Goal: Check status: Check status

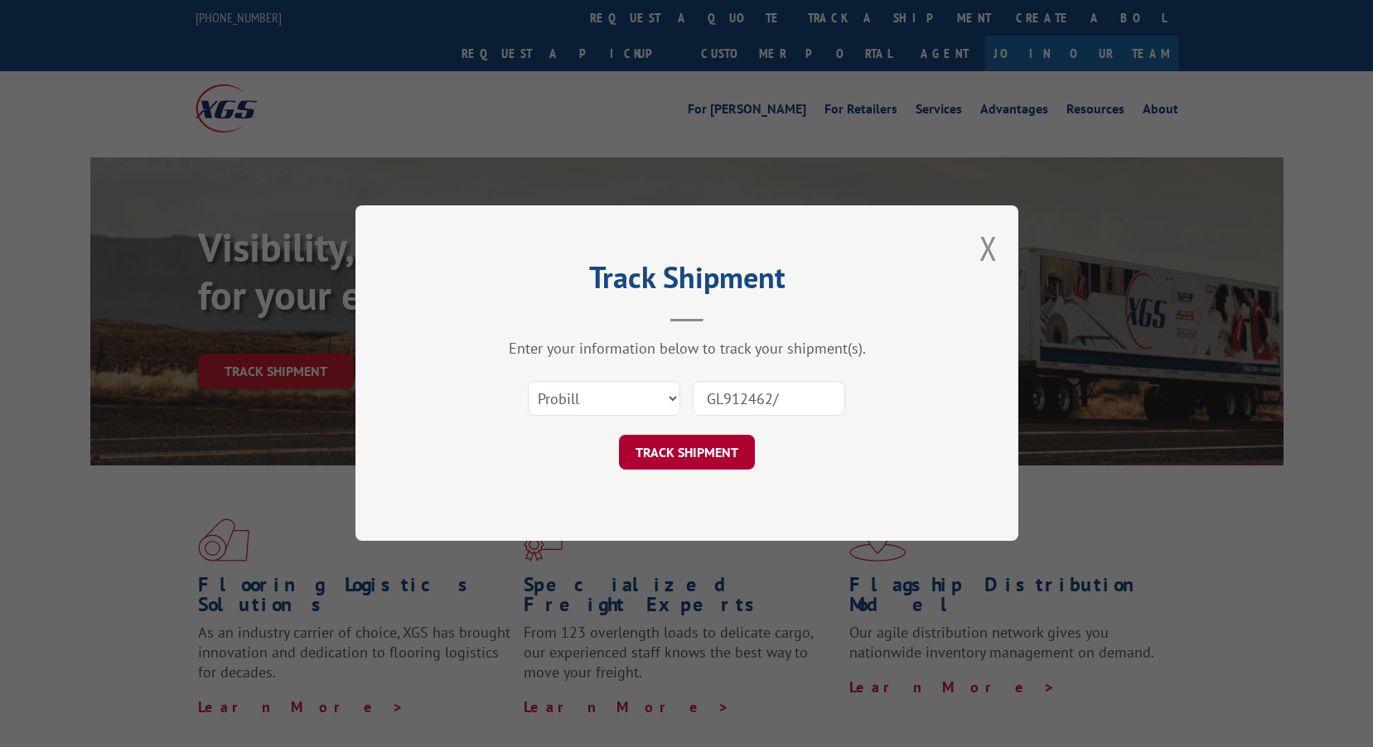
type input "GL912462/"
click at [704, 459] on button "TRACK SHIPMENT" at bounding box center [687, 453] width 136 height 35
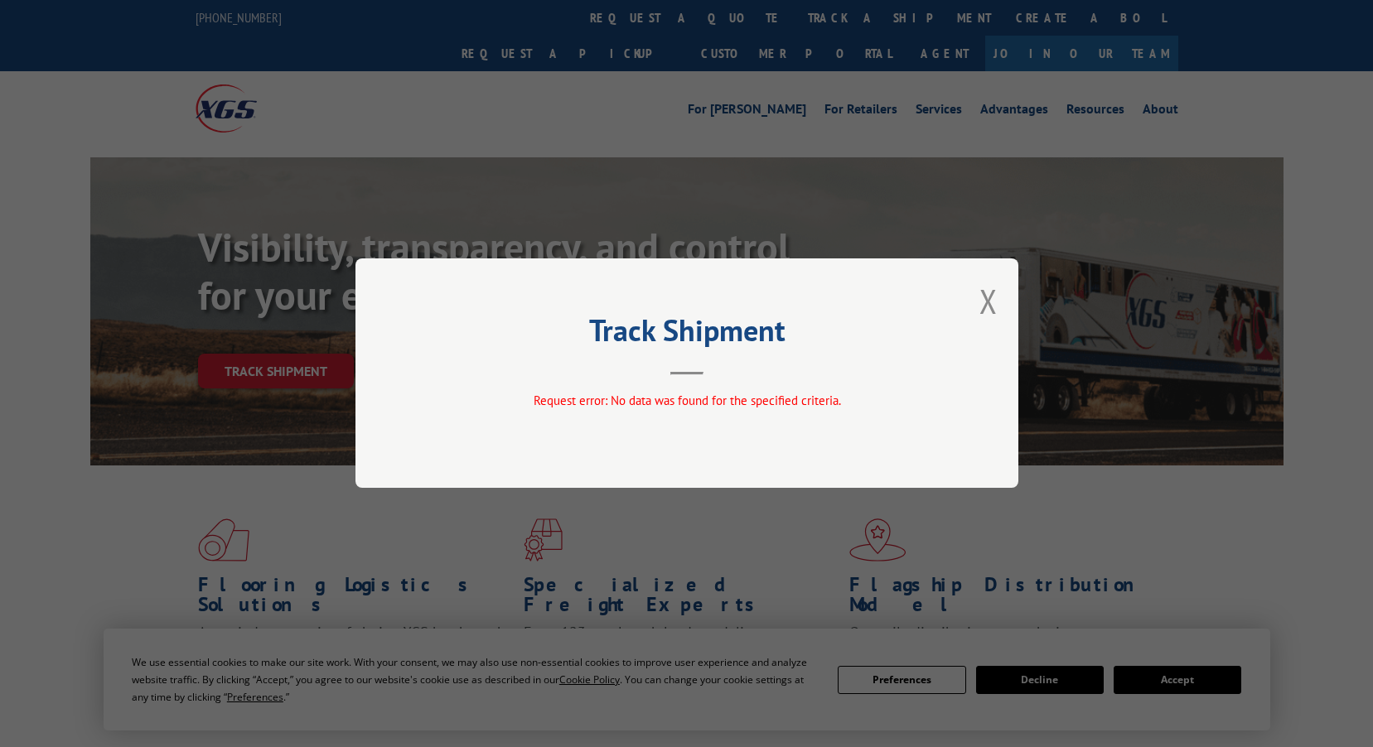
click at [682, 387] on div "Track Shipment Request error: No data was found for the specified criteria." at bounding box center [686, 372] width 663 height 229
click at [992, 297] on button "Close modal" at bounding box center [988, 301] width 18 height 44
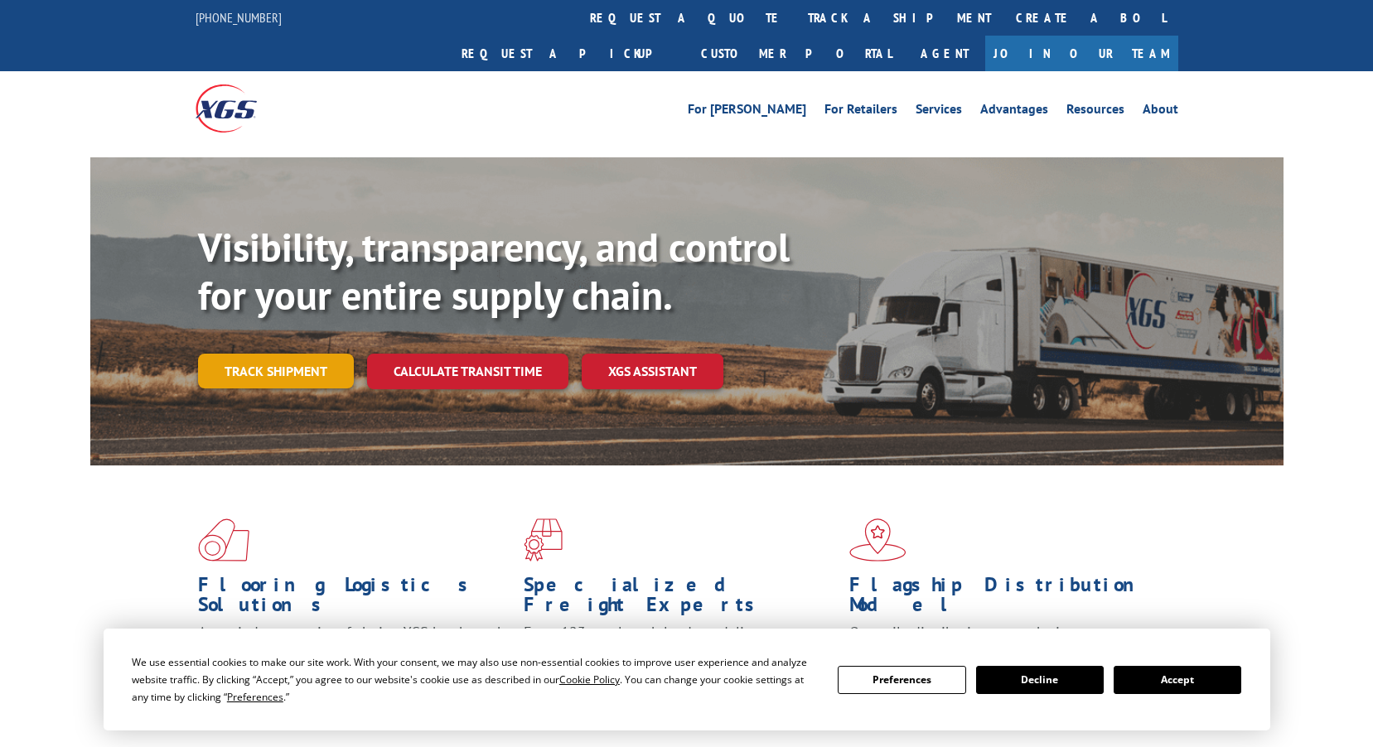
click at [316, 354] on link "Track shipment" at bounding box center [276, 371] width 156 height 35
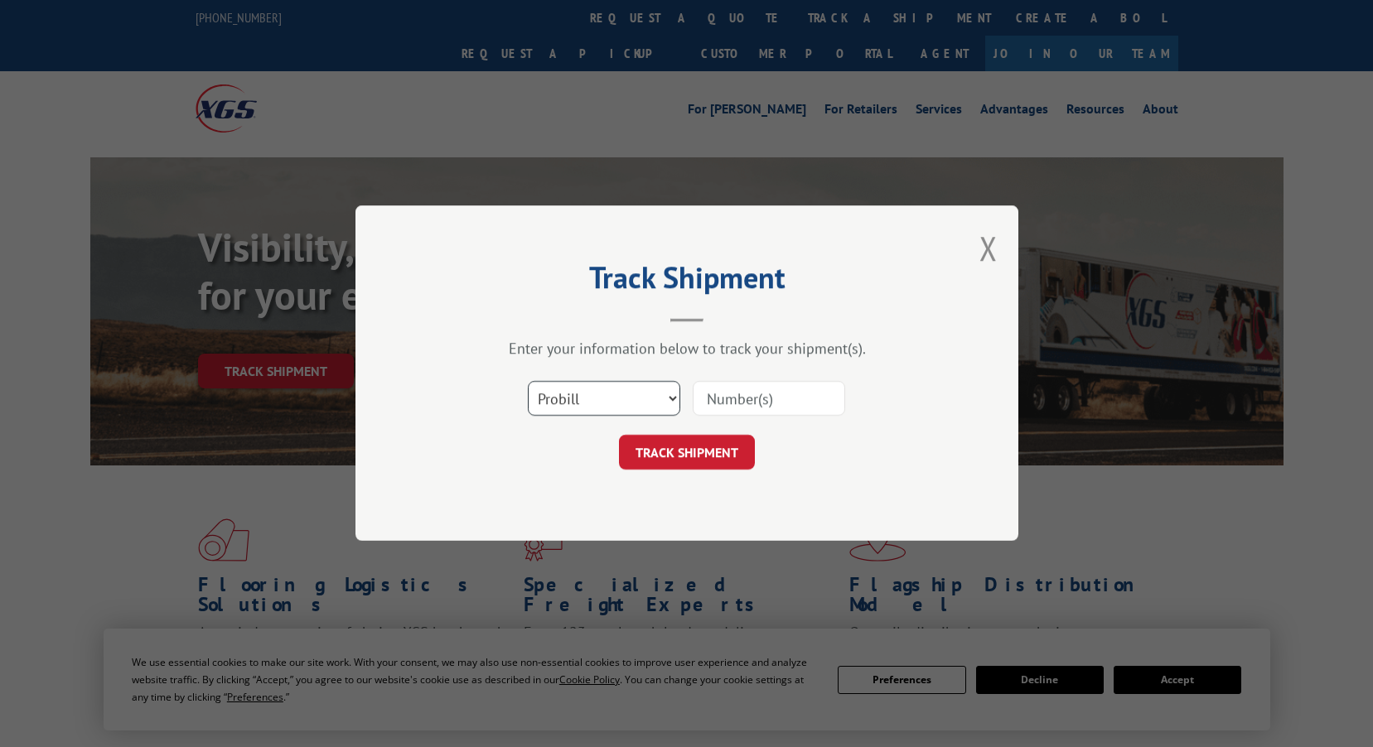
click at [665, 401] on select "Select category... Probill BOL PO" at bounding box center [604, 399] width 152 height 35
select select "bol"
click at [528, 382] on select "Select category... Probill BOL PO" at bounding box center [604, 399] width 152 height 35
paste input "GL912462/"
type input "GL912462/"
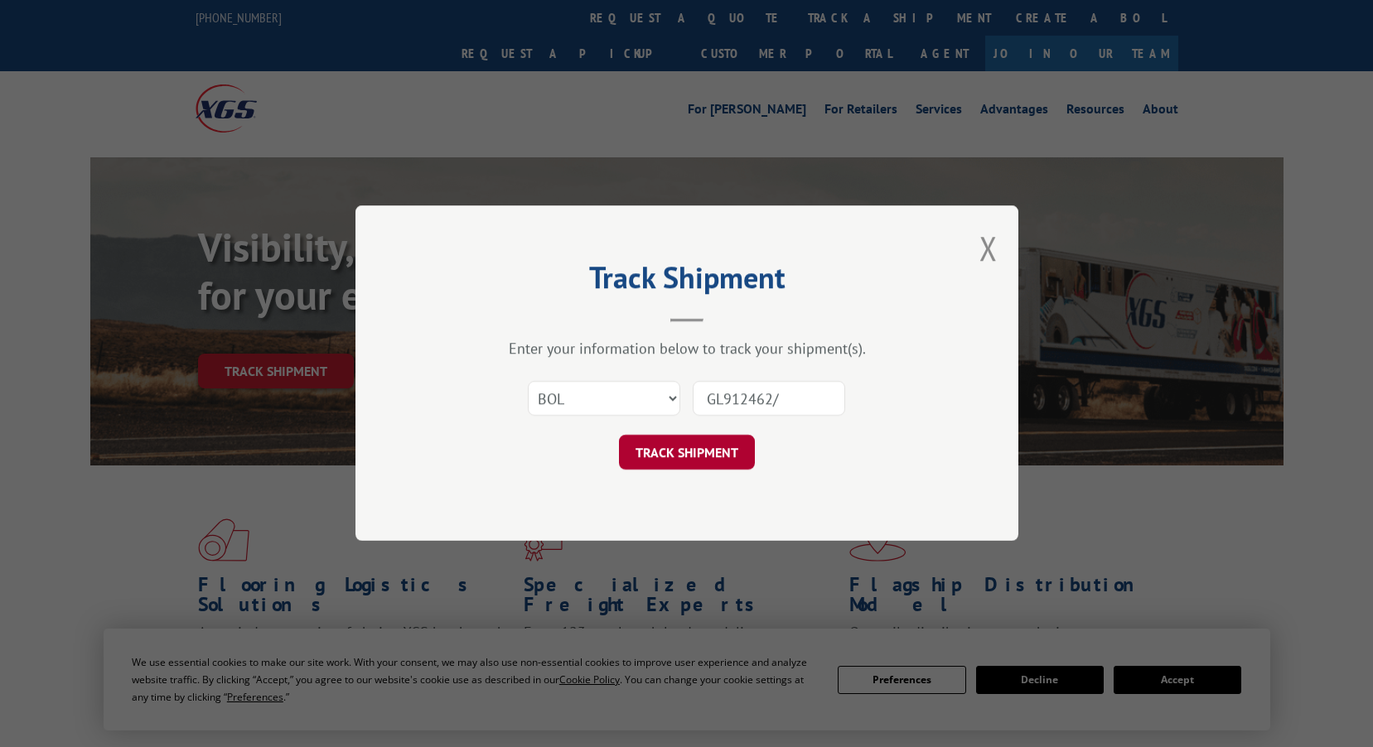
click at [725, 462] on button "TRACK SHIPMENT" at bounding box center [687, 453] width 136 height 35
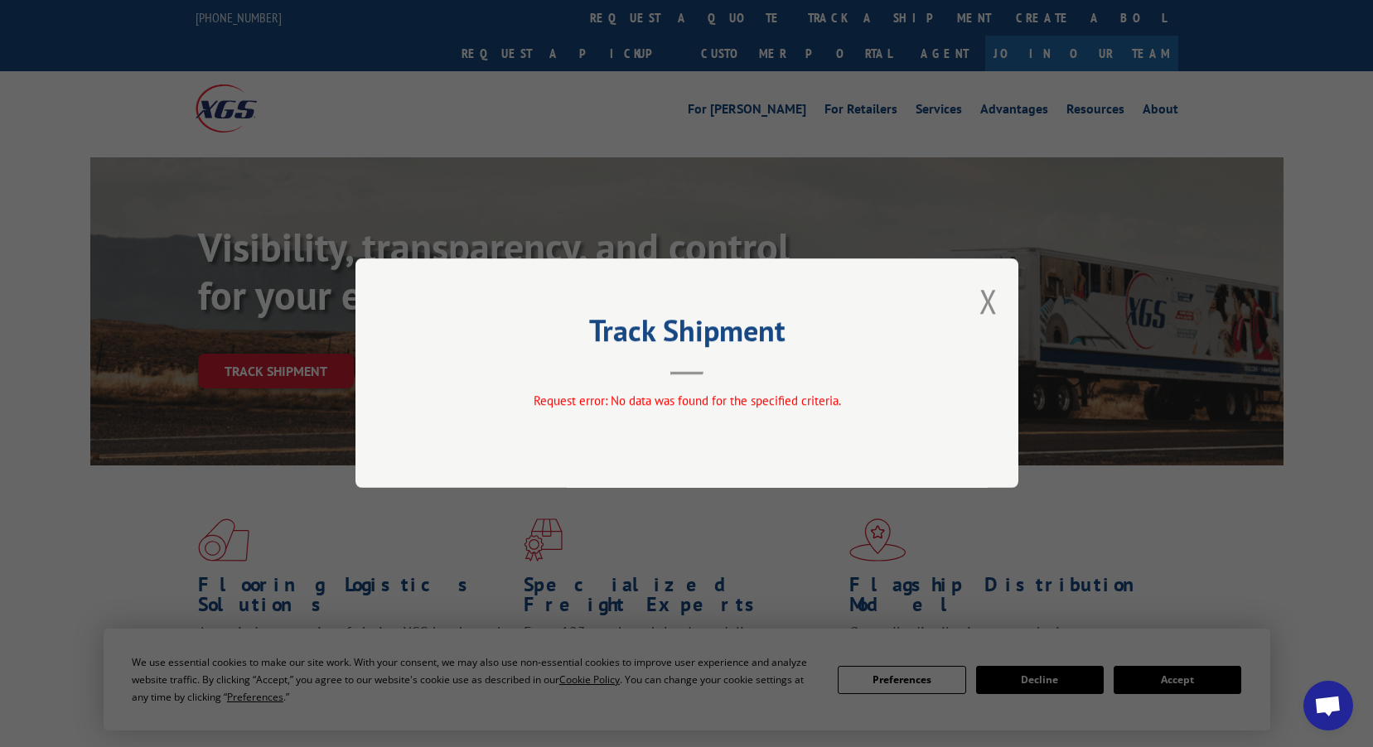
click at [960, 310] on div "Track Shipment Request error: No data was found for the specified criteria." at bounding box center [686, 372] width 663 height 229
click at [979, 302] on button "Close modal" at bounding box center [988, 301] width 18 height 44
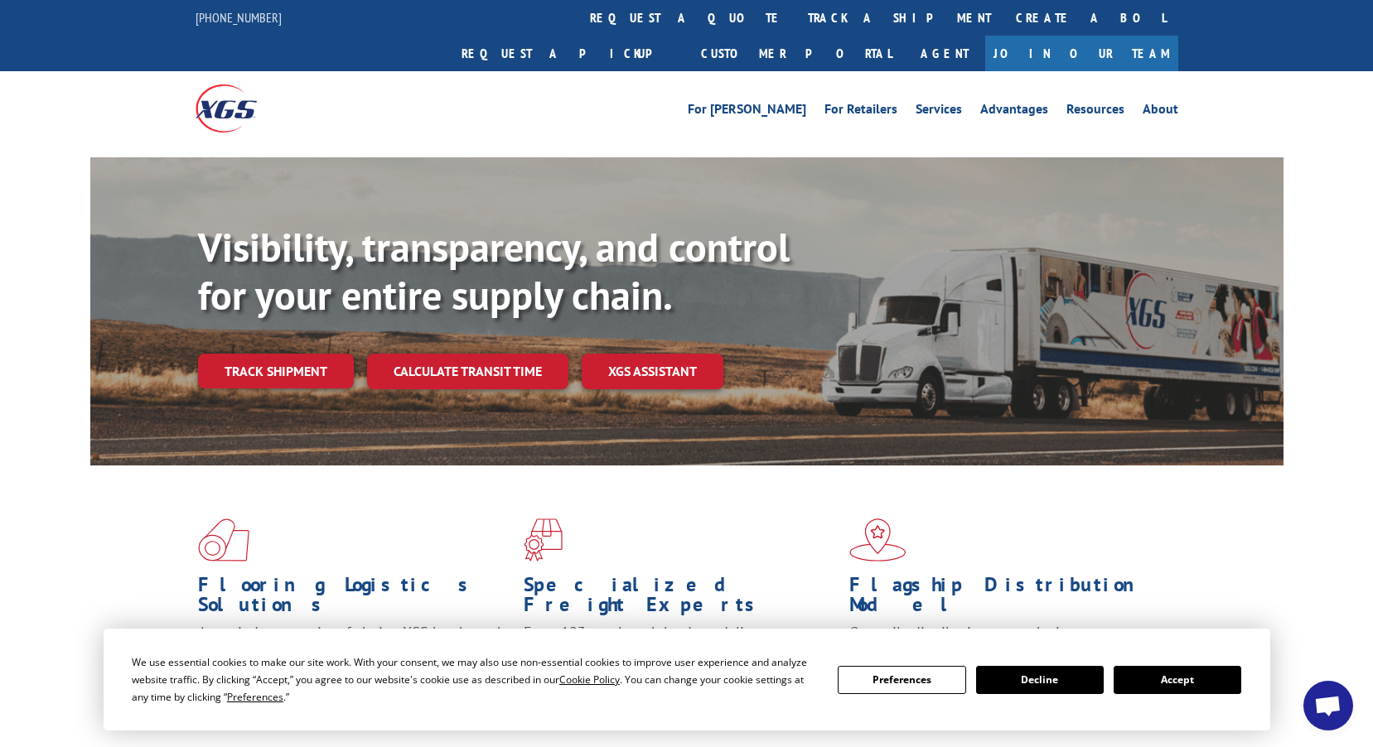
click at [275, 354] on link "Track shipment" at bounding box center [276, 371] width 156 height 35
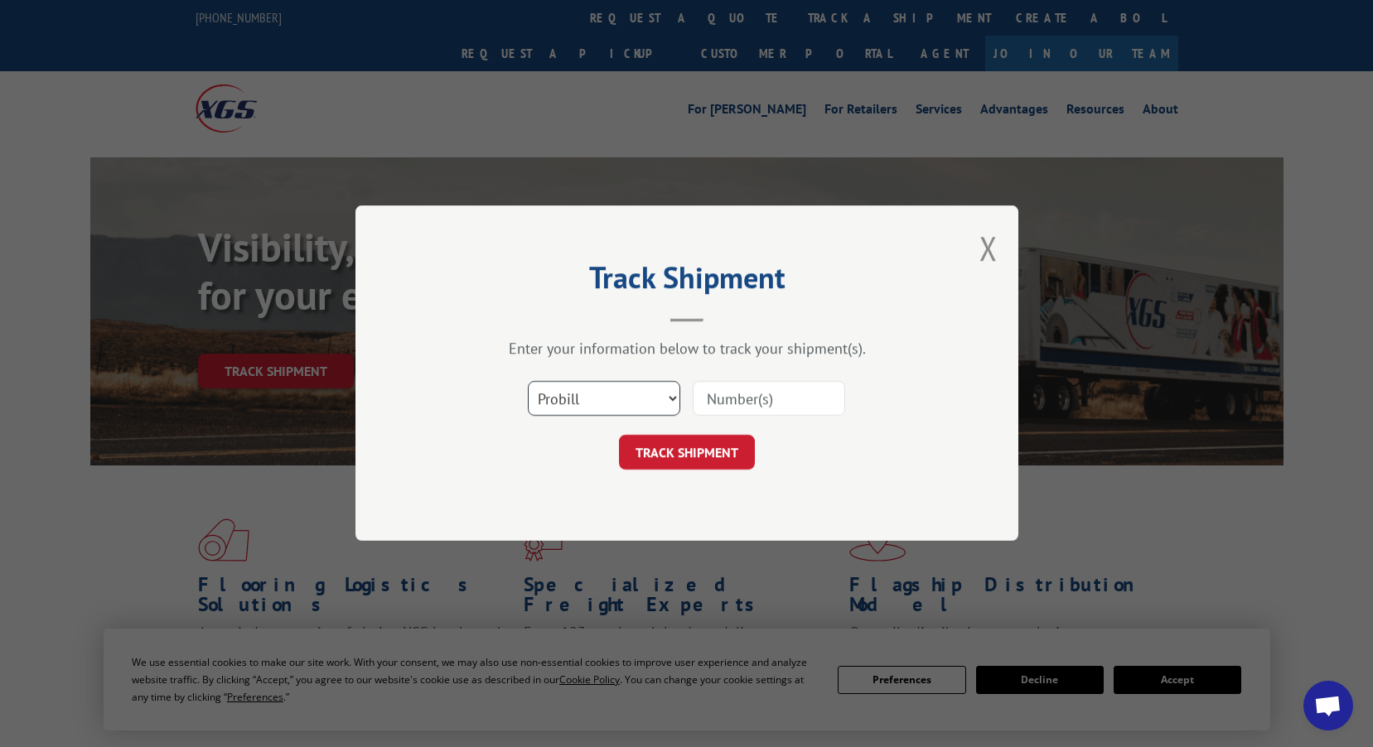
click at [656, 397] on select "Select category... Probill BOL PO" at bounding box center [604, 399] width 152 height 35
select select "po"
click at [528, 382] on select "Select category... Probill BOL PO" at bounding box center [604, 399] width 152 height 35
click at [745, 396] on input at bounding box center [769, 399] width 152 height 35
type input "GL912462/"
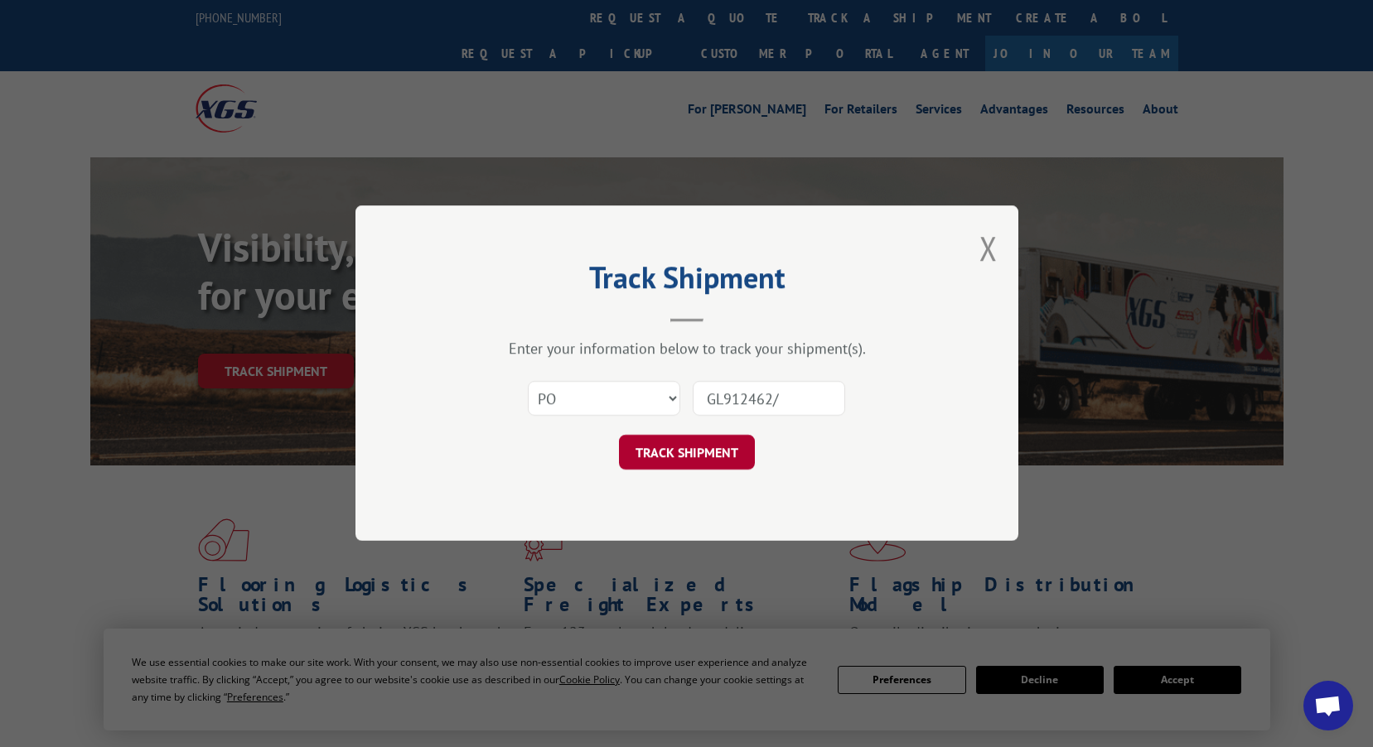
click at [690, 446] on button "TRACK SHIPMENT" at bounding box center [687, 453] width 136 height 35
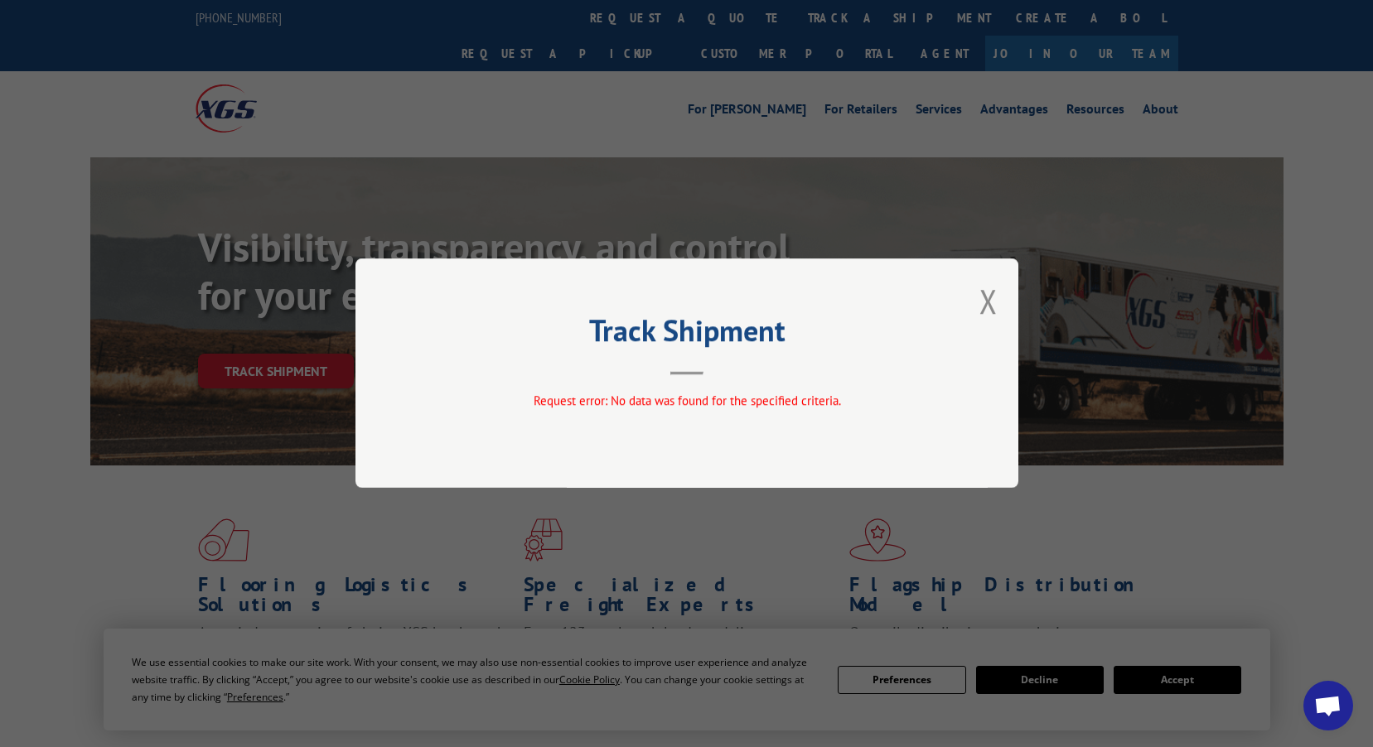
click at [294, 325] on div "Track Shipment Request error: No data was found for the specified criteria." at bounding box center [686, 373] width 1373 height 747
click at [294, 335] on div "Track Shipment Request error: No data was found for the specified criteria." at bounding box center [686, 373] width 1373 height 747
click at [997, 302] on button "Close modal" at bounding box center [988, 301] width 18 height 44
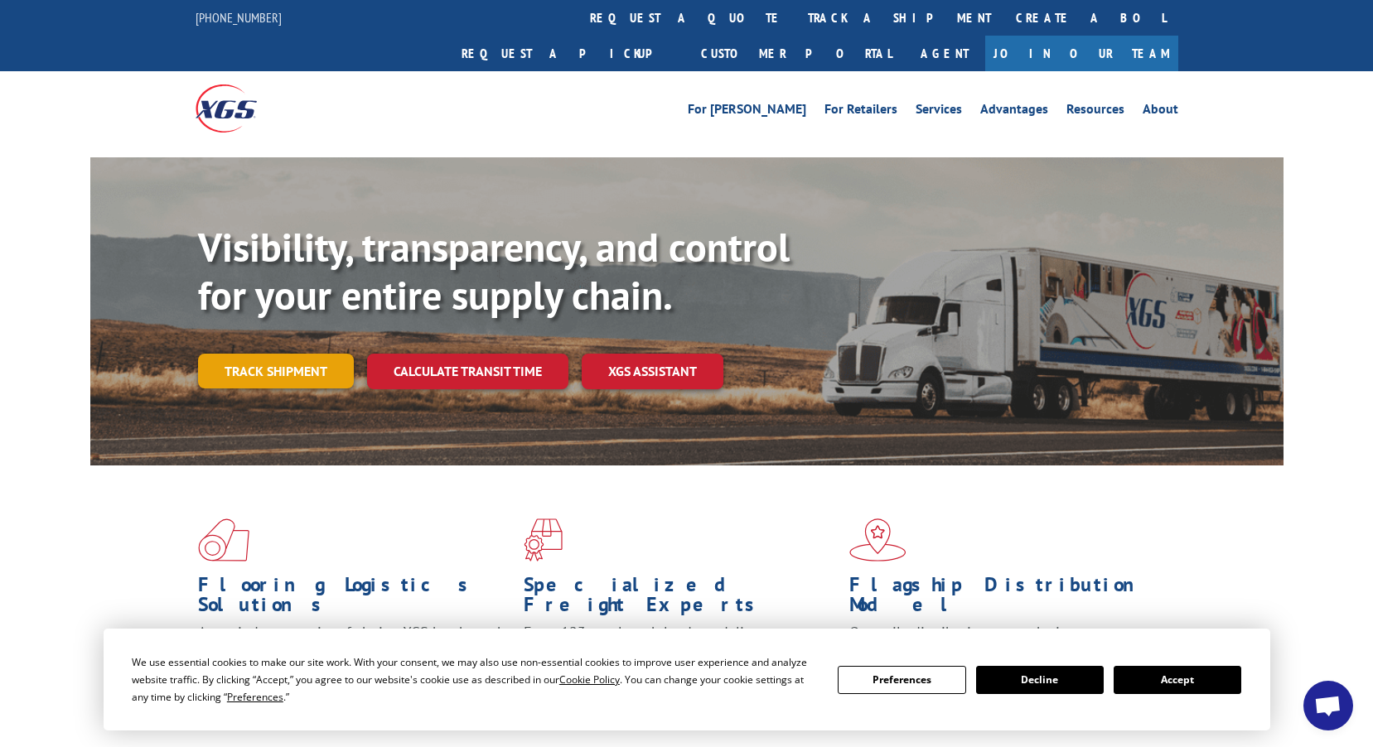
click at [302, 354] on link "Track shipment" at bounding box center [276, 371] width 156 height 35
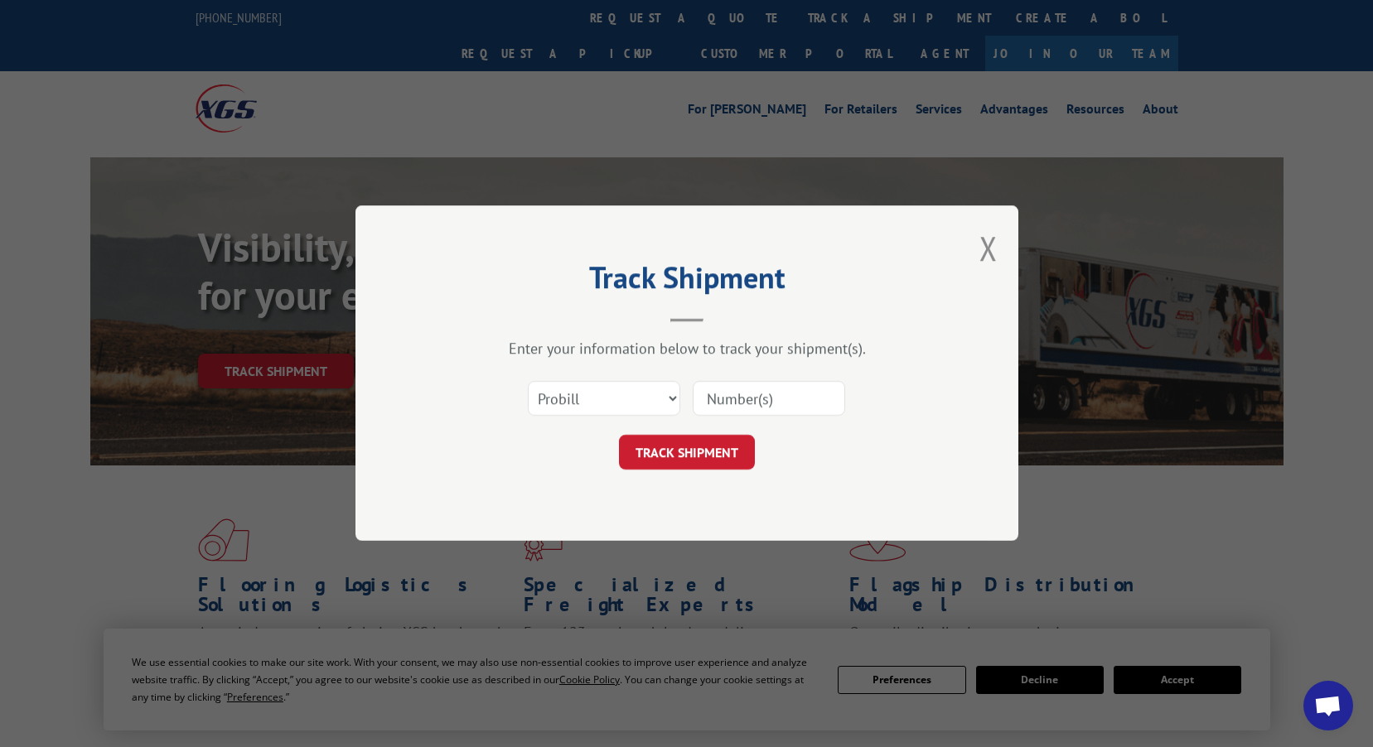
click at [763, 396] on input at bounding box center [769, 399] width 152 height 35
paste input "CP-029394"
type input "CP-029394"
click at [682, 444] on button "TRACK SHIPMENT" at bounding box center [687, 453] width 136 height 35
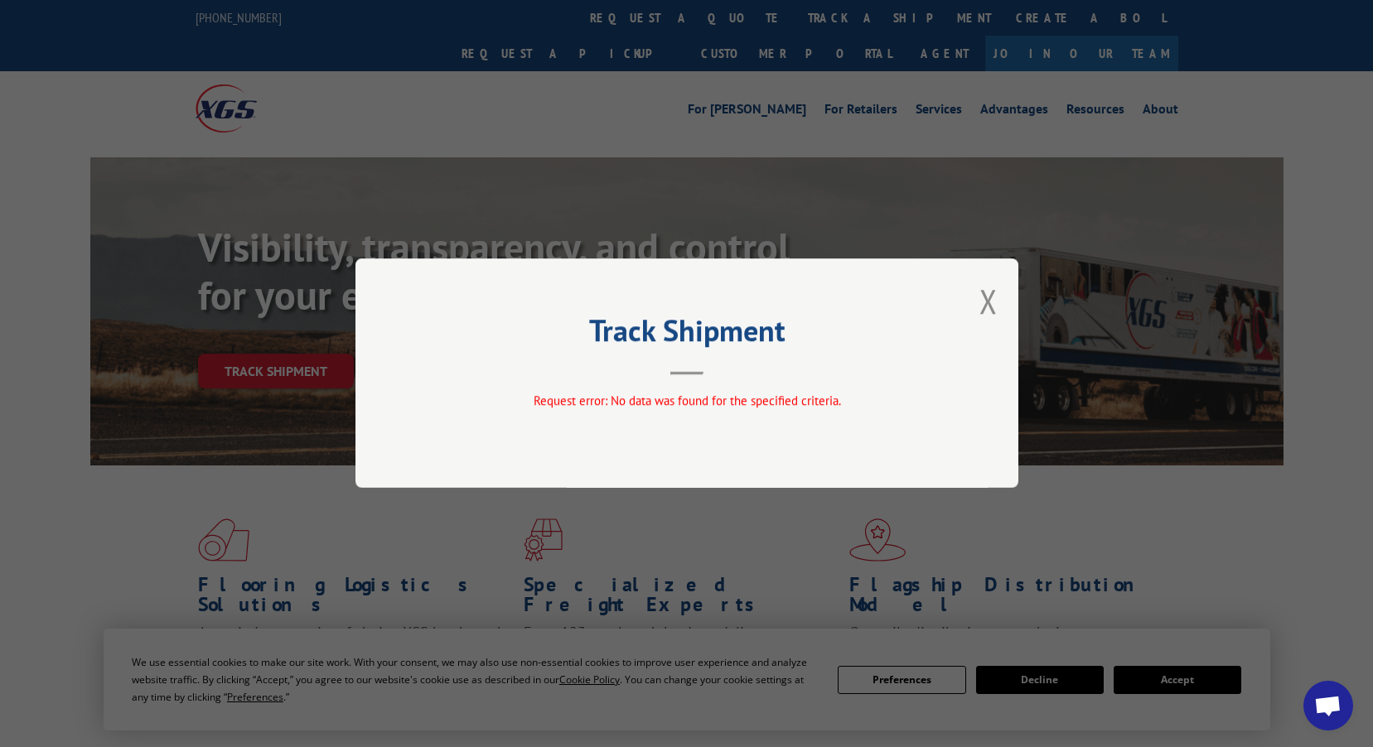
click at [981, 301] on button "Close modal" at bounding box center [988, 301] width 18 height 44
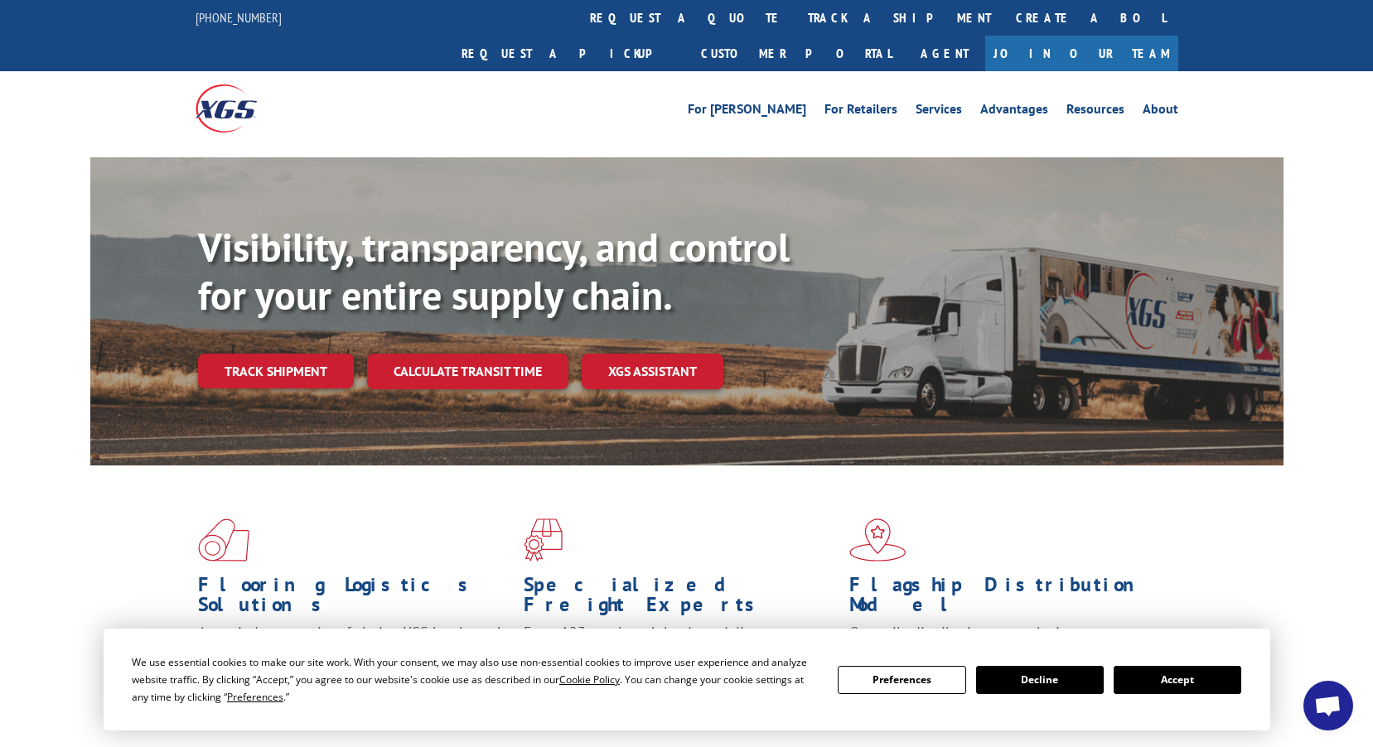
click at [239, 354] on link "Track shipment" at bounding box center [276, 371] width 156 height 35
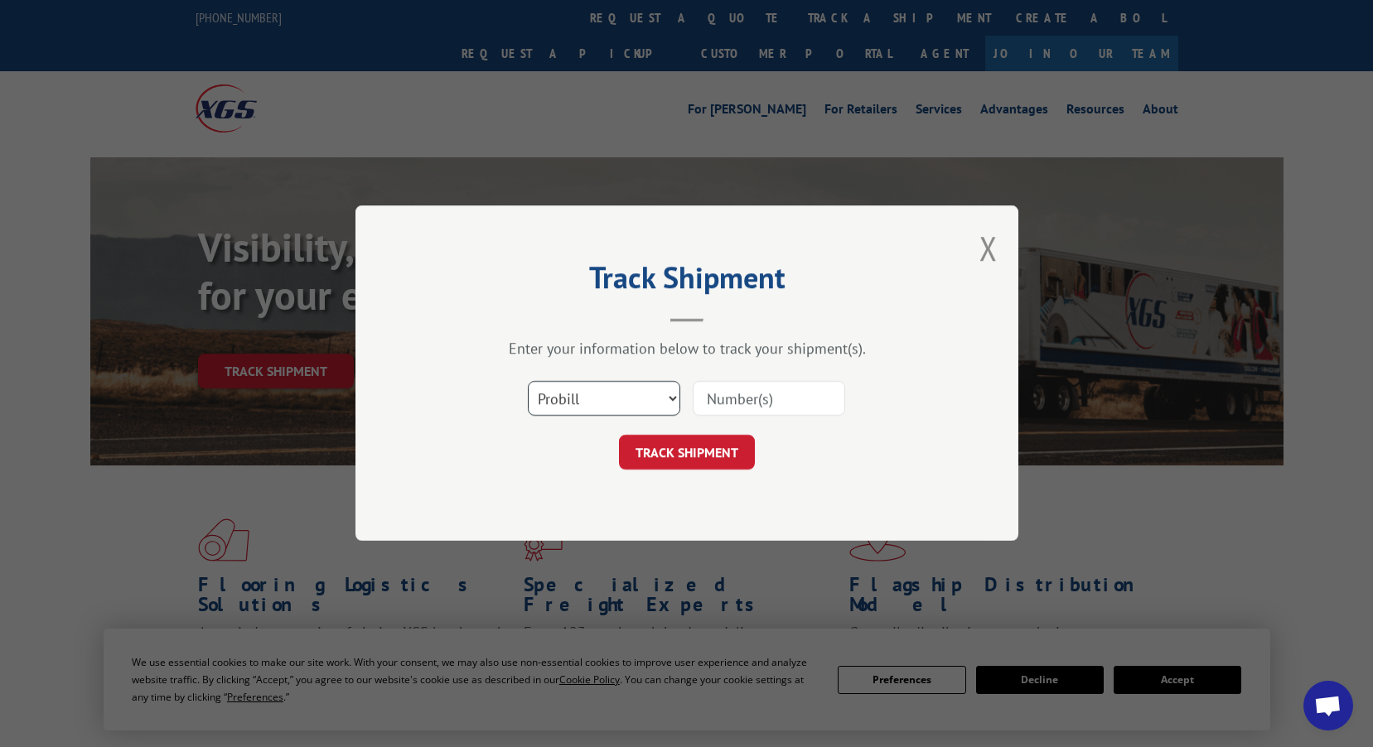
drag, startPoint x: 645, startPoint y: 395, endPoint x: 635, endPoint y: 409, distance: 17.7
click at [645, 395] on select "Select category... Probill BOL PO" at bounding box center [604, 399] width 152 height 35
select select "bol"
click at [528, 382] on select "Select category... Probill BOL PO" at bounding box center [604, 399] width 152 height 35
paste input "CP-029394"
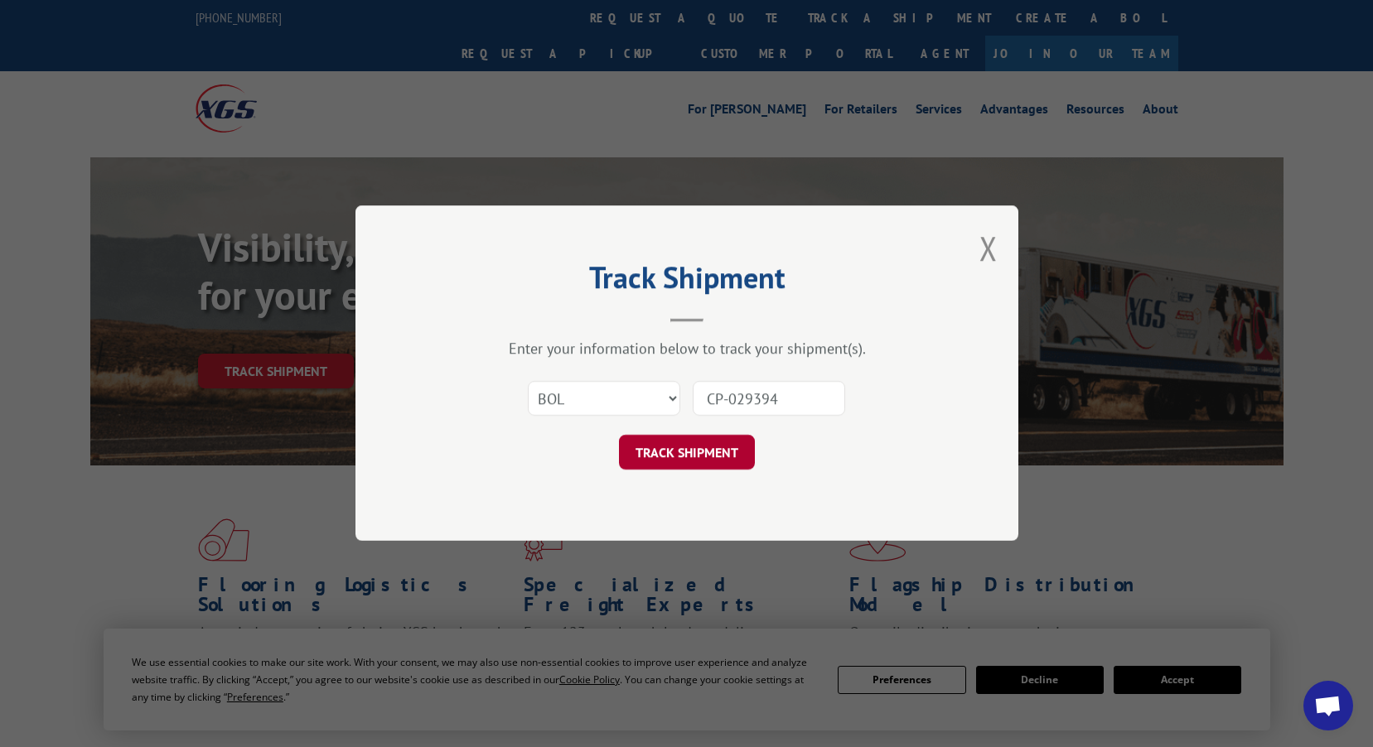
type input "CP-029394"
click at [698, 456] on button "TRACK SHIPMENT" at bounding box center [687, 453] width 136 height 35
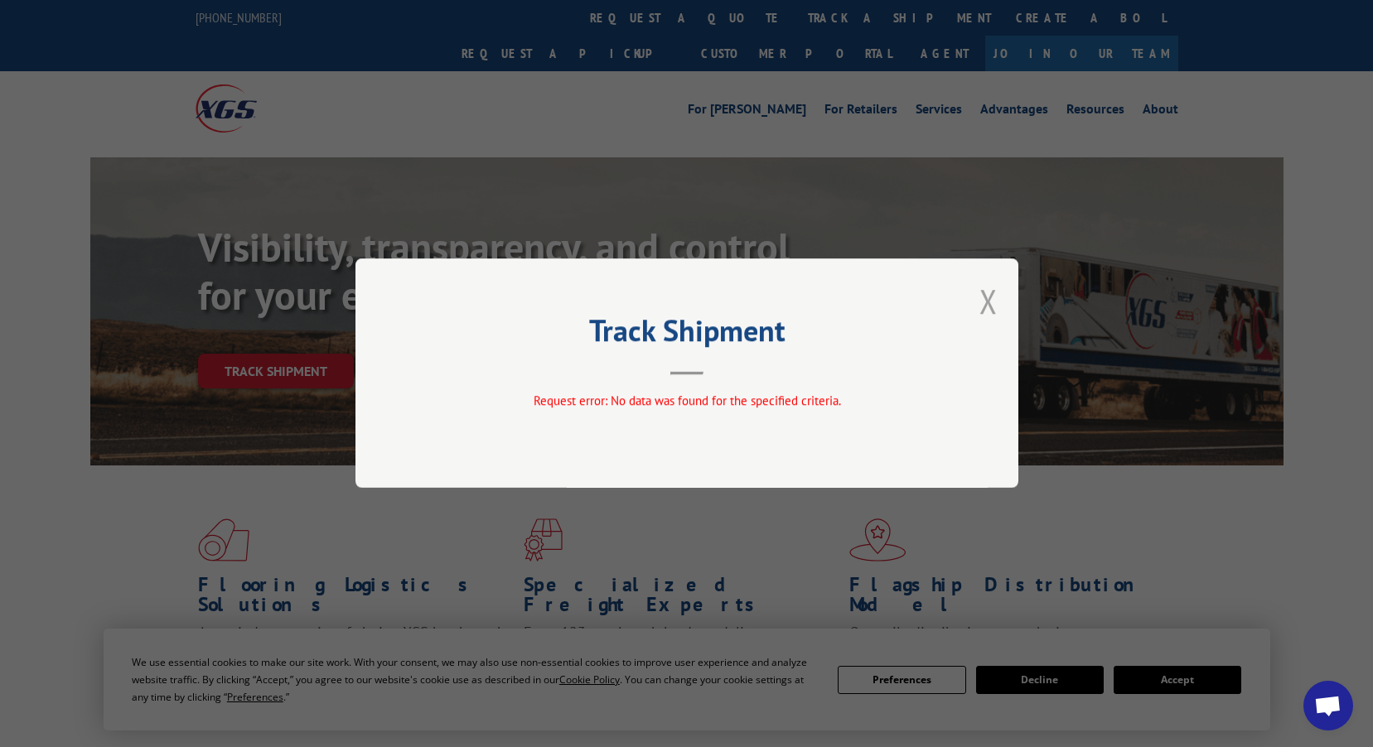
click at [984, 289] on button "Close modal" at bounding box center [988, 301] width 18 height 44
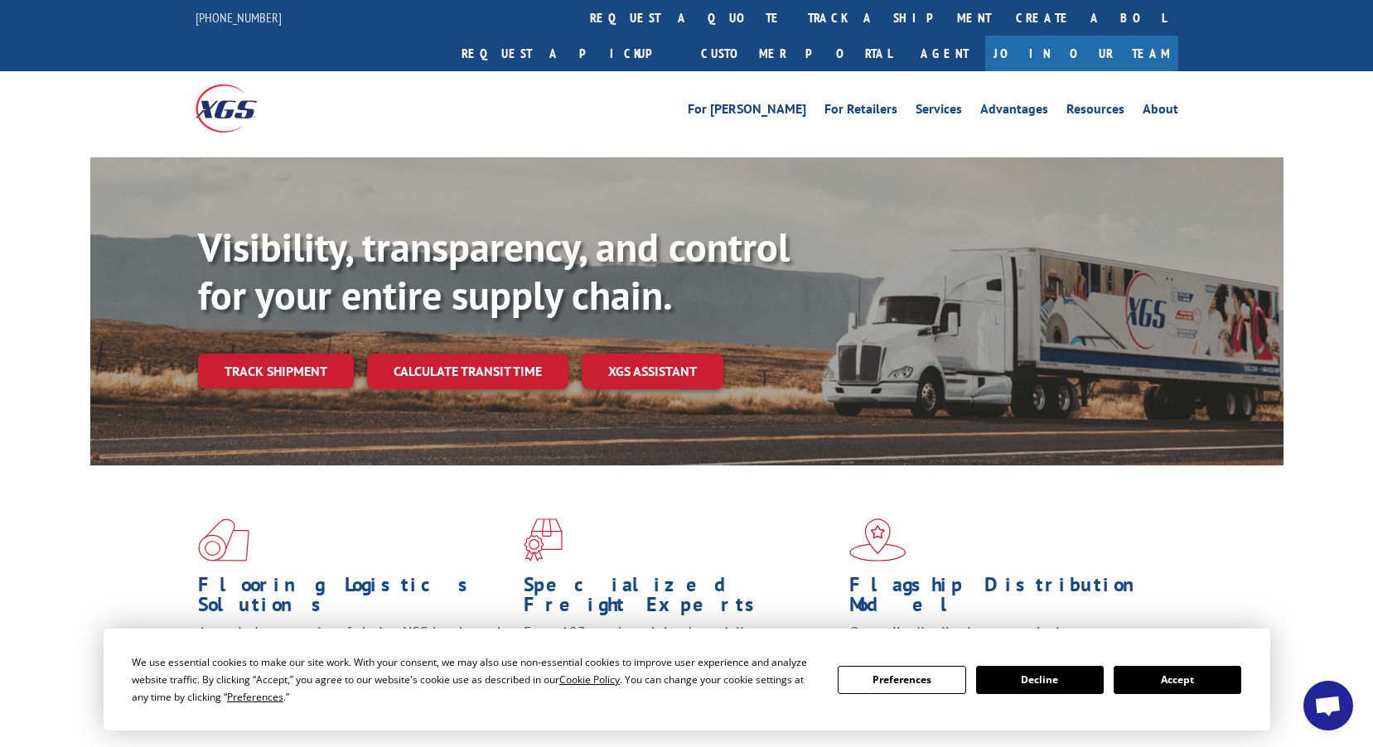
click at [249, 354] on link "Track shipment" at bounding box center [276, 371] width 156 height 35
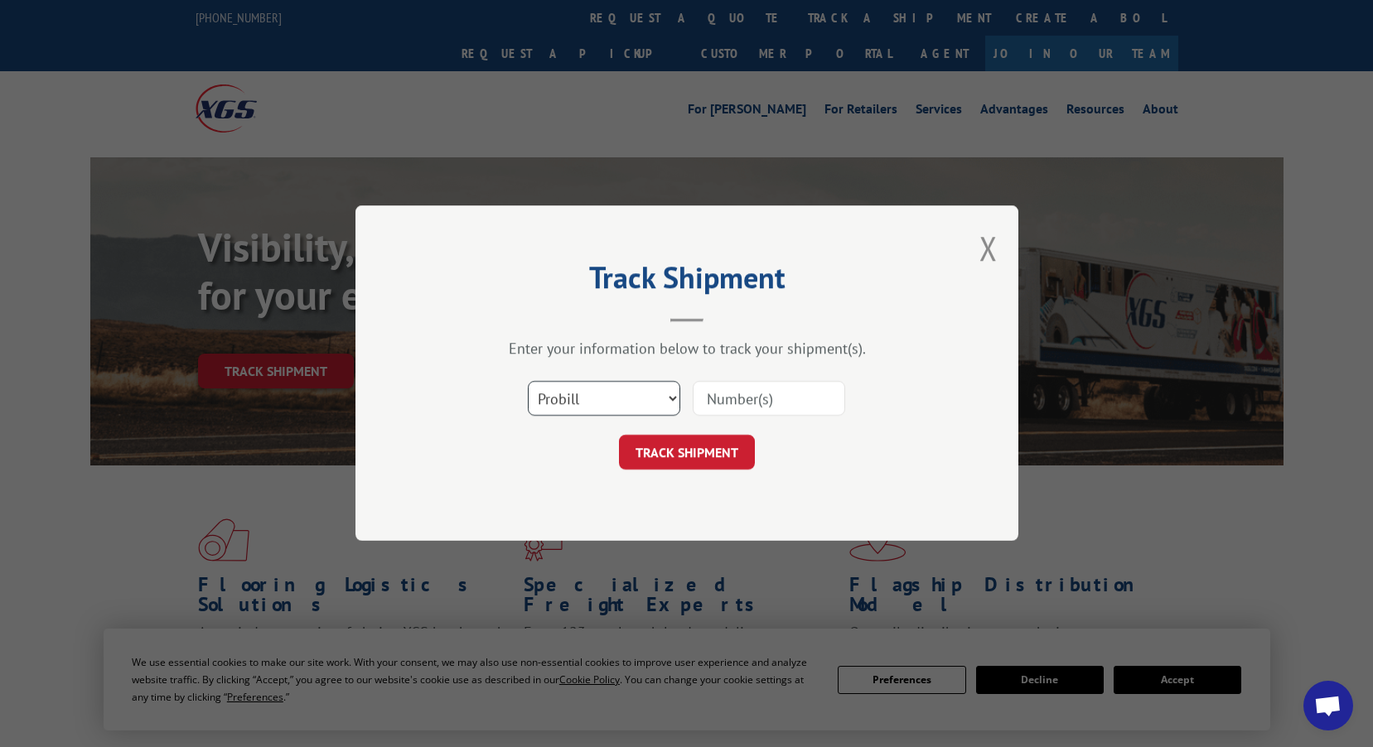
click at [649, 406] on select "Select category... Probill BOL PO" at bounding box center [604, 399] width 152 height 35
select select "bol"
click at [528, 382] on select "Select category... Probill BOL PO" at bounding box center [604, 399] width 152 height 35
click at [771, 398] on input at bounding box center [769, 399] width 152 height 35
click at [730, 394] on input "CP-029394" at bounding box center [769, 399] width 152 height 35
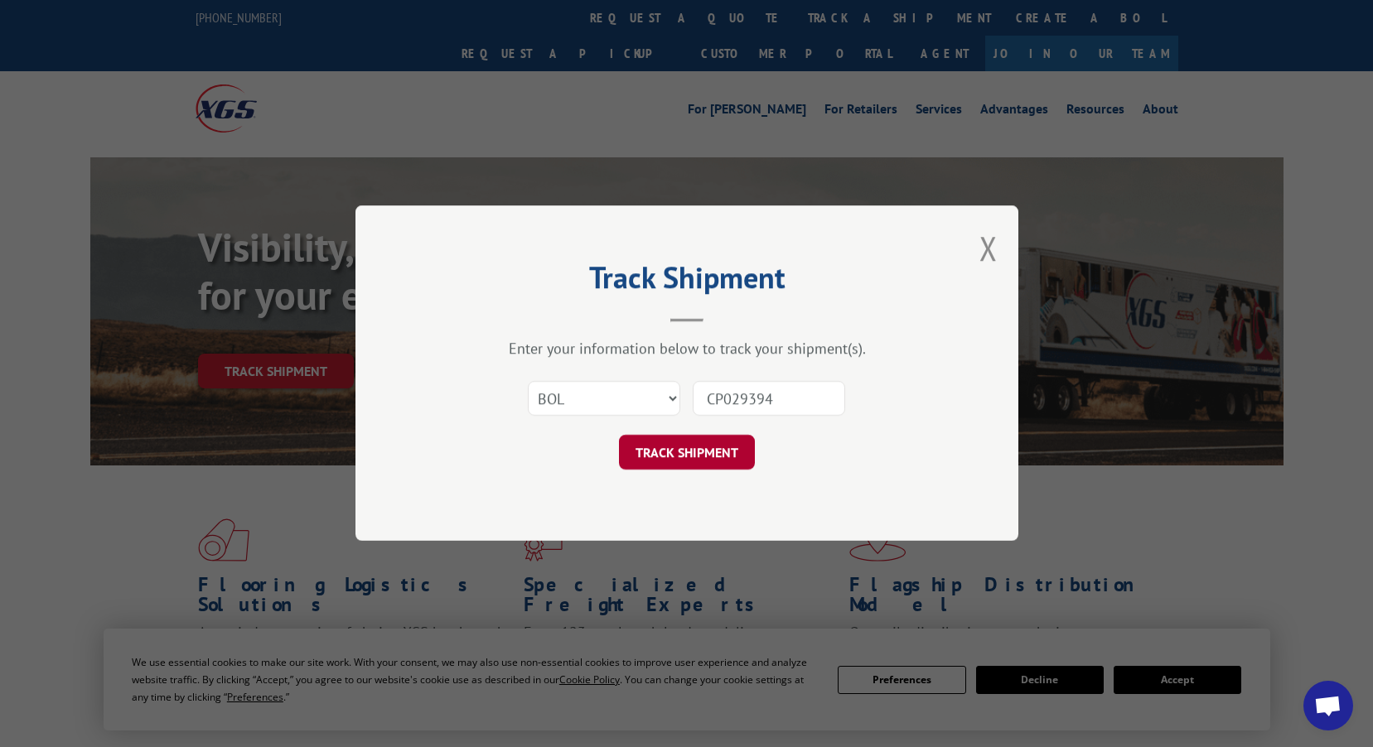
type input "CP029394"
click at [715, 448] on button "TRACK SHIPMENT" at bounding box center [687, 453] width 136 height 35
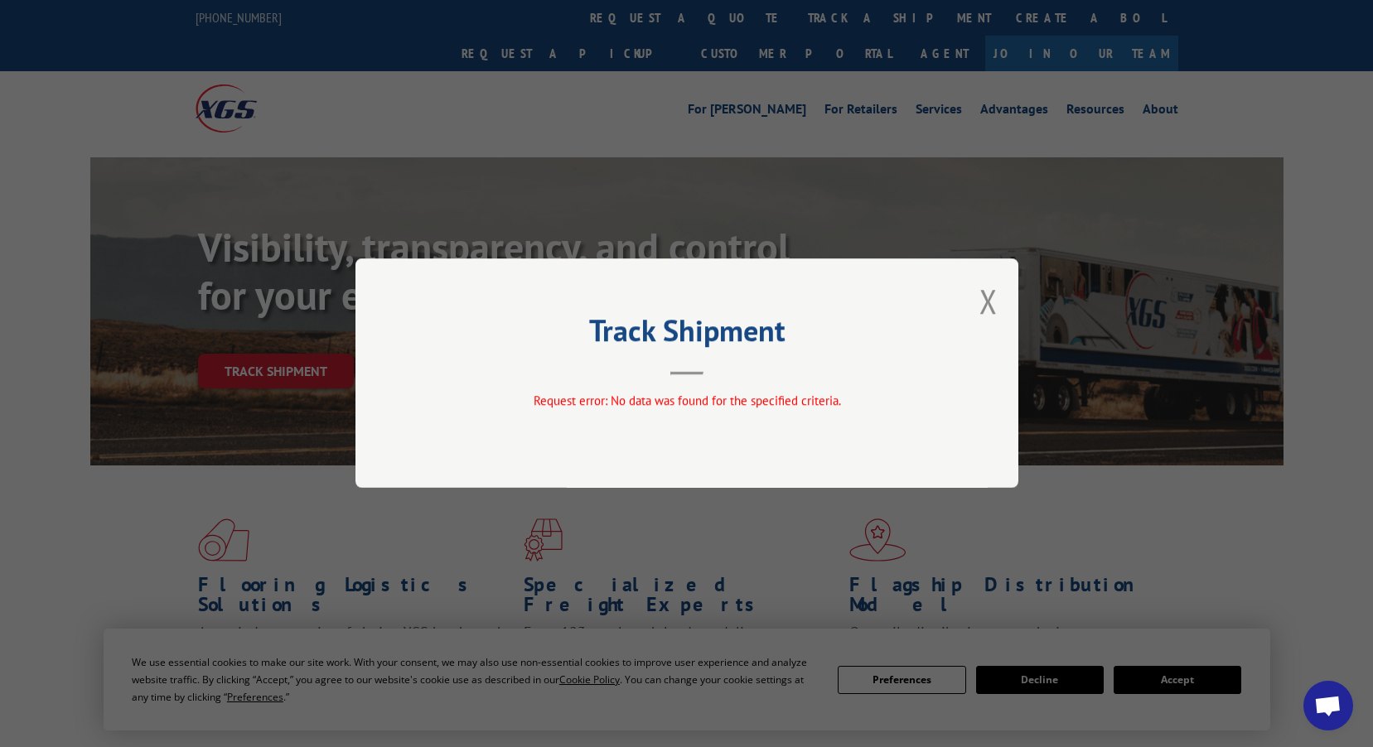
click at [978, 296] on div "Track Shipment Request error: No data was found for the specified criteria." at bounding box center [686, 372] width 663 height 229
click at [983, 290] on button "Close modal" at bounding box center [988, 301] width 18 height 44
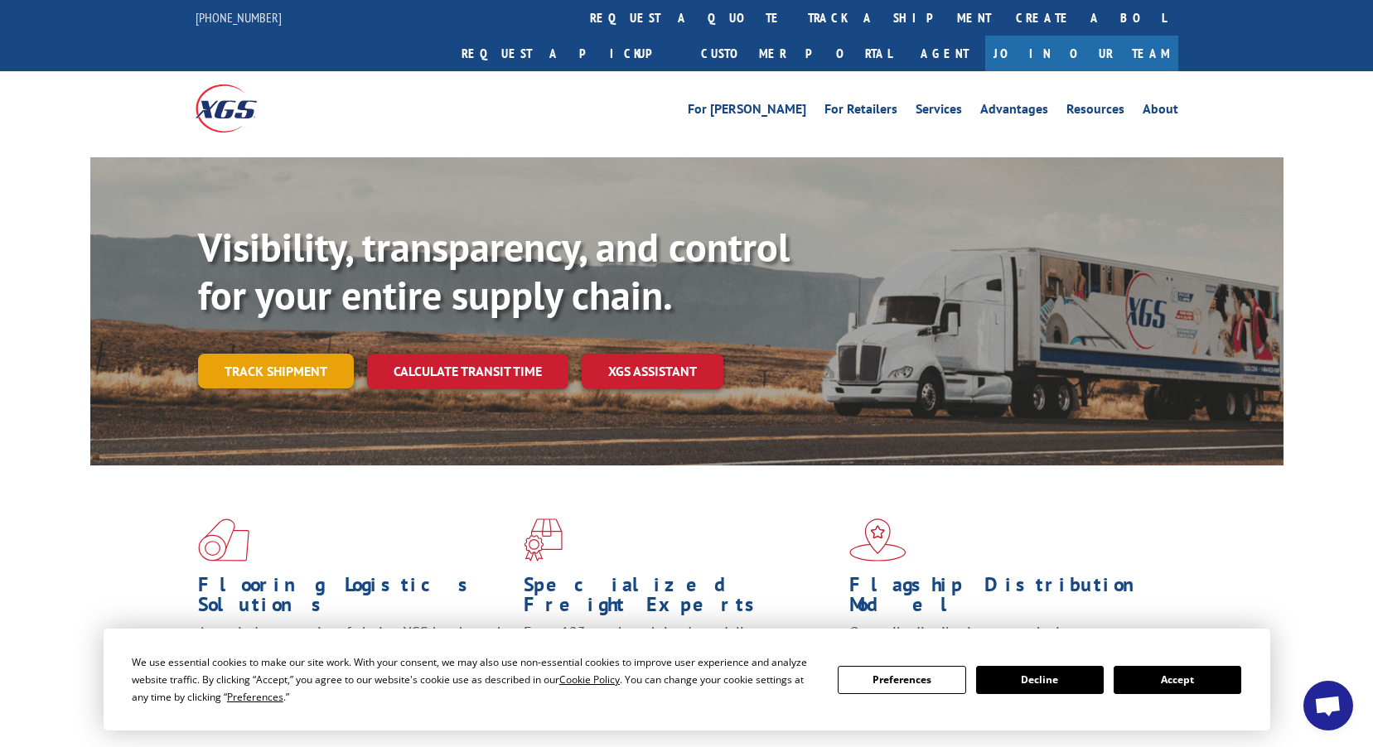
click at [254, 354] on link "Track shipment" at bounding box center [276, 371] width 156 height 35
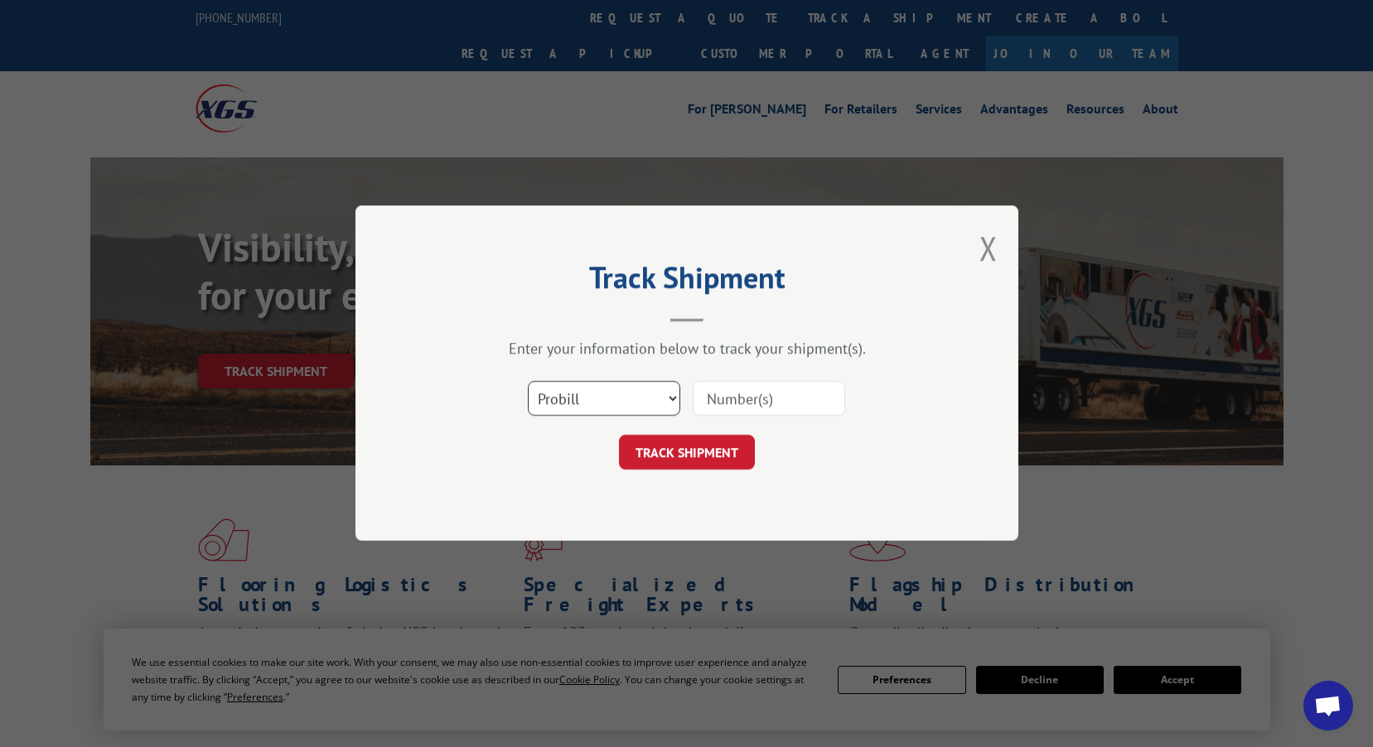
click at [667, 400] on select "Select category... Probill BOL PO" at bounding box center [604, 399] width 152 height 35
select select "po"
click at [528, 382] on select "Select category... Probill BOL PO" at bounding box center [604, 399] width 152 height 35
click at [762, 389] on input at bounding box center [769, 399] width 152 height 35
type input "CP029394"
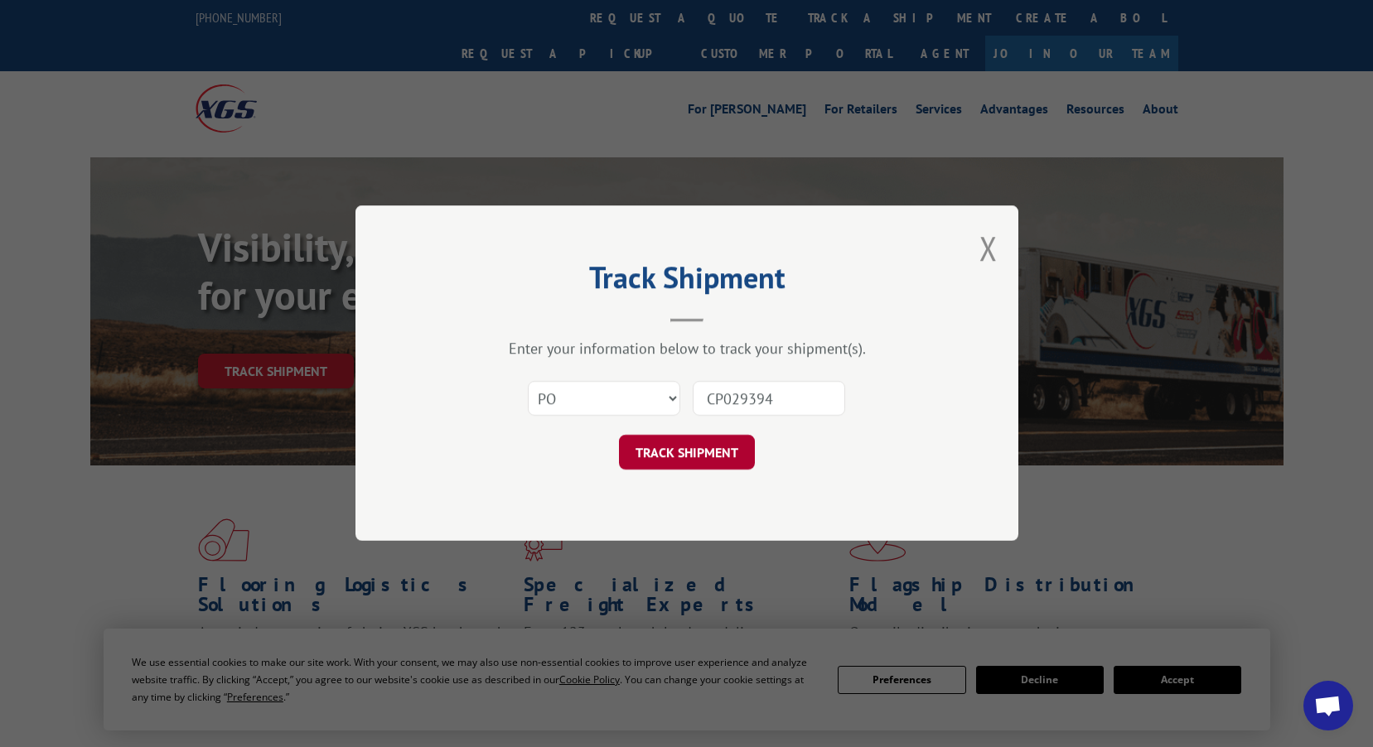
click at [711, 461] on button "TRACK SHIPMENT" at bounding box center [687, 453] width 136 height 35
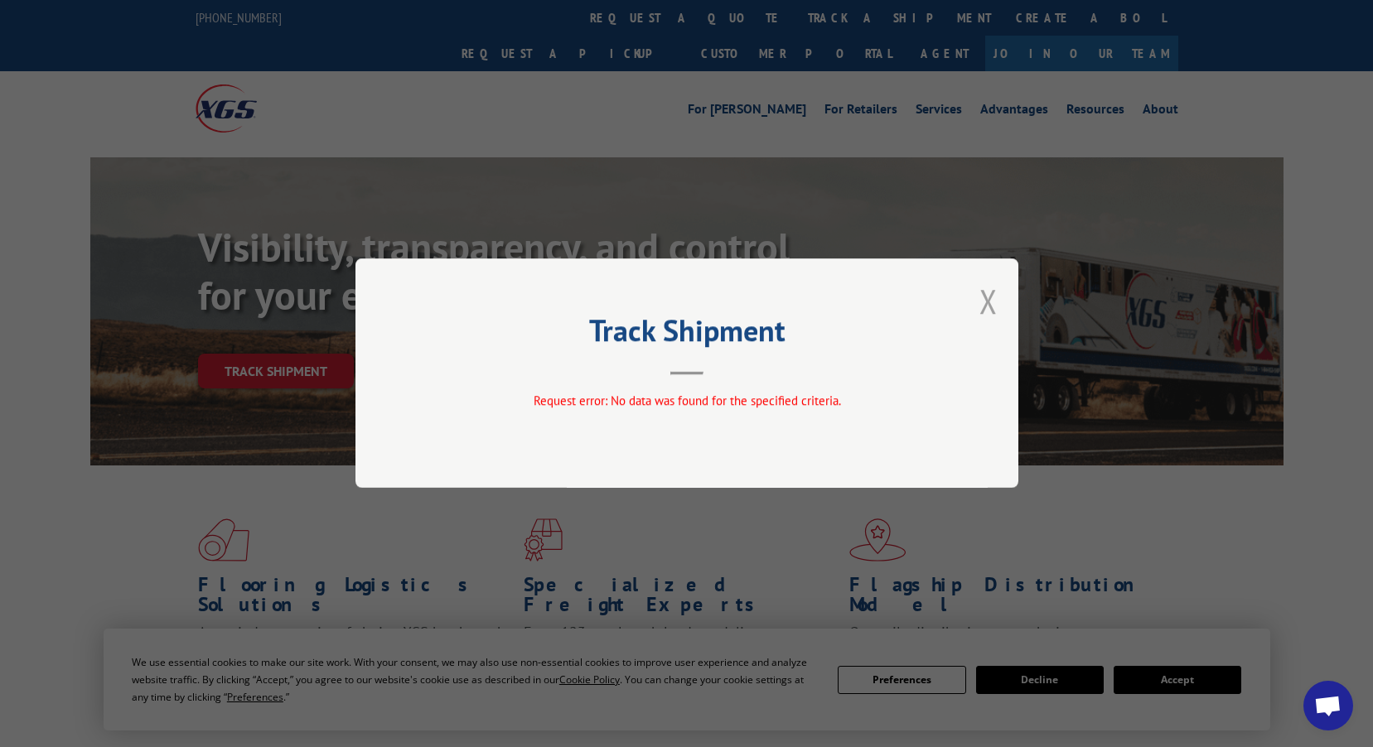
click at [993, 298] on button "Close modal" at bounding box center [988, 301] width 18 height 44
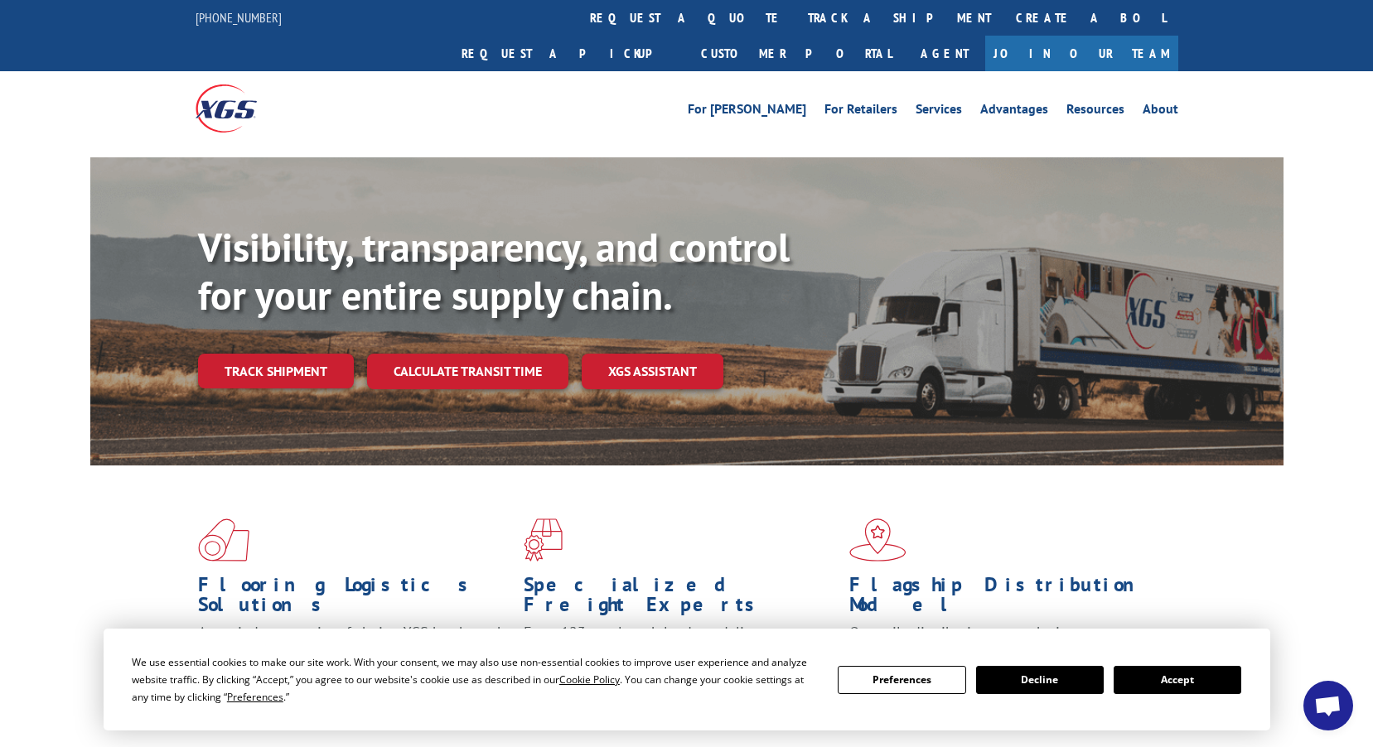
click at [273, 354] on link "Track shipment" at bounding box center [276, 371] width 156 height 35
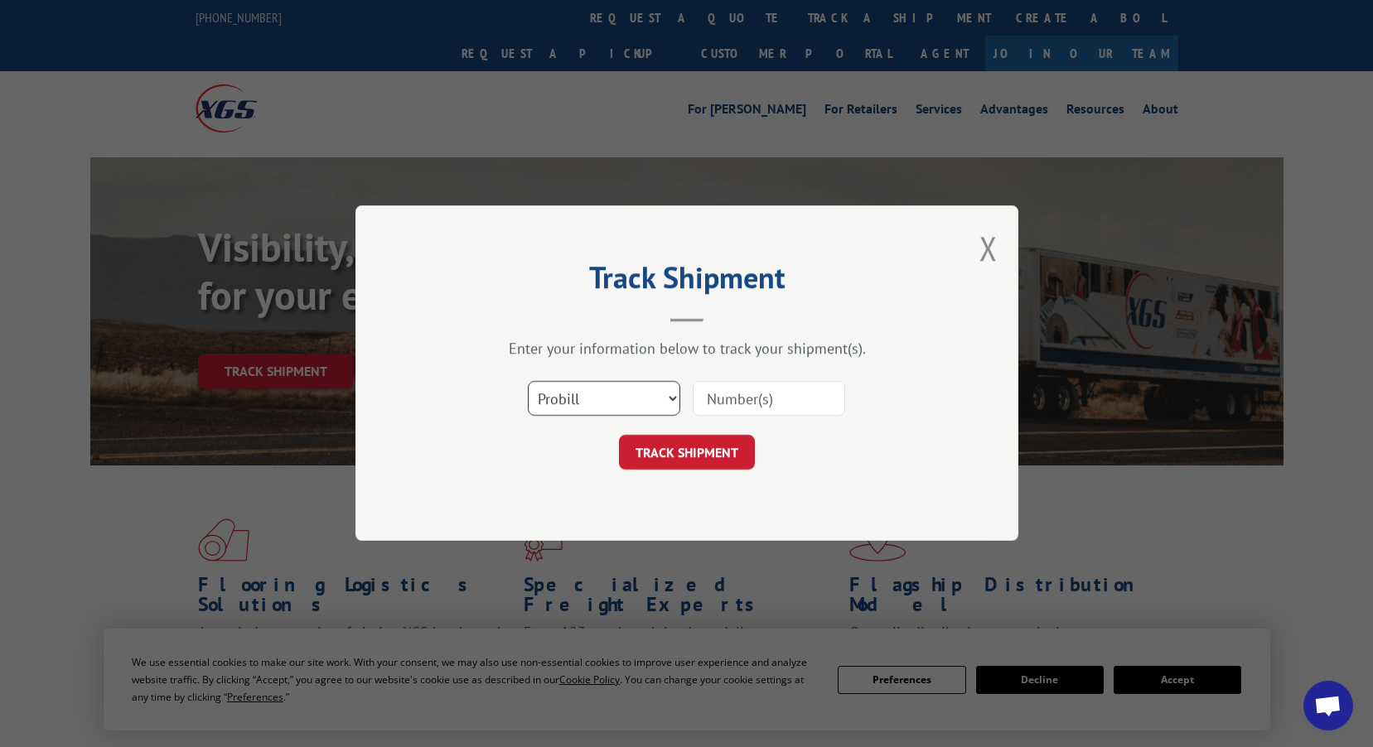
click at [623, 391] on select "Select category... Probill BOL PO" at bounding box center [604, 399] width 152 height 35
select select "po"
click at [528, 382] on select "Select category... Probill BOL PO" at bounding box center [604, 399] width 152 height 35
click at [778, 399] on input at bounding box center [769, 399] width 152 height 35
click at [724, 397] on input "CP029394" at bounding box center [769, 399] width 152 height 35
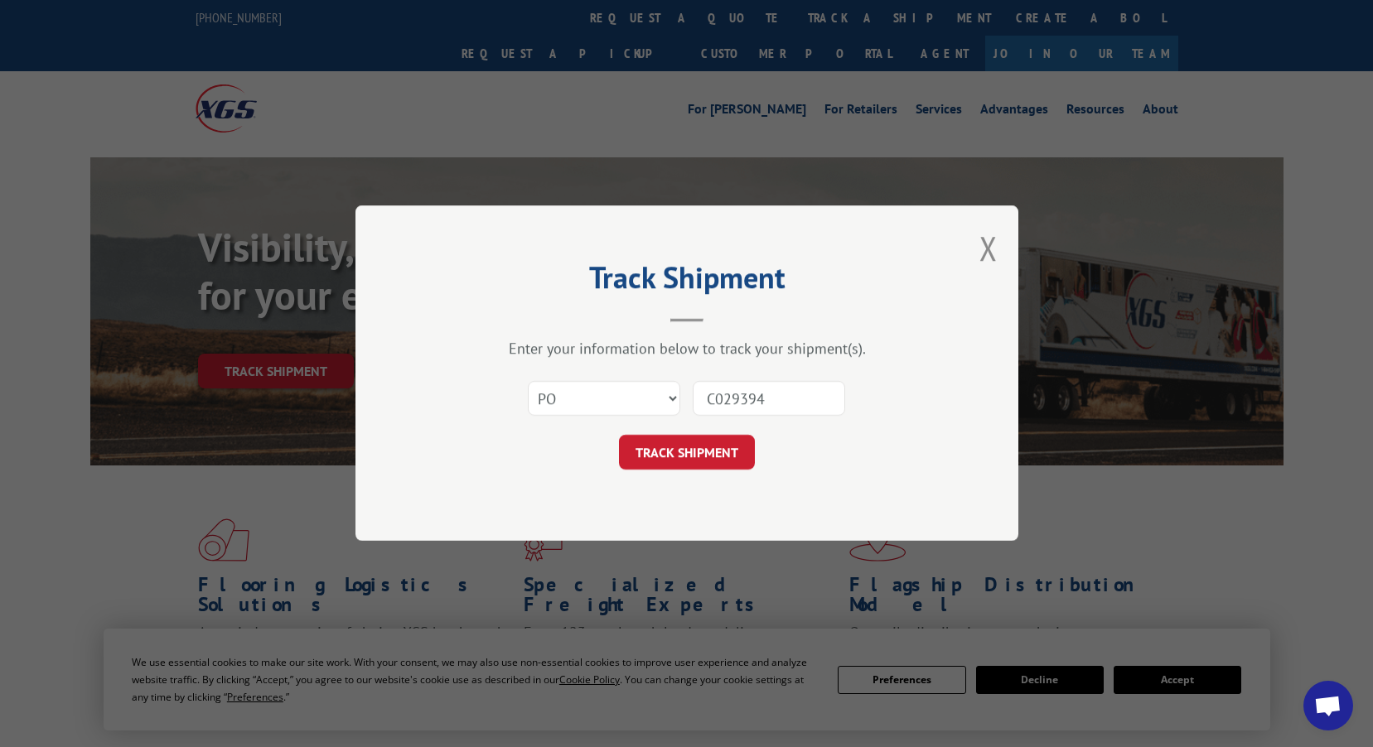
type input "029394"
click button "TRACK SHIPMENT" at bounding box center [687, 453] width 136 height 35
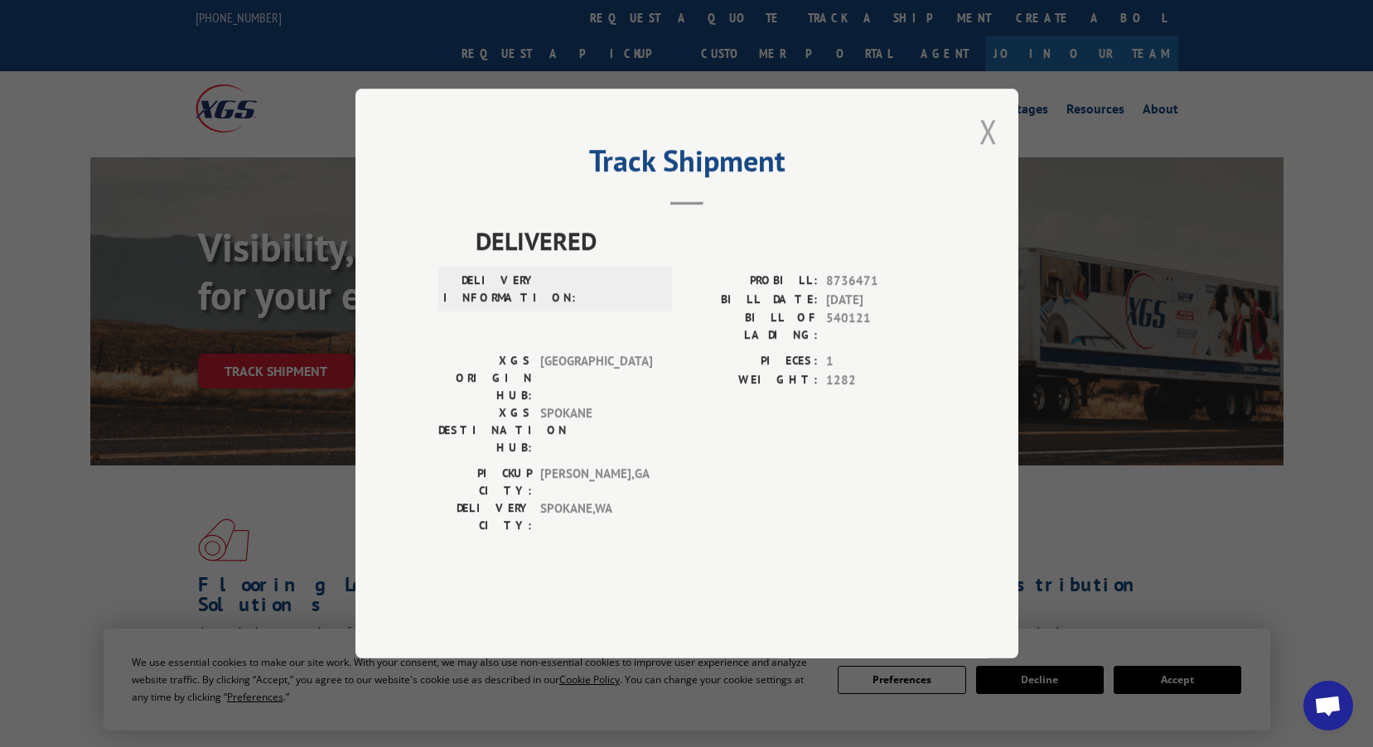
click at [992, 153] on button "Close modal" at bounding box center [988, 131] width 18 height 44
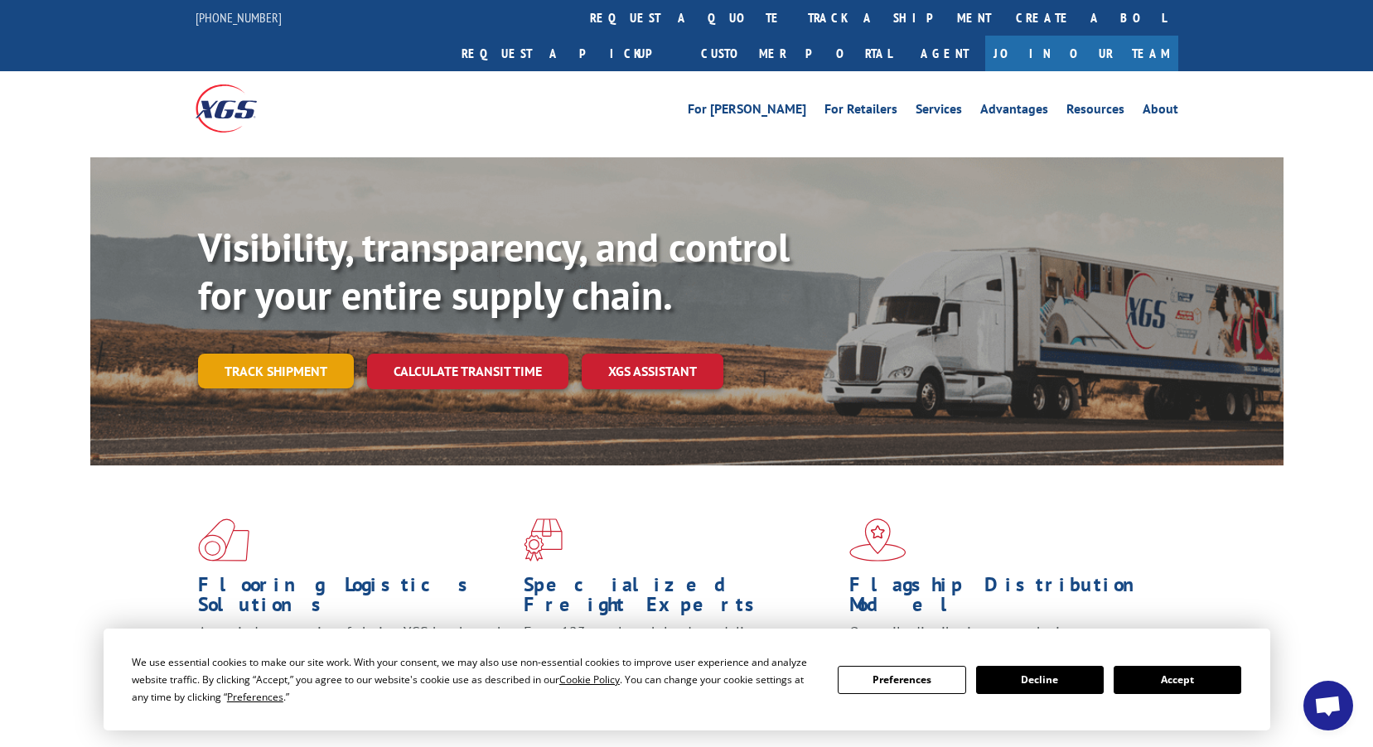
click at [277, 354] on link "Track shipment" at bounding box center [276, 371] width 156 height 35
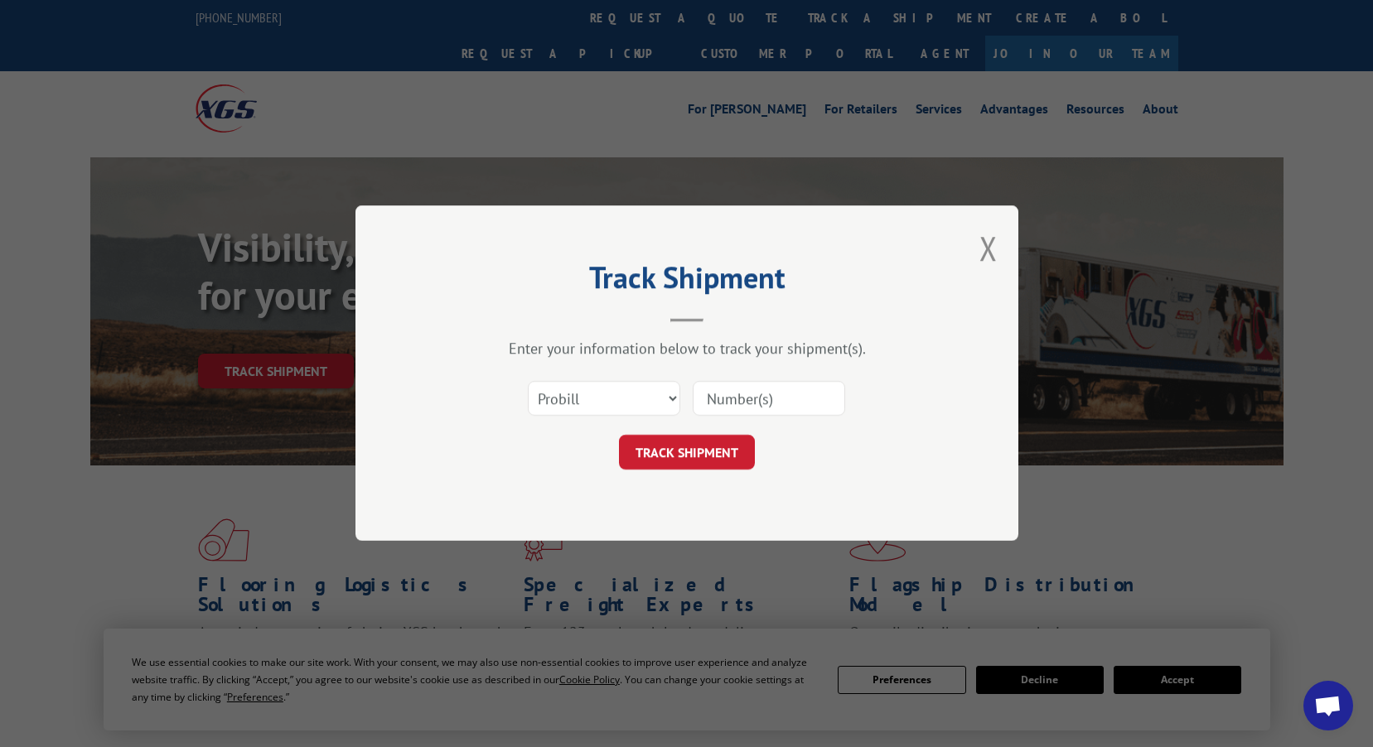
paste input "027143"
type input "027143"
click at [706, 458] on button "TRACK SHIPMENT" at bounding box center [687, 453] width 136 height 35
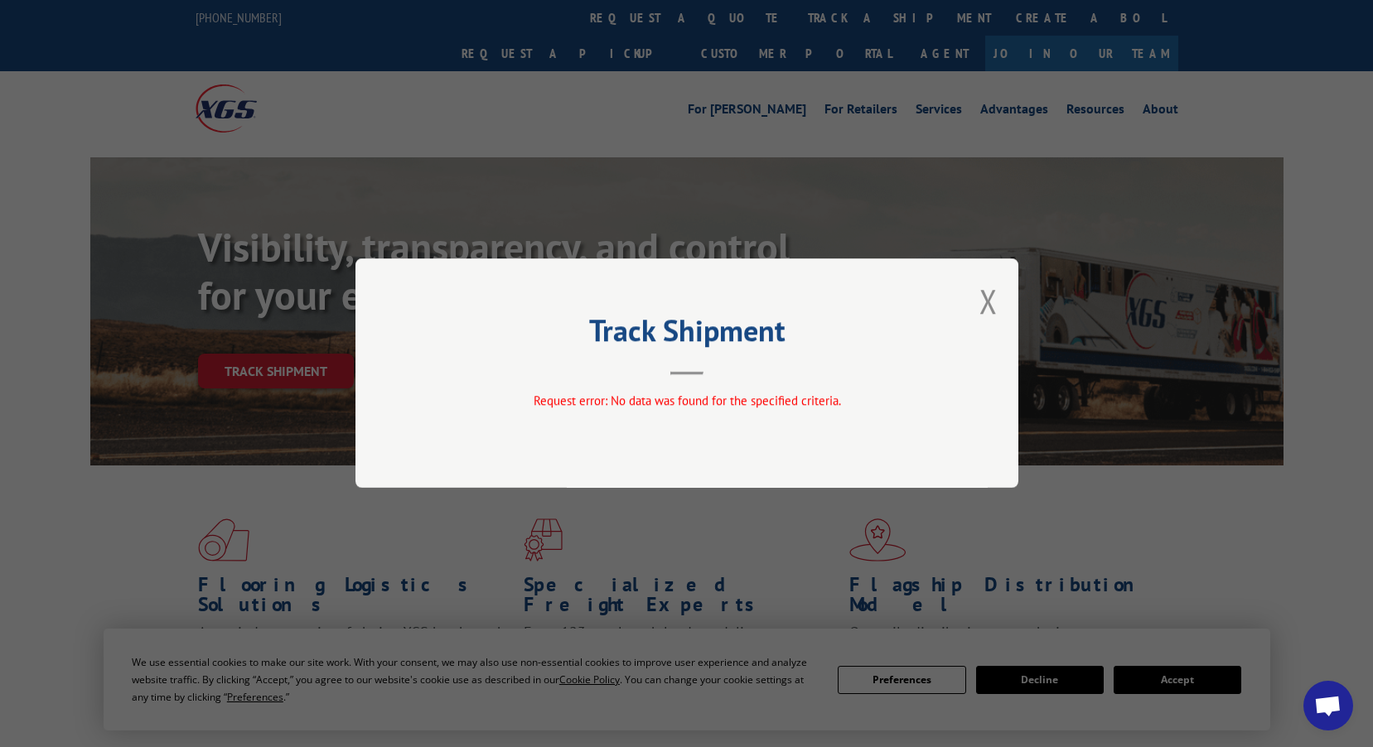
click at [997, 294] on div "Track Shipment Request error: No data was found for the specified criteria." at bounding box center [686, 372] width 663 height 229
click at [983, 302] on button "Close modal" at bounding box center [988, 301] width 18 height 44
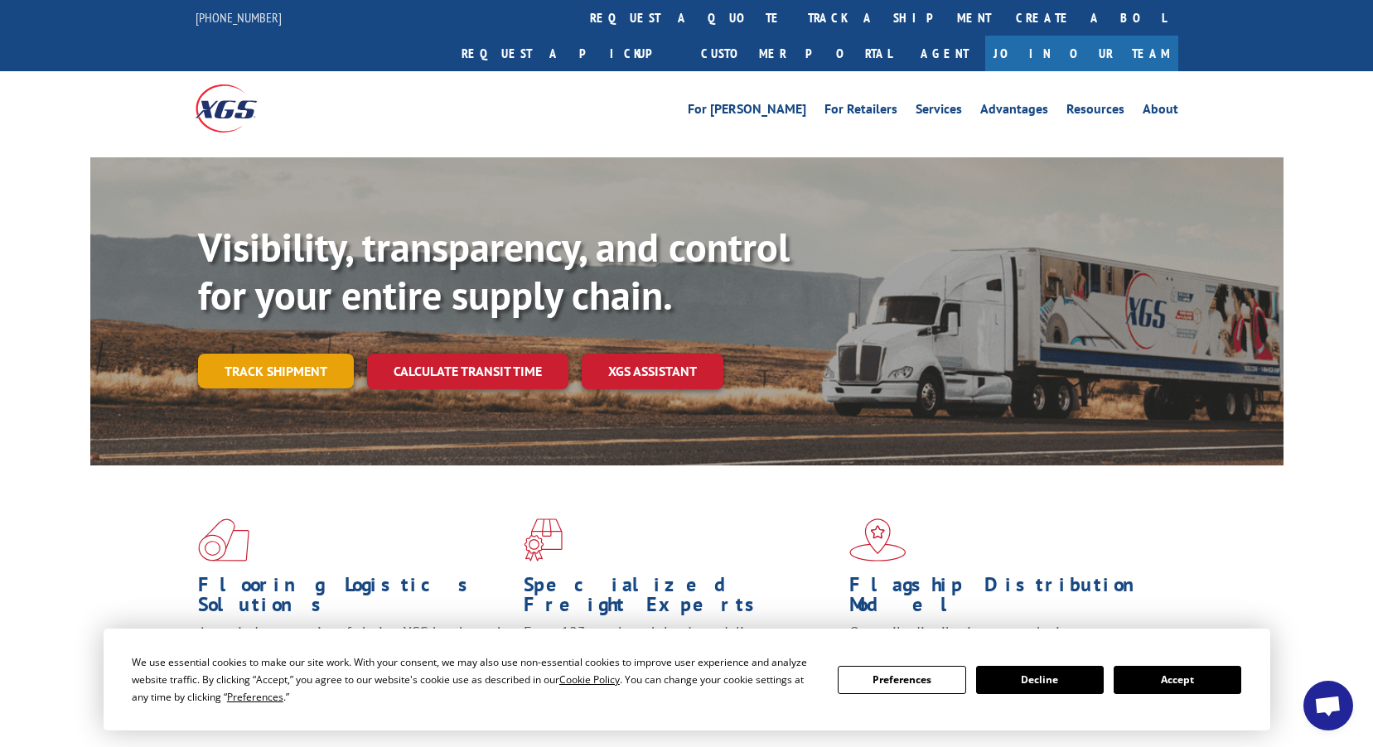
click at [323, 354] on link "Track shipment" at bounding box center [276, 371] width 156 height 35
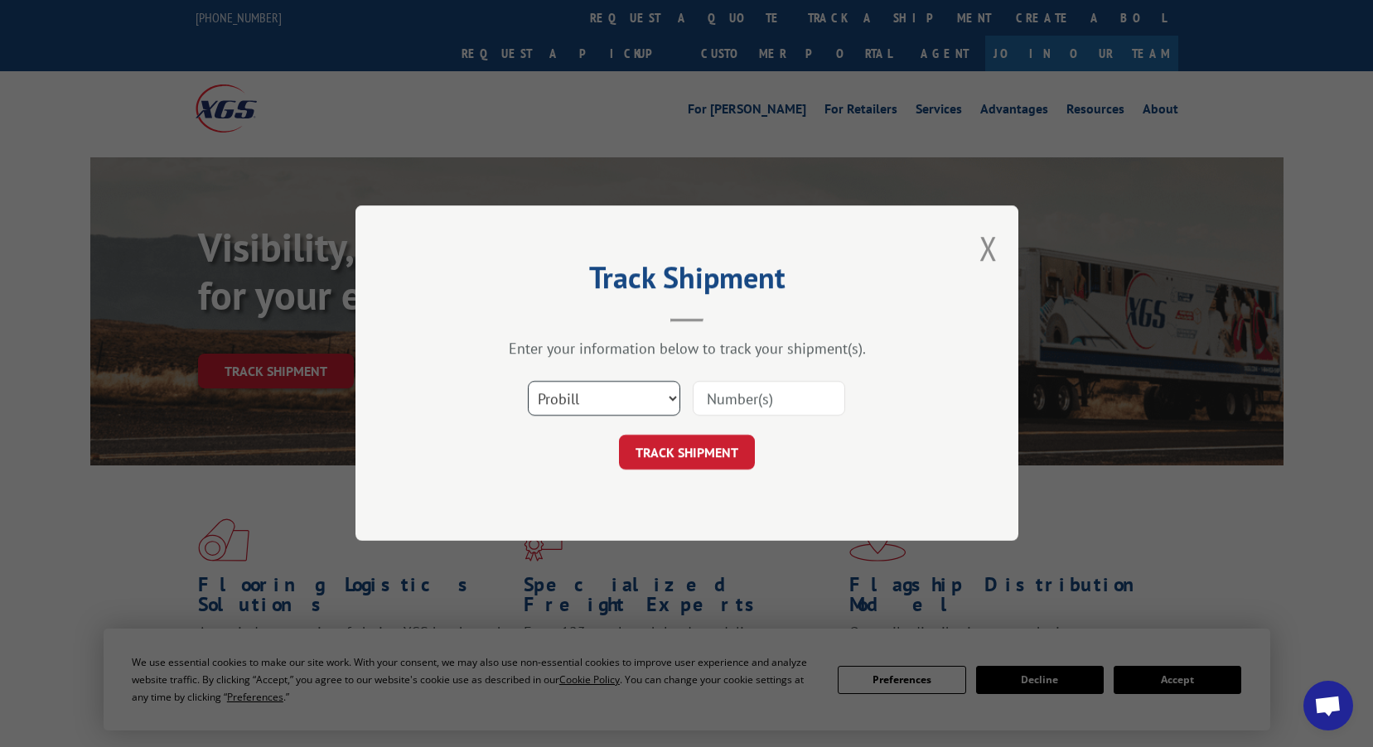
click at [663, 402] on select "Select category... Probill BOL PO" at bounding box center [604, 399] width 152 height 35
select select "bol"
click at [528, 382] on select "Select category... Probill BOL PO" at bounding box center [604, 399] width 152 height 35
paste input "027143"
type input "027143"
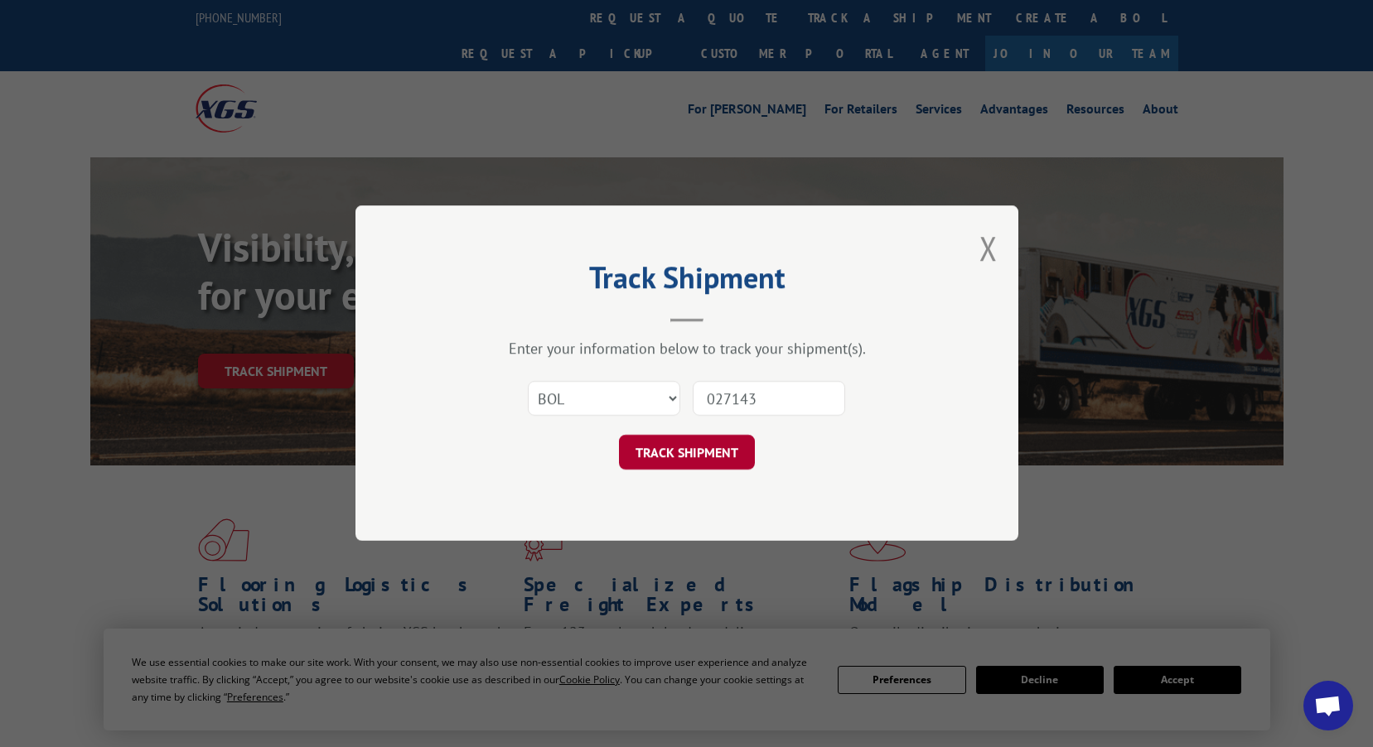
click at [717, 462] on button "TRACK SHIPMENT" at bounding box center [687, 453] width 136 height 35
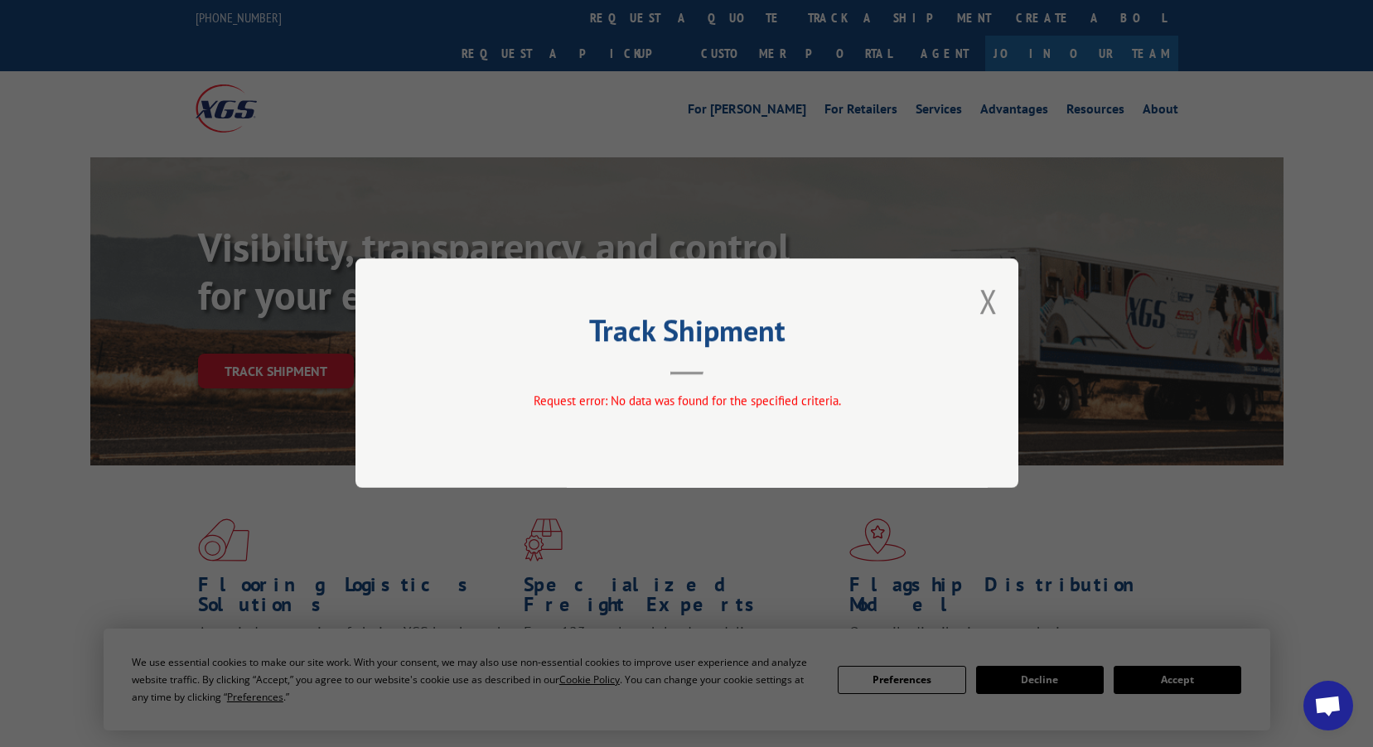
click at [997, 300] on div "Track Shipment Request error: No data was found for the specified criteria." at bounding box center [686, 372] width 663 height 229
click at [1001, 296] on div "Track Shipment Request error: No data was found for the specified criteria." at bounding box center [686, 372] width 663 height 229
click at [990, 300] on button "Close modal" at bounding box center [988, 301] width 18 height 44
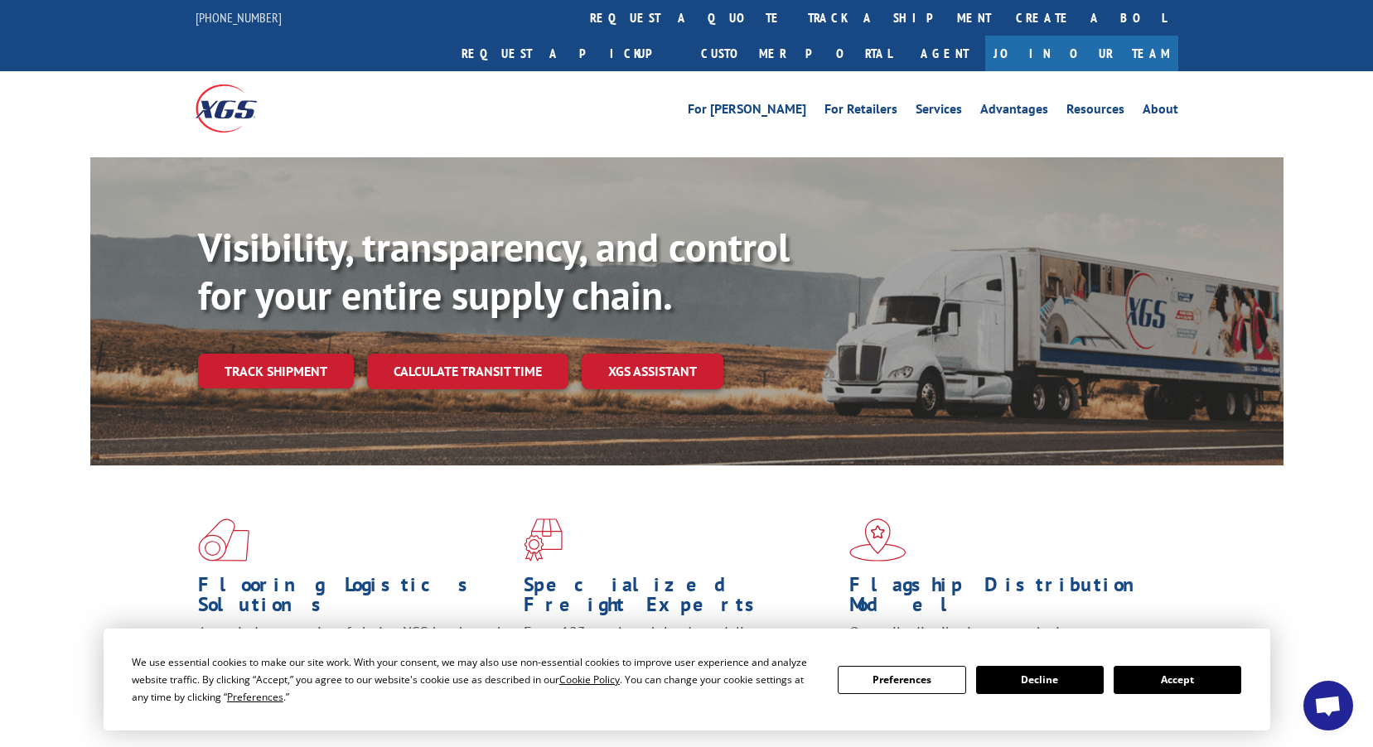
drag, startPoint x: 298, startPoint y: 334, endPoint x: 312, endPoint y: 340, distance: 15.2
click at [298, 354] on link "Track shipment" at bounding box center [276, 371] width 156 height 35
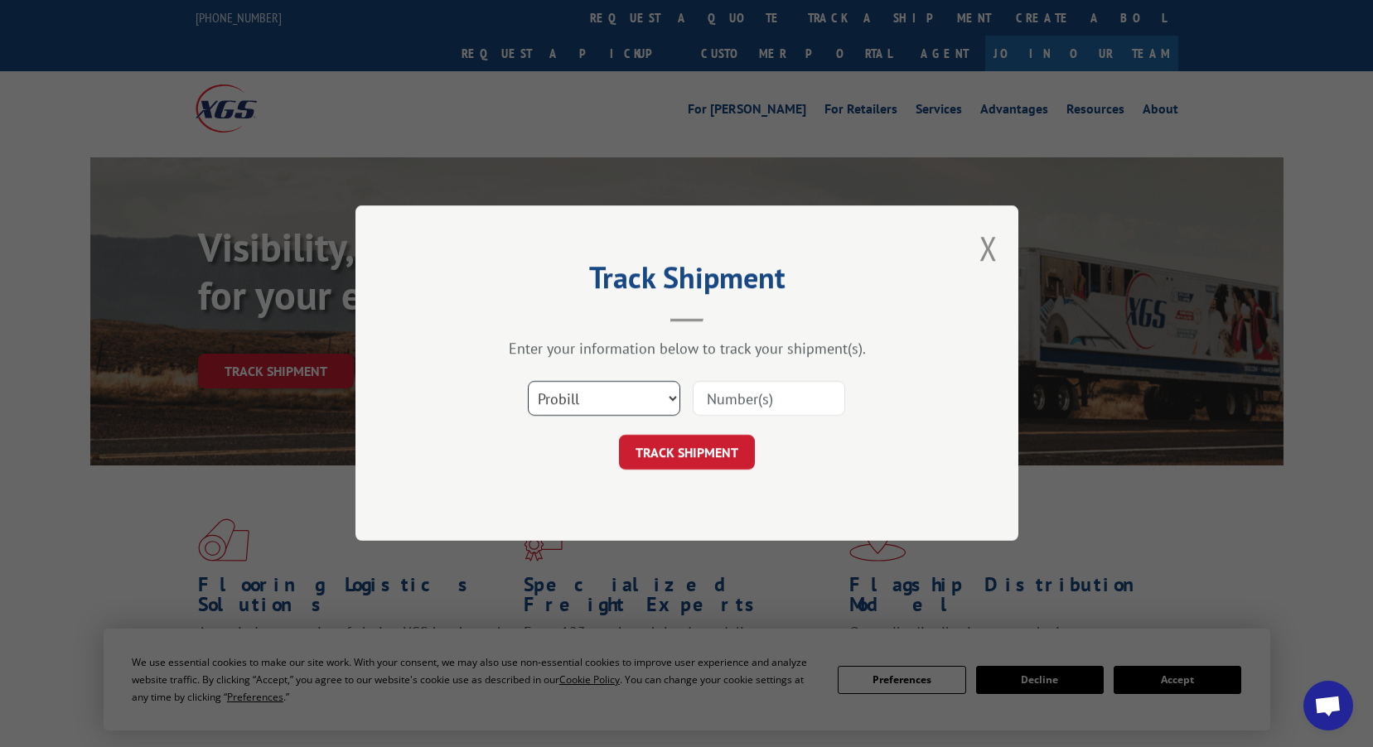
click at [666, 393] on select "Select category... Probill BOL PO" at bounding box center [604, 399] width 152 height 35
select select "po"
click at [528, 382] on select "Select category... Probill BOL PO" at bounding box center [604, 399] width 152 height 35
click at [724, 393] on input at bounding box center [769, 399] width 152 height 35
type input "027143"
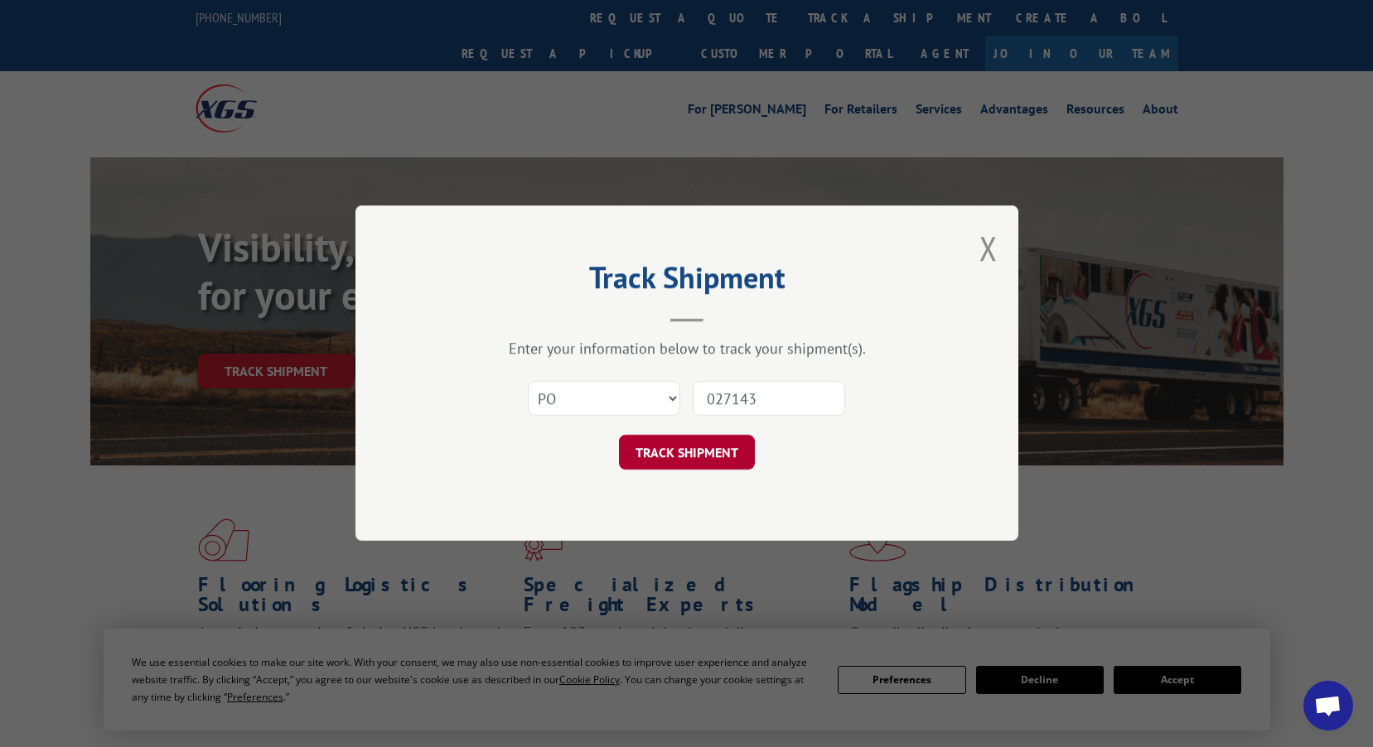
click at [703, 458] on button "TRACK SHIPMENT" at bounding box center [687, 453] width 136 height 35
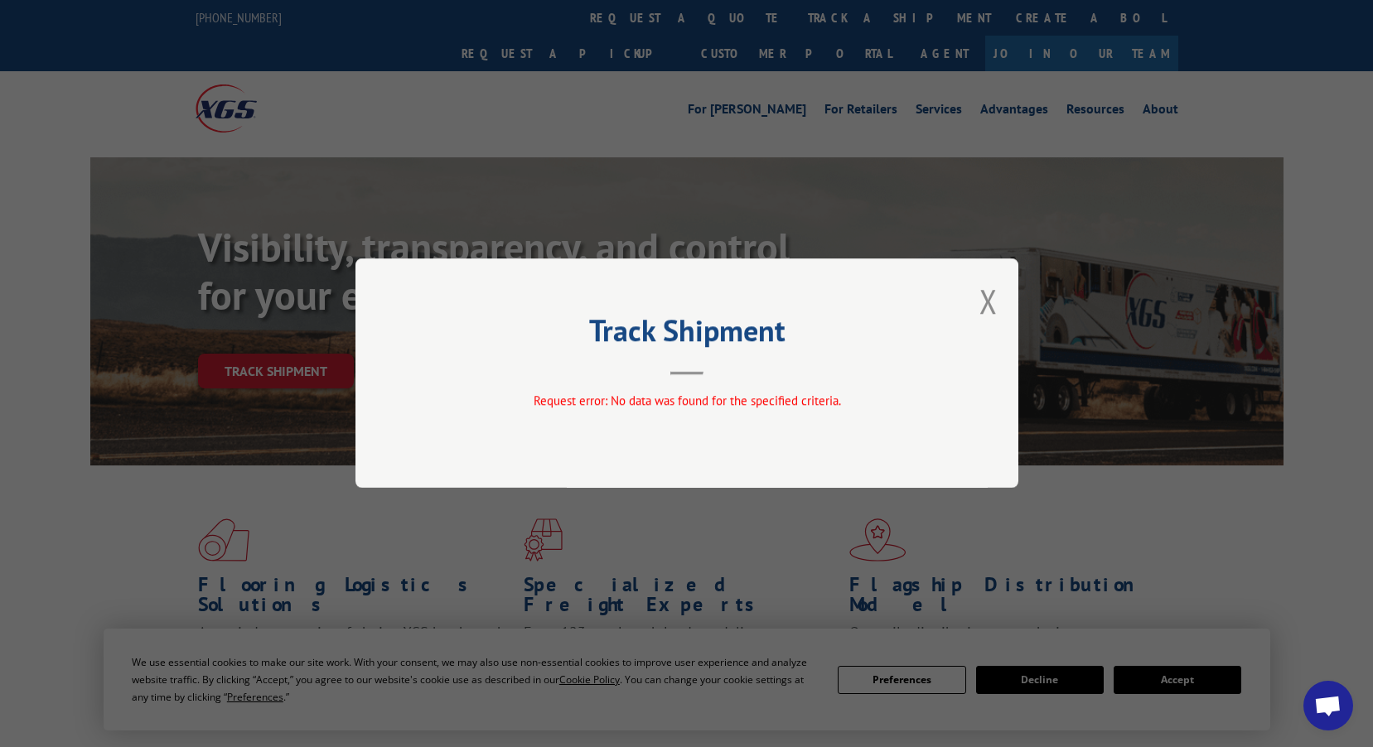
drag, startPoint x: 372, startPoint y: 362, endPoint x: 648, endPoint y: 335, distance: 277.2
click at [374, 361] on div "Track Shipment Request error: No data was found for the specified criteria." at bounding box center [686, 372] width 663 height 229
click at [989, 298] on button "Close modal" at bounding box center [988, 301] width 18 height 44
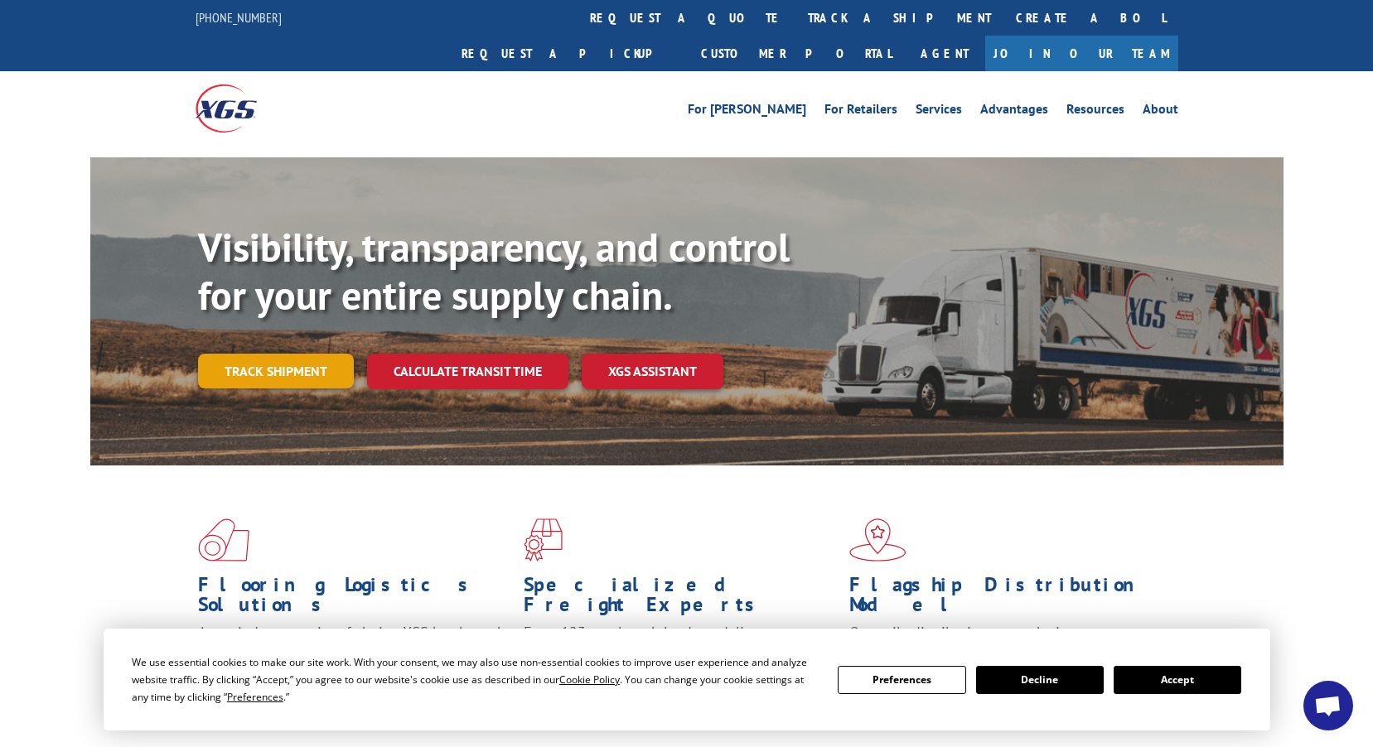
click at [231, 354] on link "Track shipment" at bounding box center [276, 371] width 156 height 35
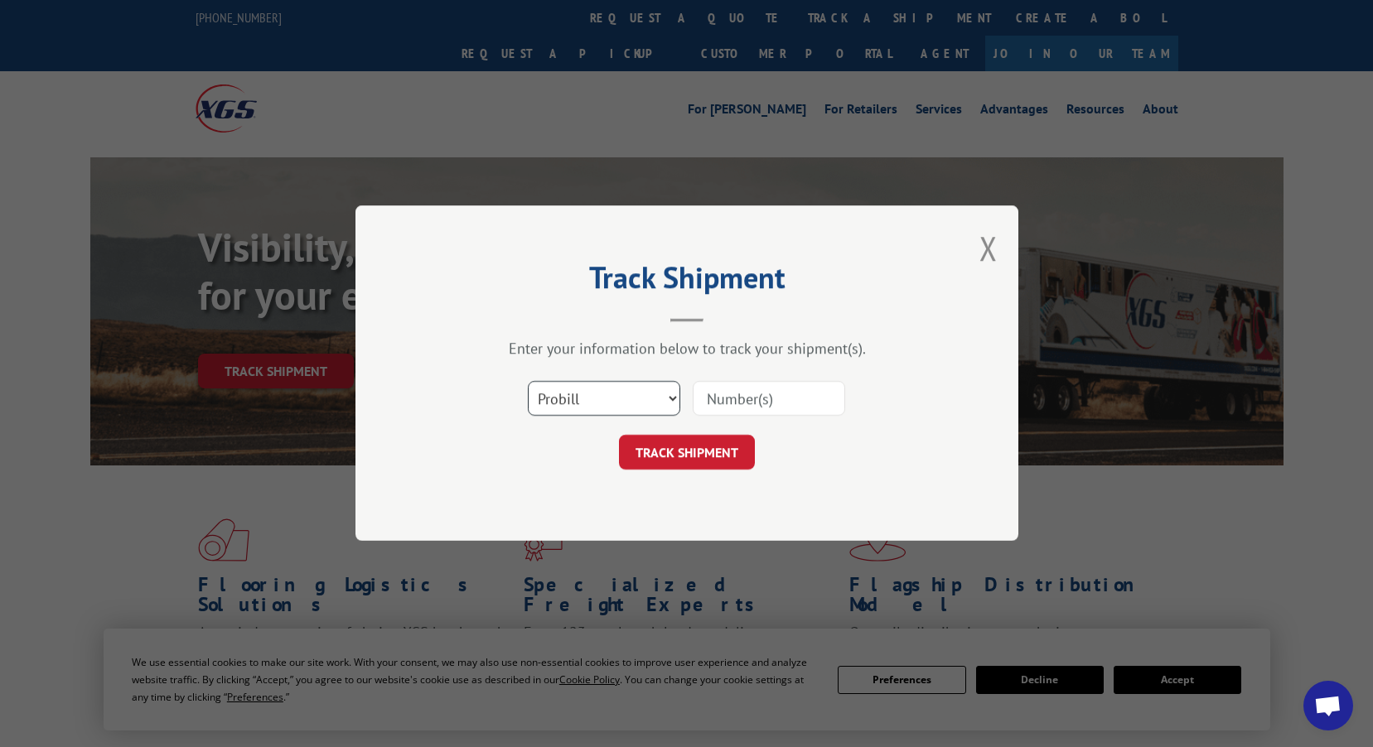
click at [656, 400] on select "Select category... Probill BOL PO" at bounding box center [604, 399] width 152 height 35
select select "bol"
click at [528, 382] on select "Select category... Probill BOL PO" at bounding box center [604, 399] width 152 height 35
click at [770, 384] on input at bounding box center [769, 399] width 152 height 35
paste input "CP-027143"
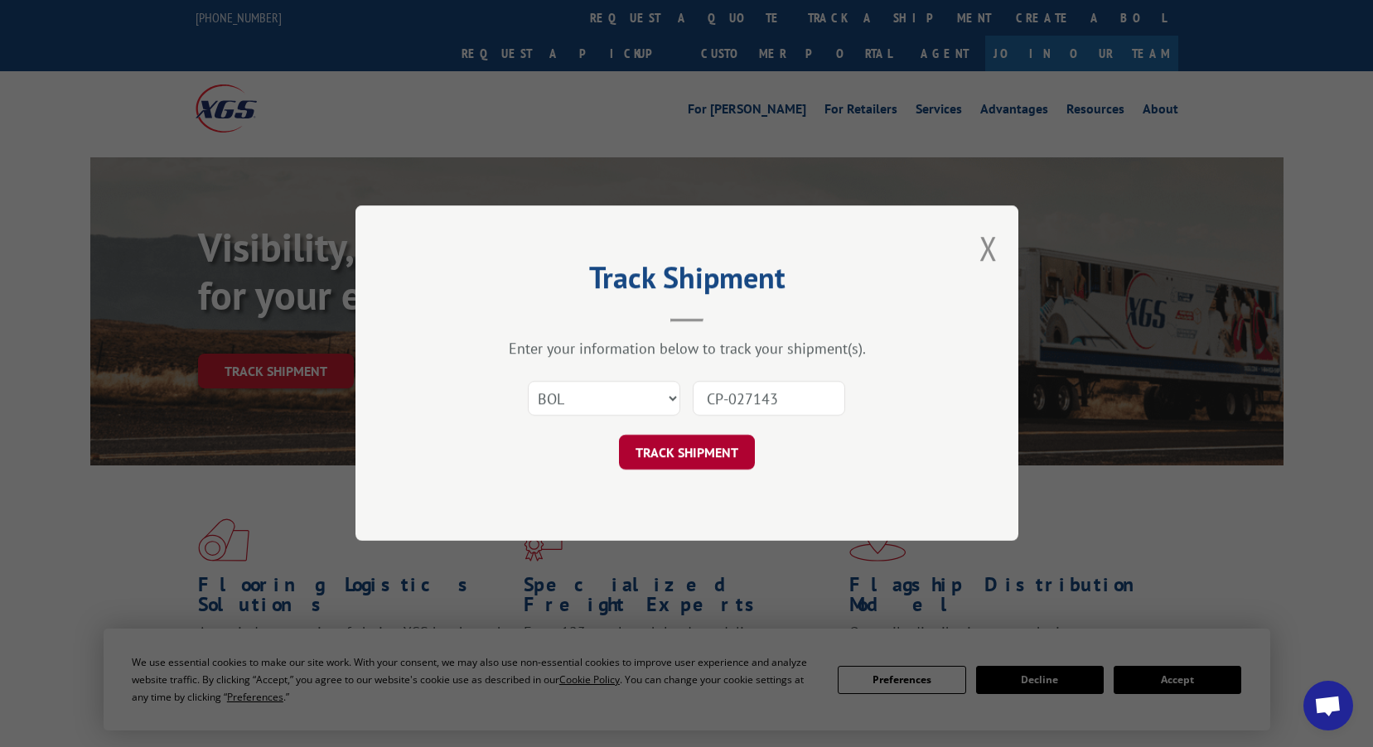
type input "CP-027143"
click at [710, 457] on button "TRACK SHIPMENT" at bounding box center [687, 453] width 136 height 35
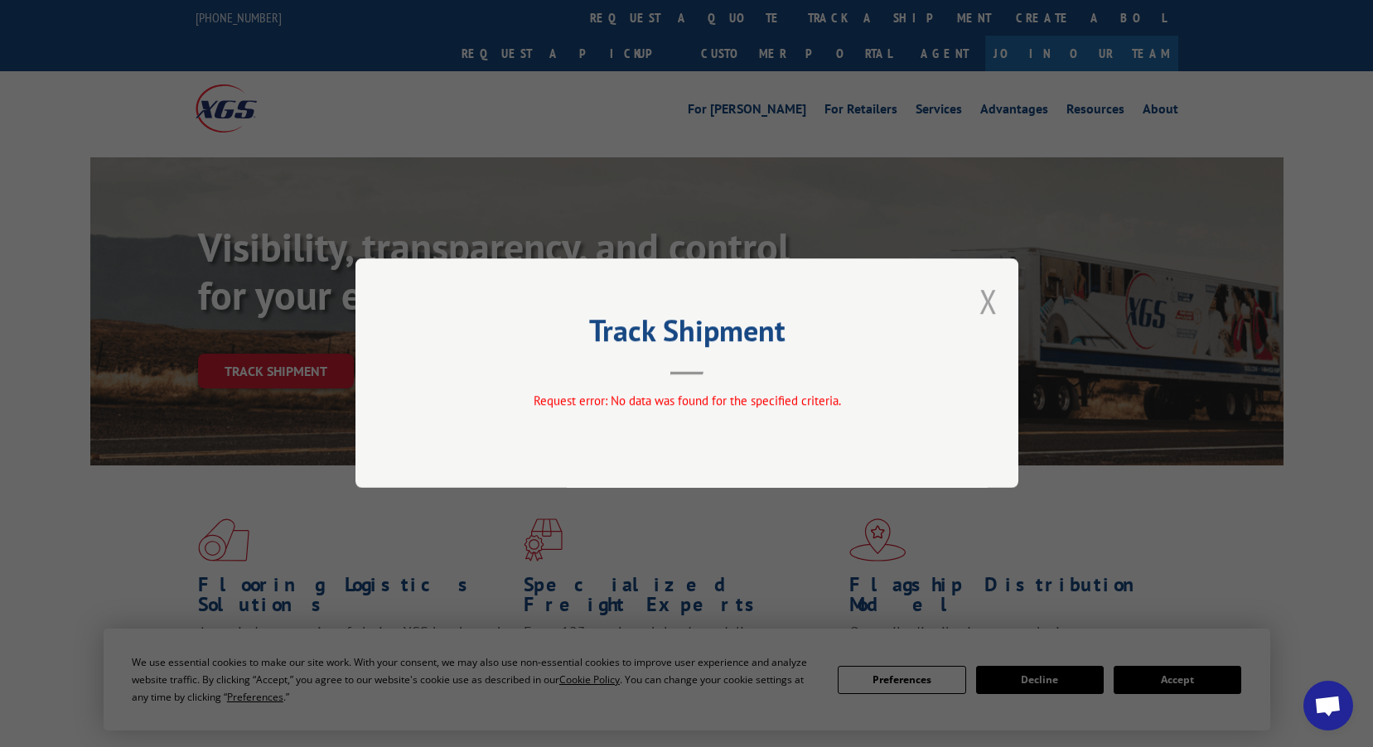
click at [987, 297] on button "Close modal" at bounding box center [988, 301] width 18 height 44
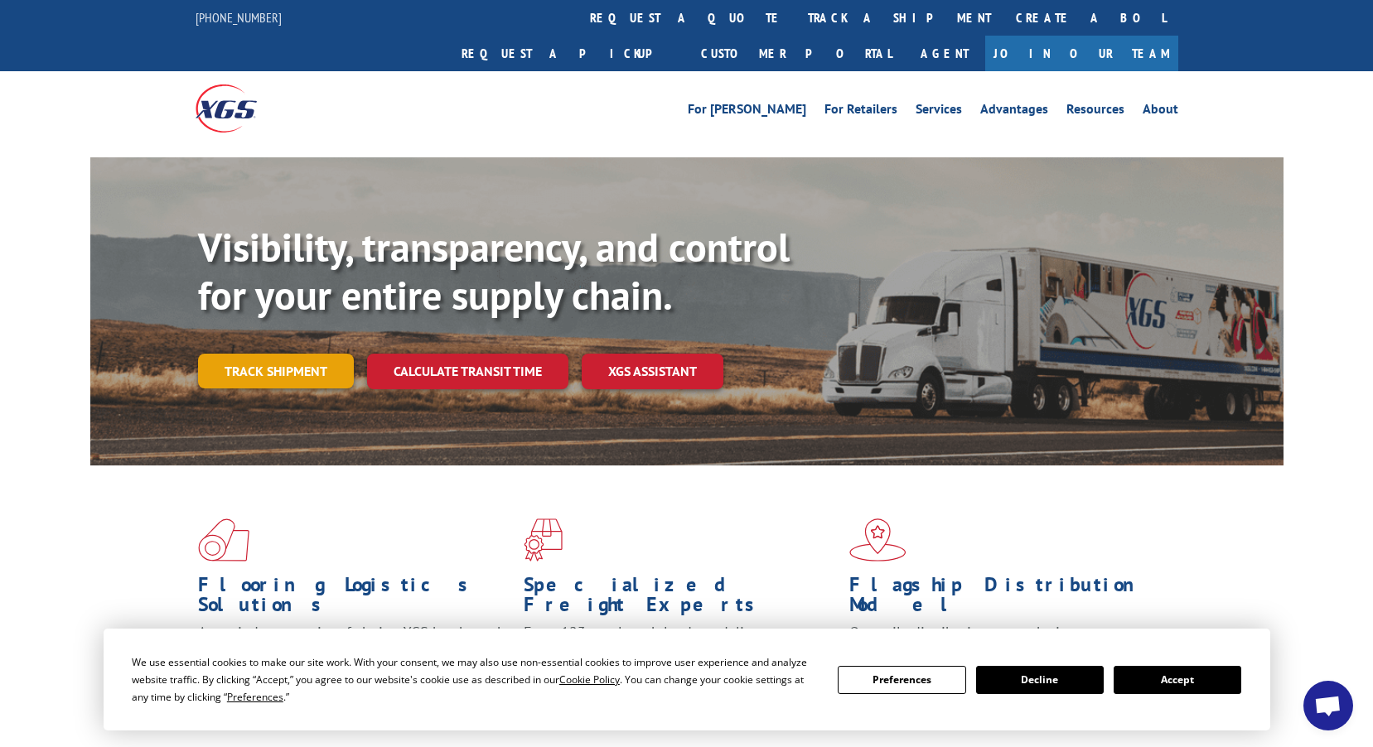
click at [258, 354] on link "Track shipment" at bounding box center [276, 371] width 156 height 35
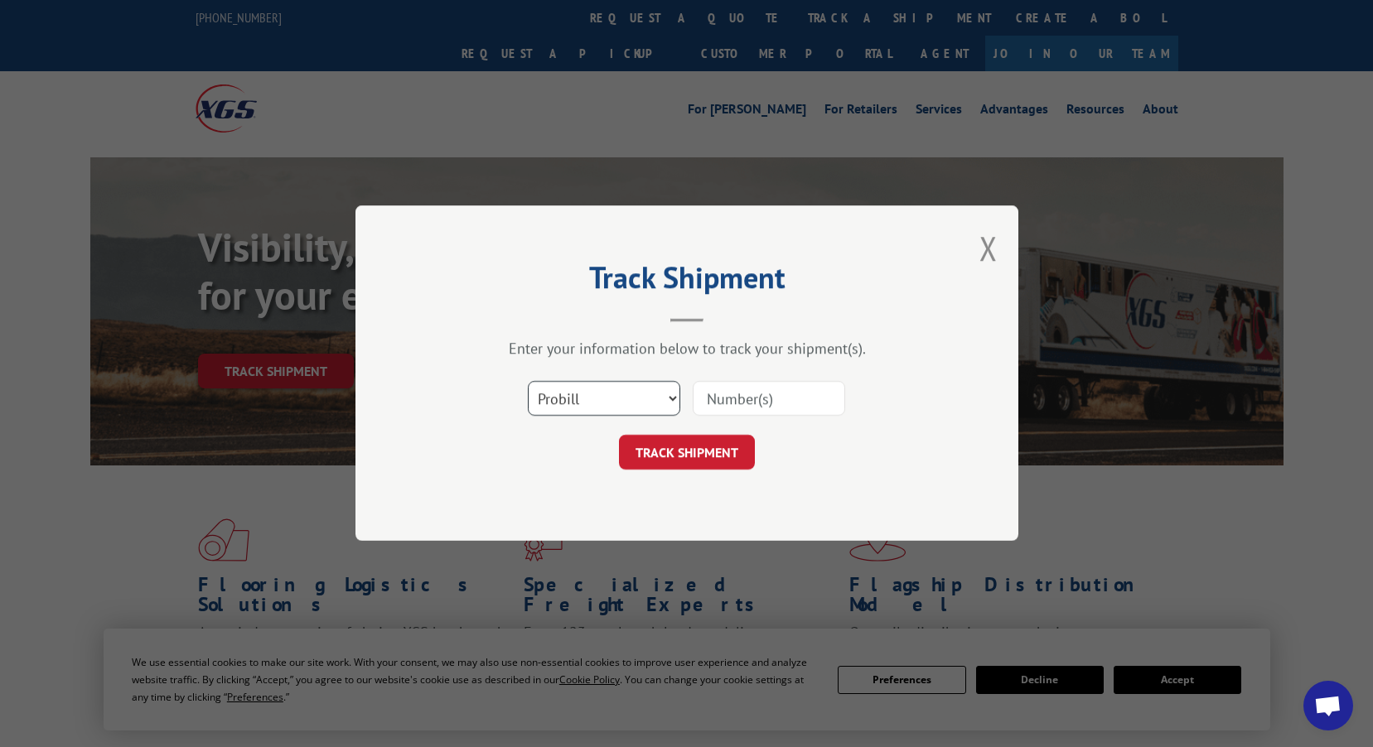
click at [661, 403] on select "Select category... Probill BOL PO" at bounding box center [604, 399] width 152 height 35
select select "po"
click at [528, 382] on select "Select category... Probill BOL PO" at bounding box center [604, 399] width 152 height 35
paste input "CP-027143"
type input "CP-027143"
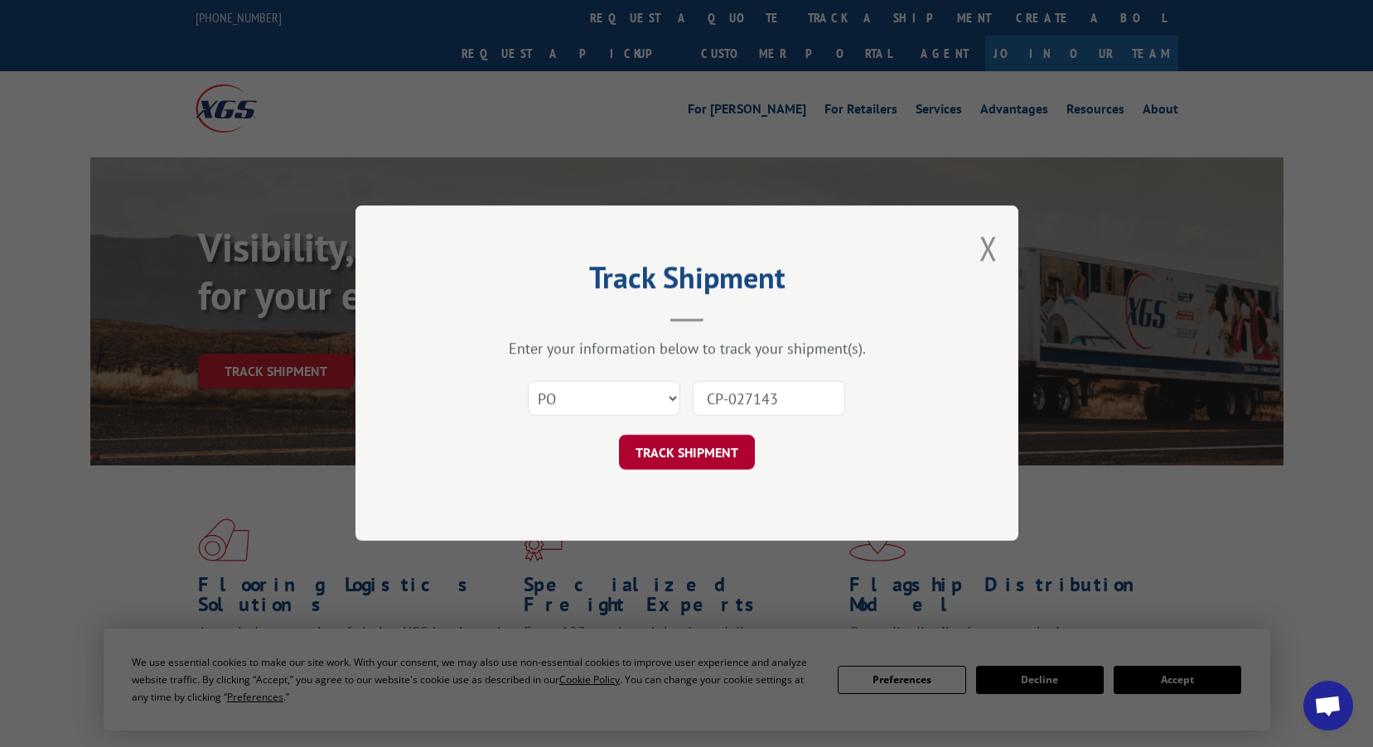
click at [704, 451] on button "TRACK SHIPMENT" at bounding box center [687, 453] width 136 height 35
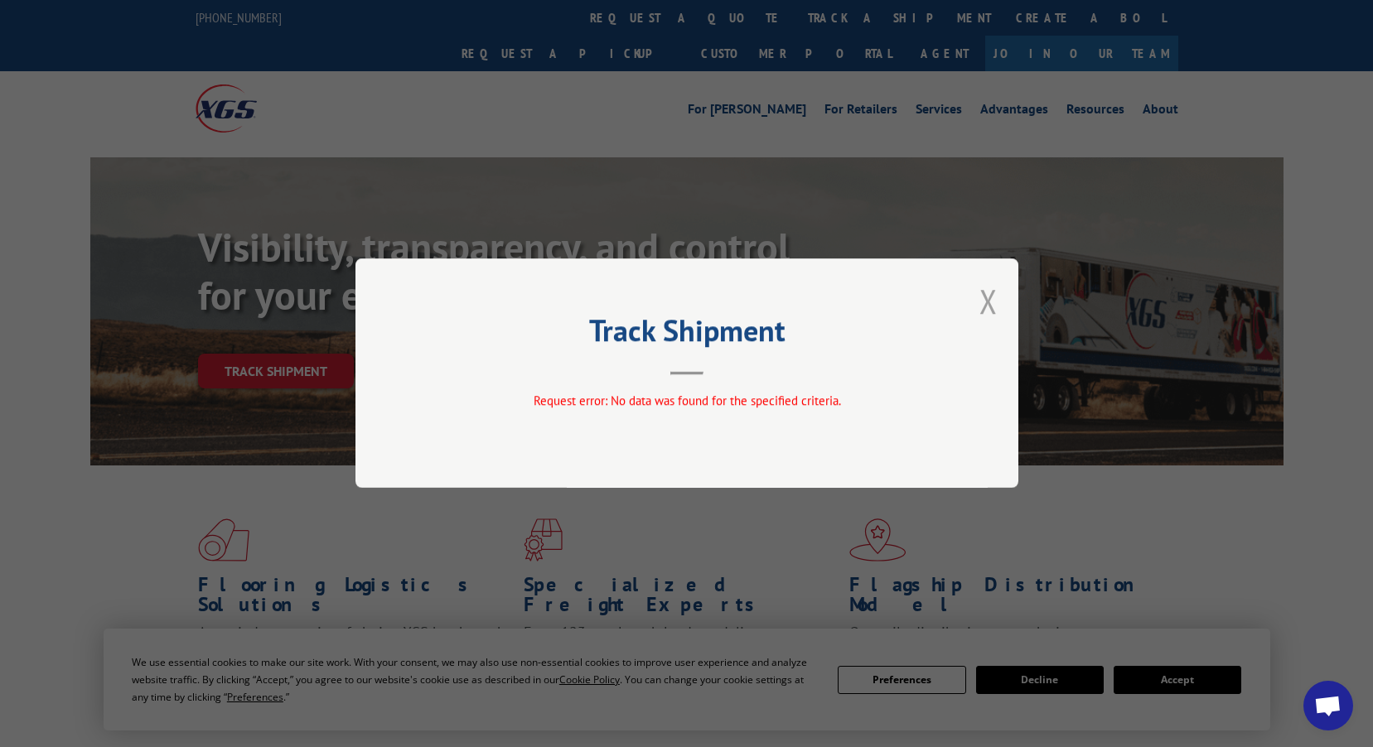
click at [985, 295] on button "Close modal" at bounding box center [988, 301] width 18 height 44
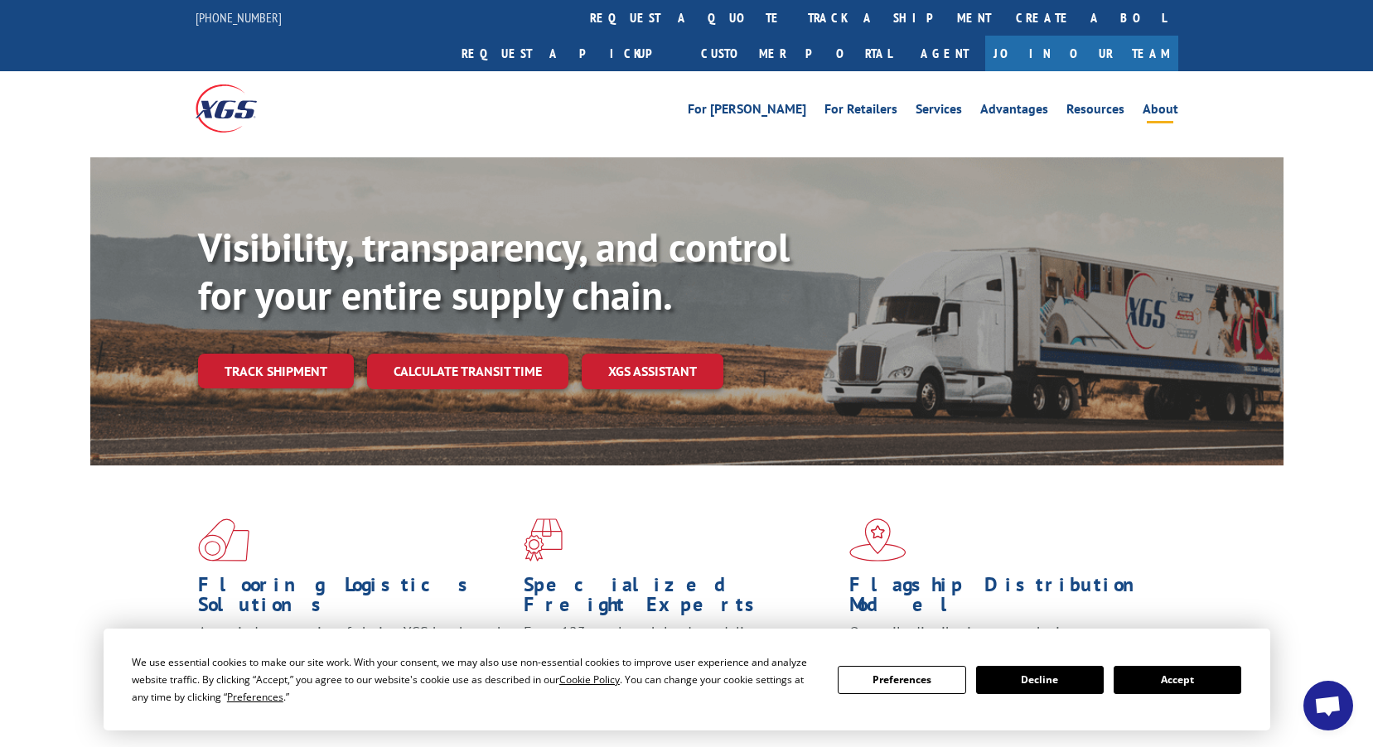
click at [1152, 103] on link "About" at bounding box center [1160, 112] width 36 height 18
click at [1159, 103] on link "About" at bounding box center [1160, 112] width 36 height 18
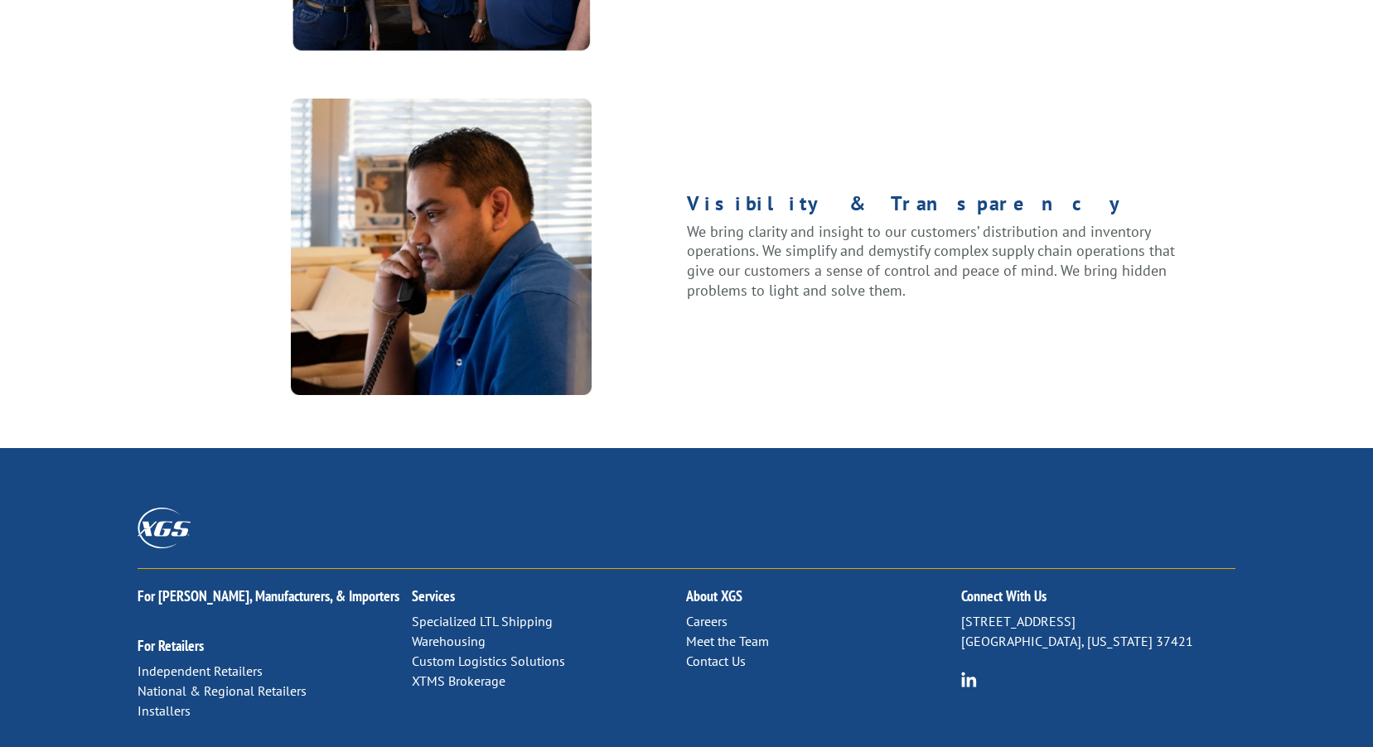
scroll to position [2141, 0]
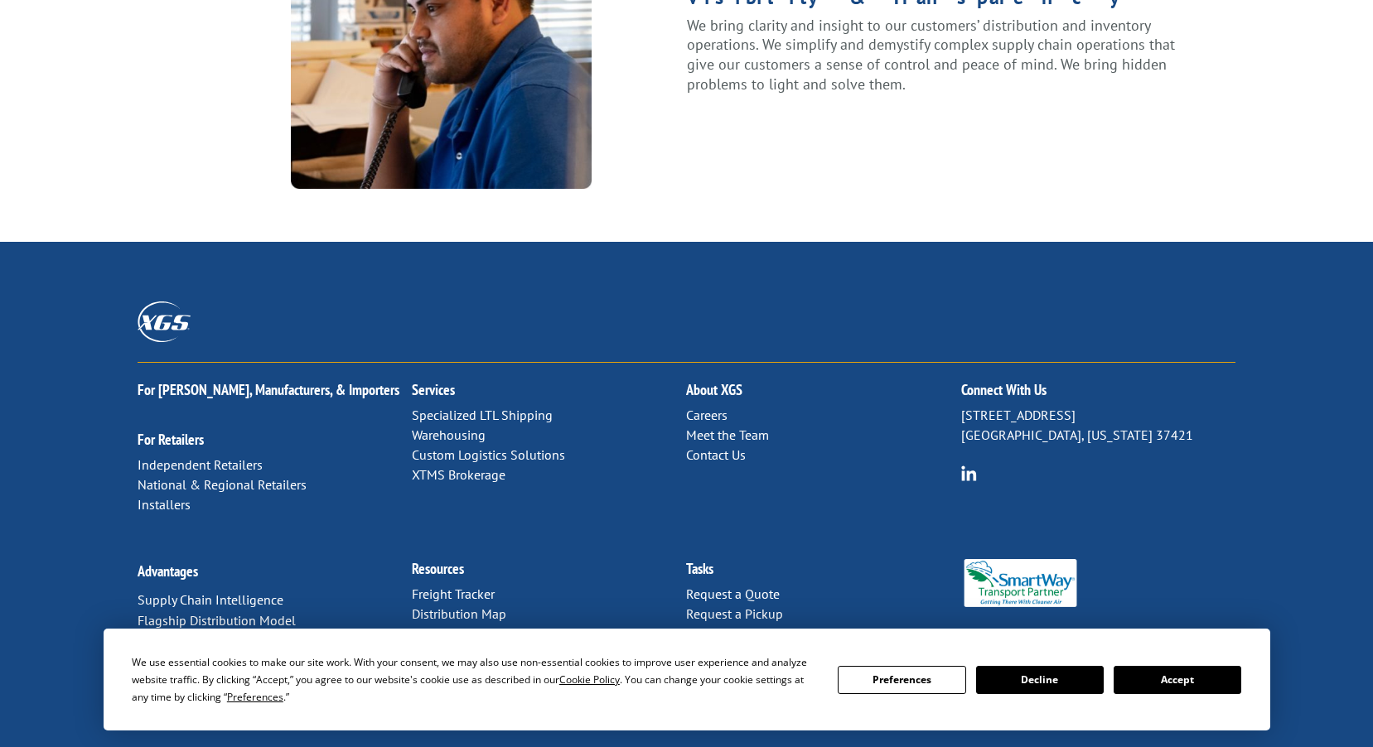
click at [485, 606] on link "Distribution Map" at bounding box center [459, 614] width 94 height 17
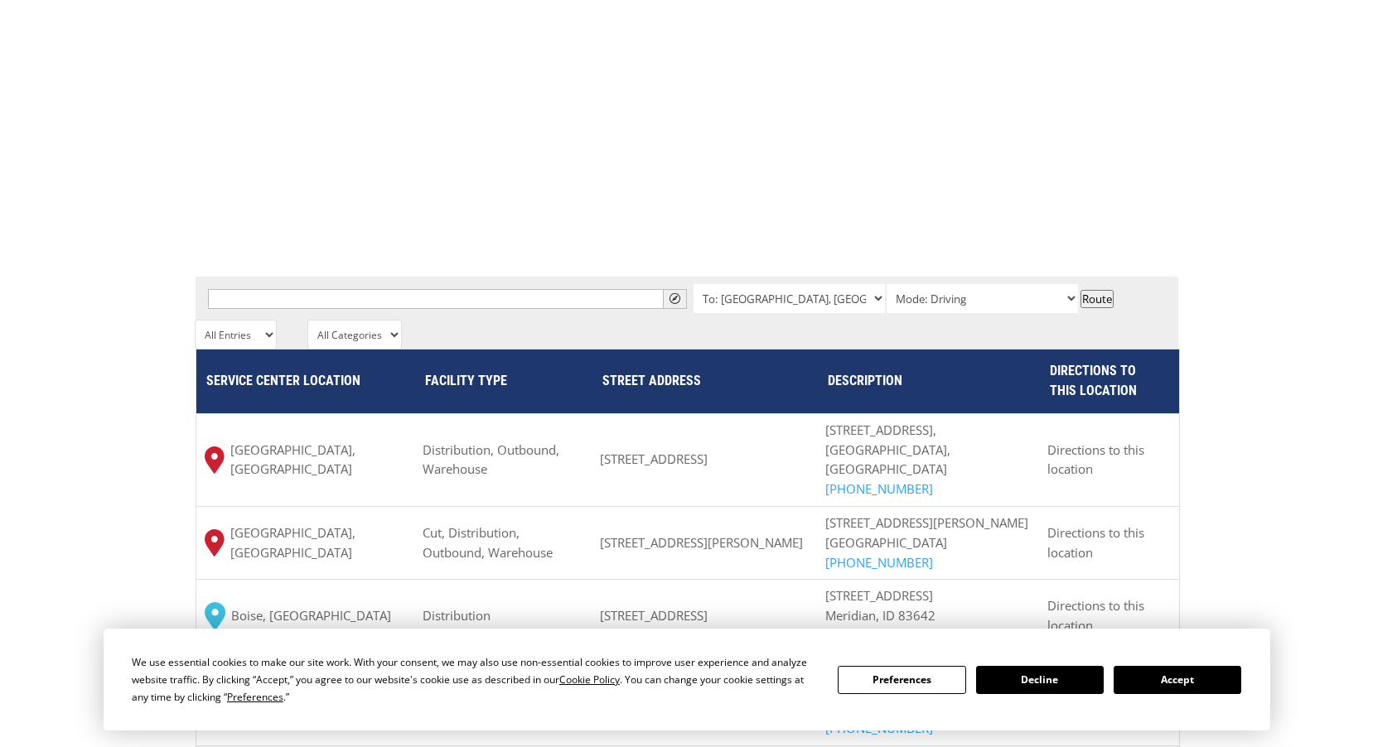
scroll to position [1190, 0]
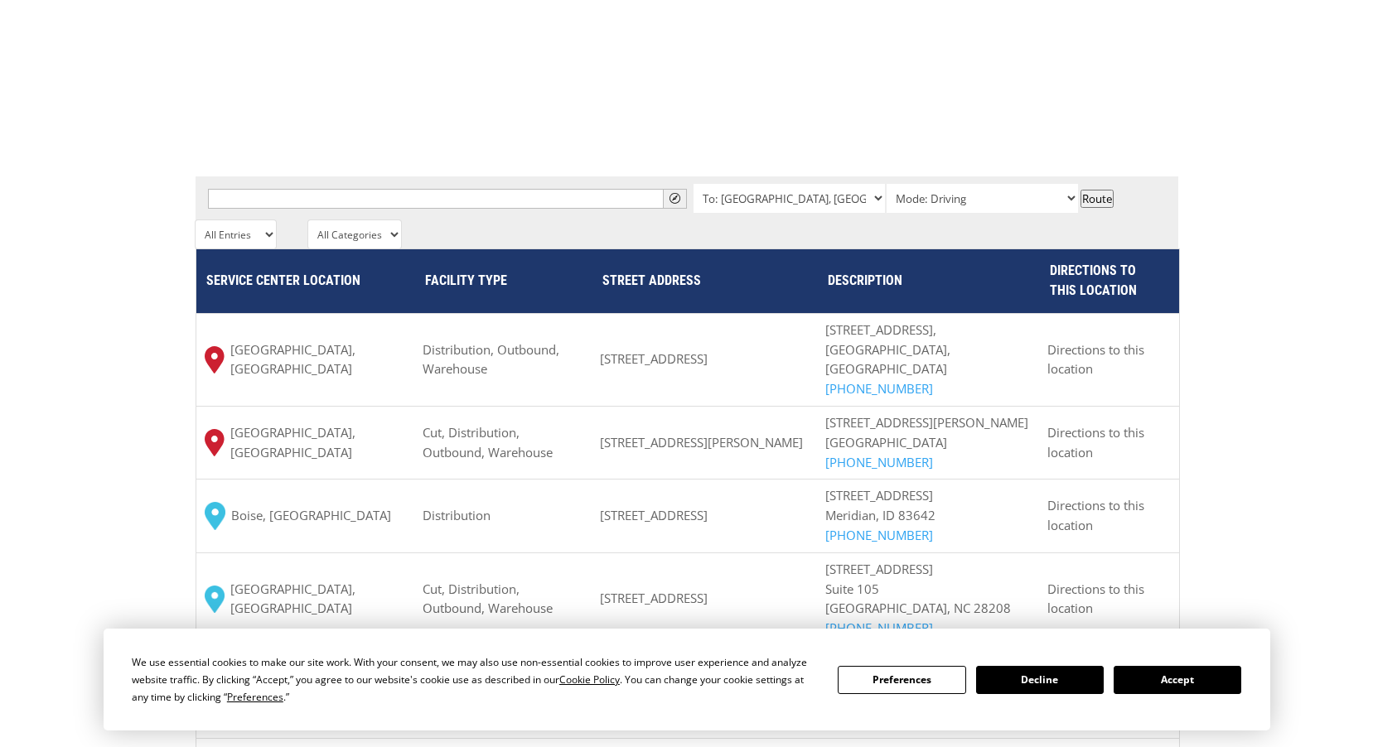
click at [1029, 669] on button "Decline" at bounding box center [1040, 680] width 128 height 28
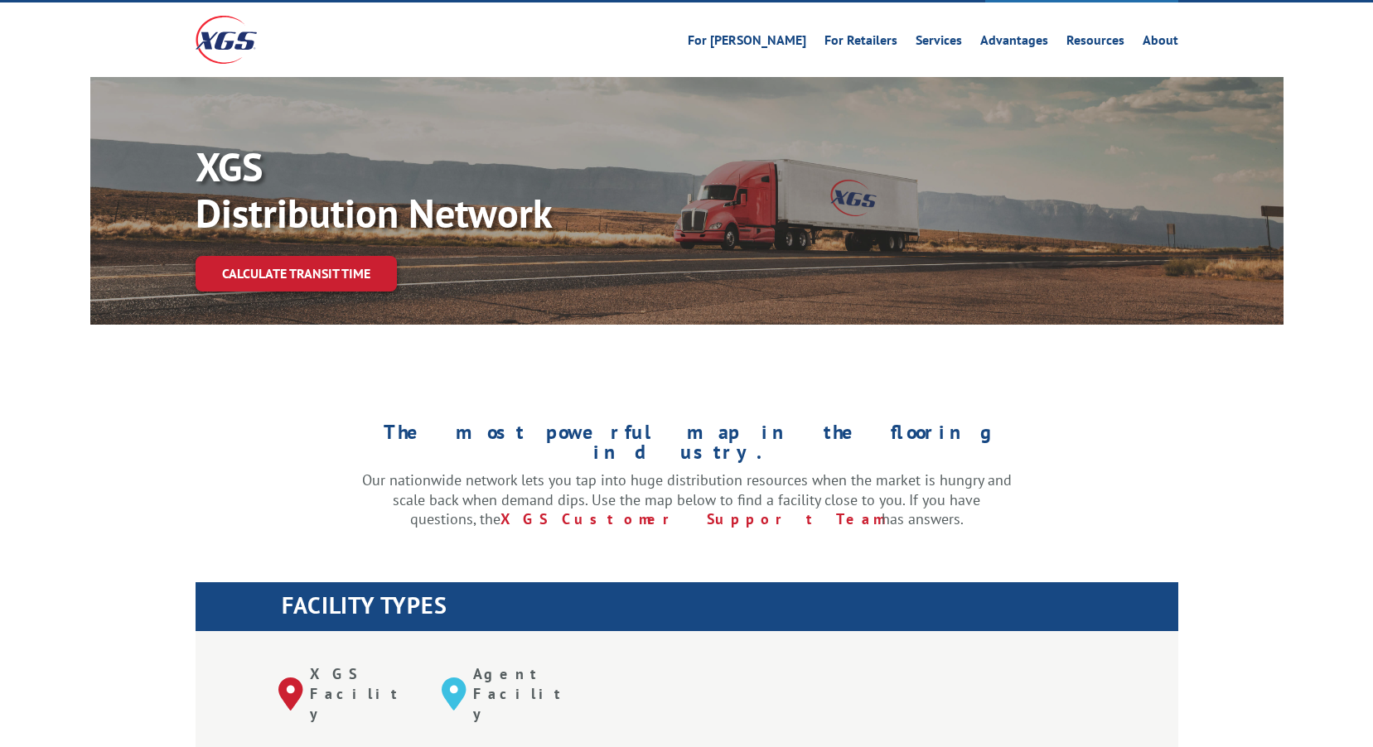
scroll to position [0, 0]
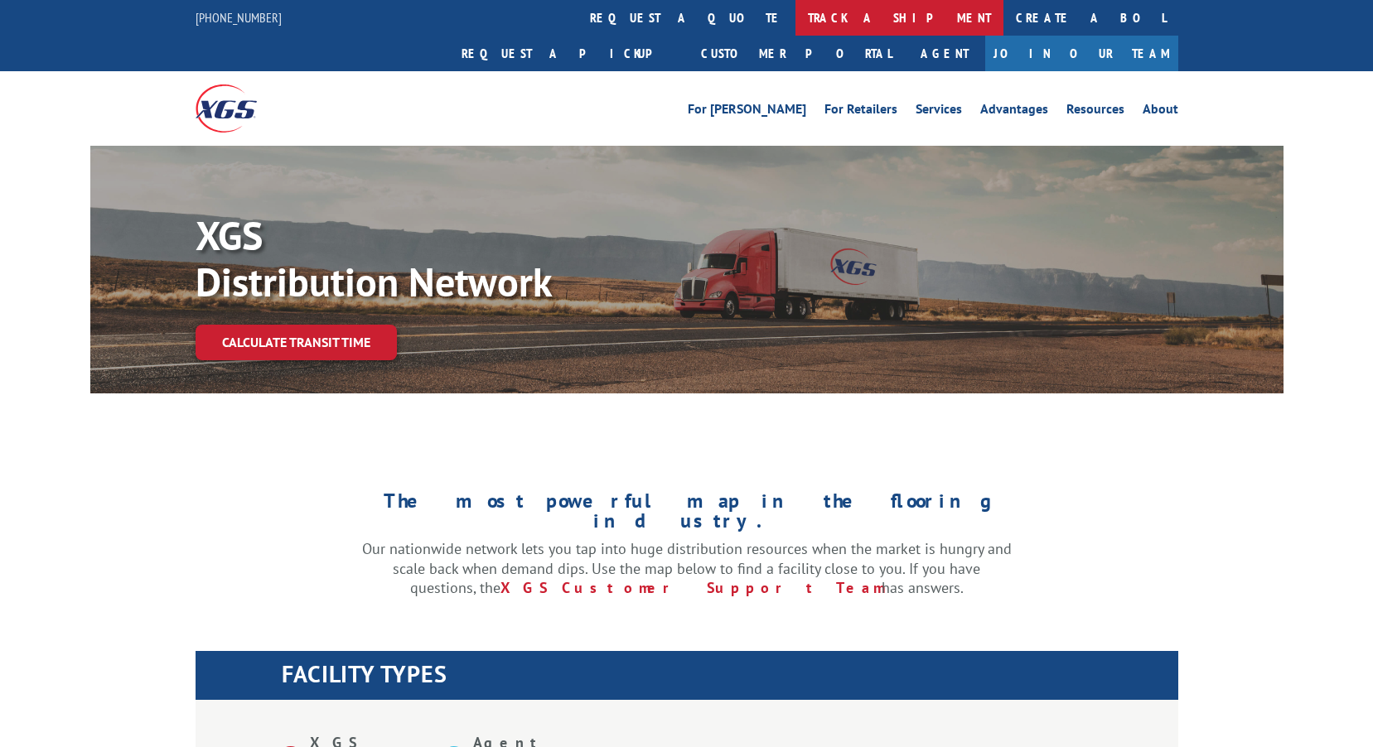
click at [795, 21] on link "track a shipment" at bounding box center [899, 18] width 208 height 36
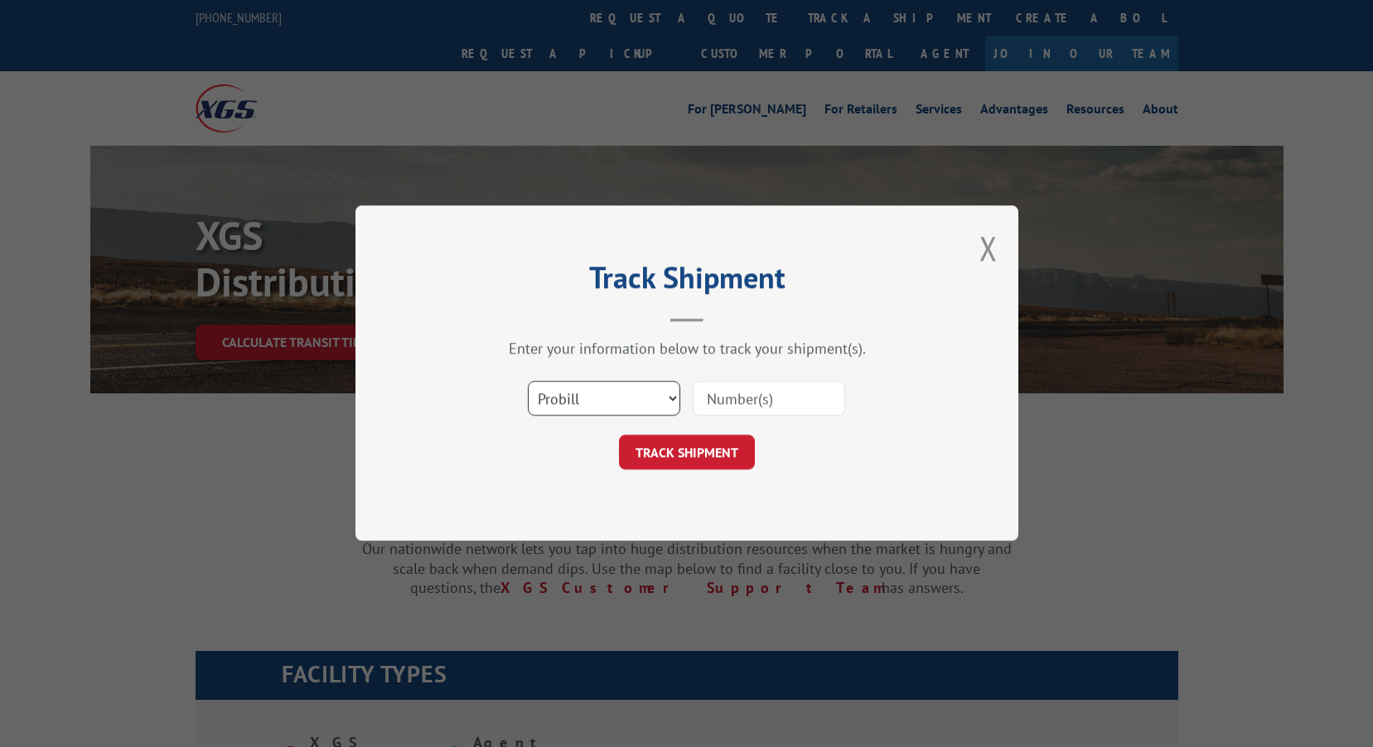
click at [659, 395] on select "Select category... Probill BOL PO" at bounding box center [604, 399] width 152 height 35
select select "bol"
click at [528, 382] on select "Select category... Probill BOL PO" at bounding box center [604, 399] width 152 height 35
paste input "CP-029394.B"
type input "CP-029394.B"
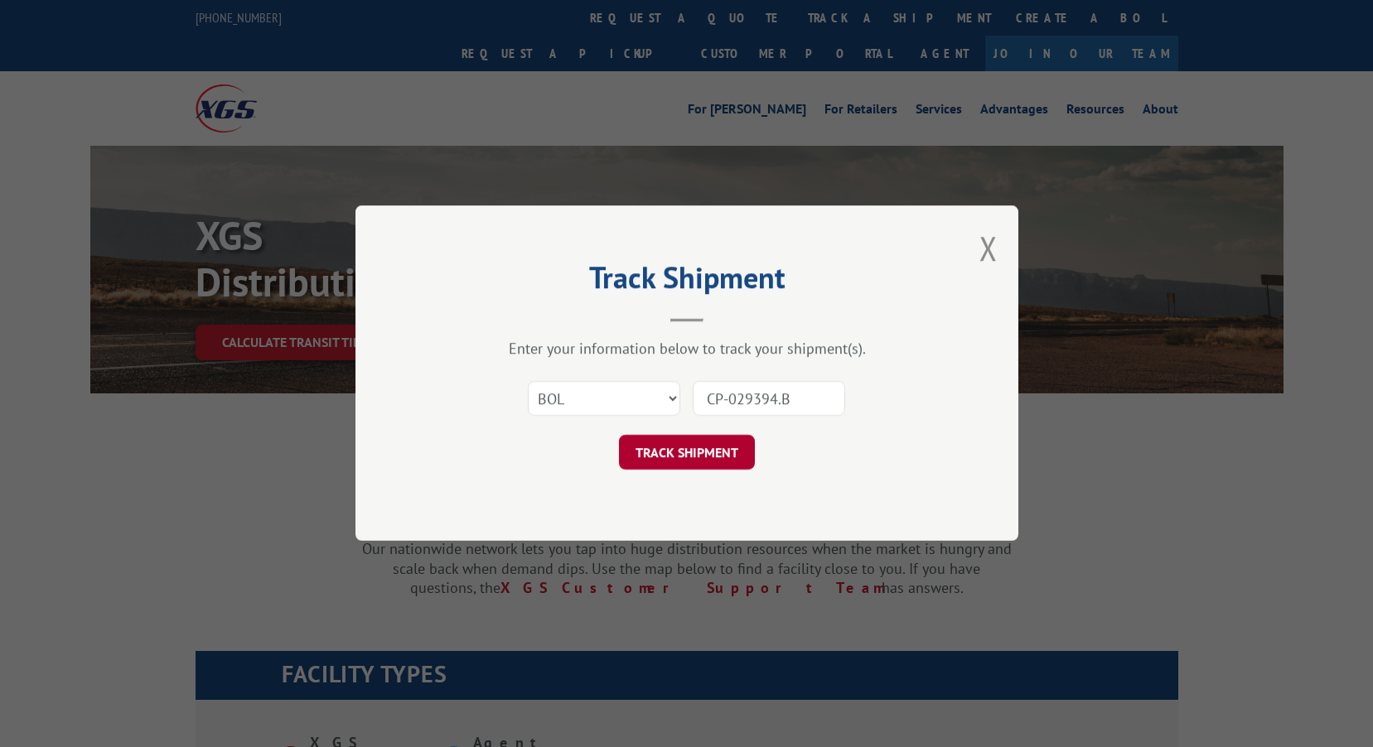
click at [731, 459] on button "TRACK SHIPMENT" at bounding box center [687, 453] width 136 height 35
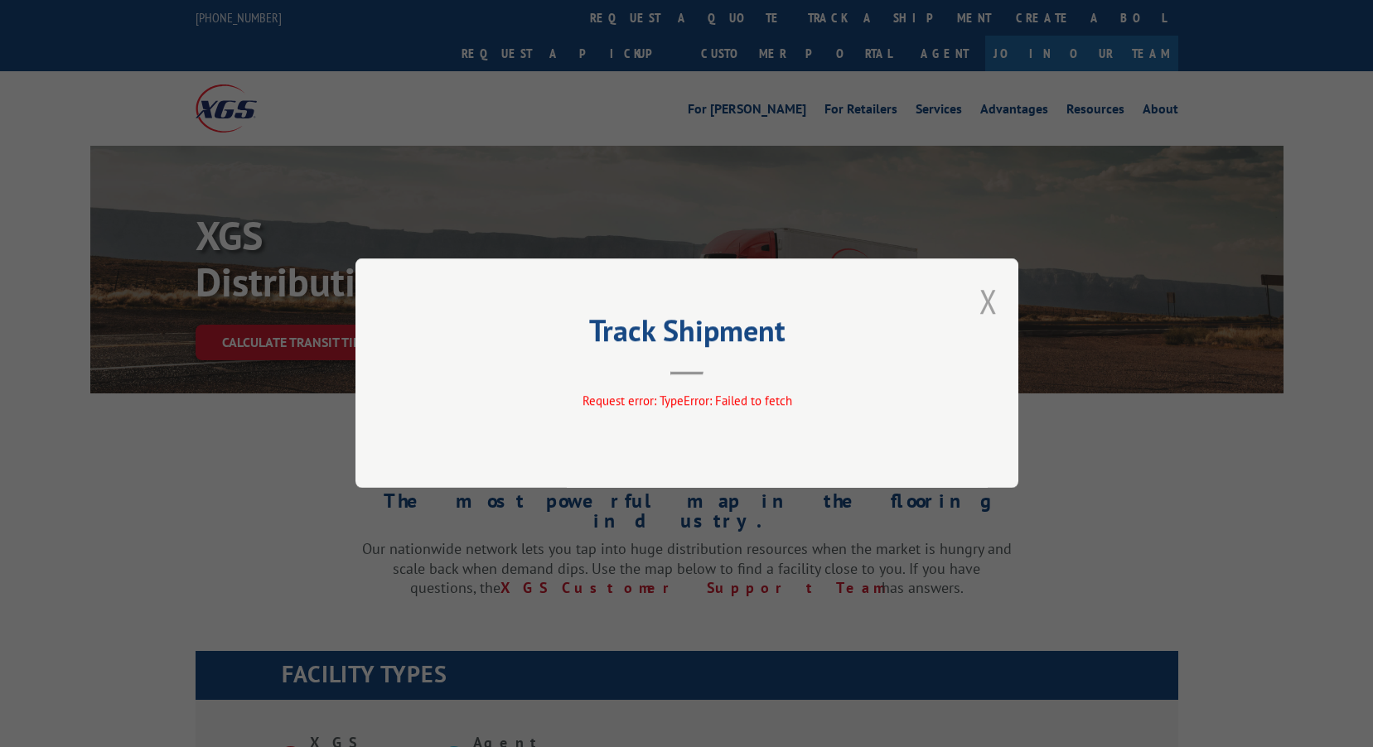
click at [982, 308] on button "Close modal" at bounding box center [988, 301] width 18 height 44
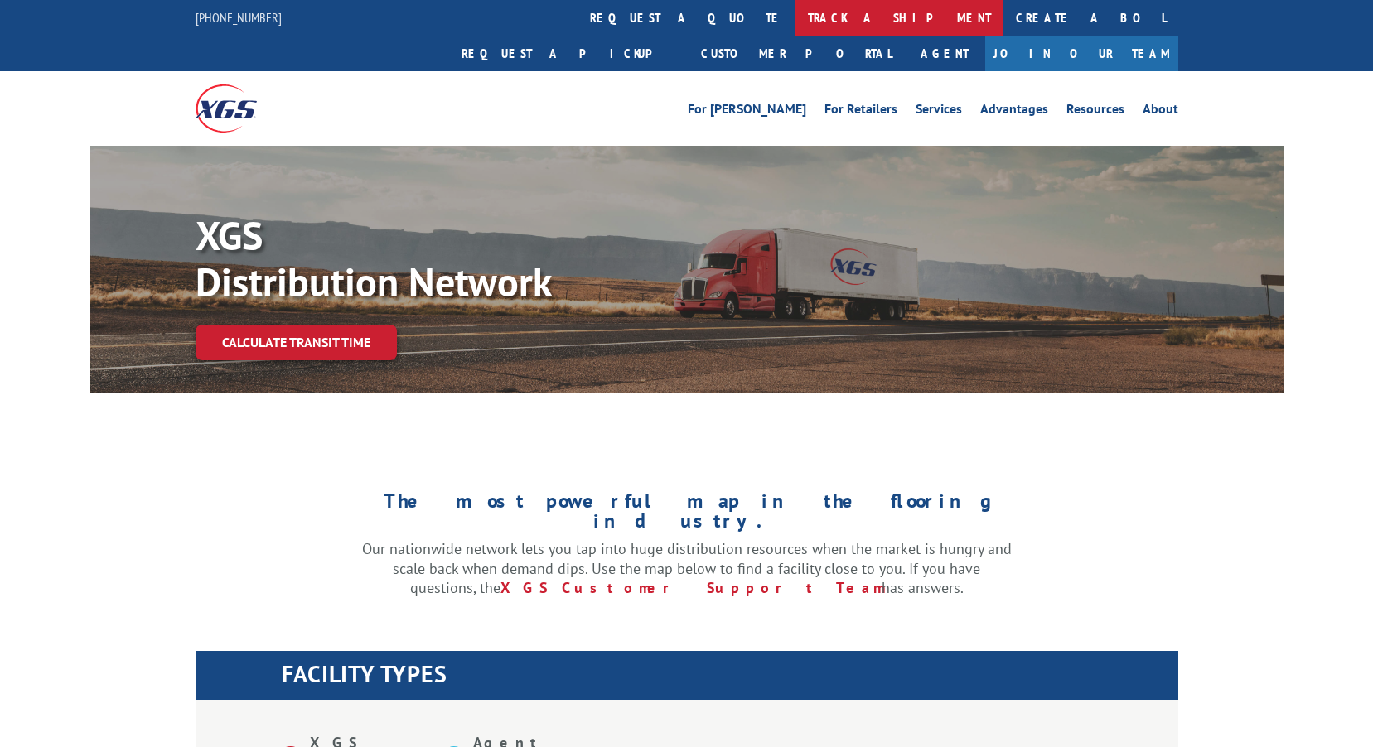
click at [795, 22] on link "track a shipment" at bounding box center [899, 18] width 208 height 36
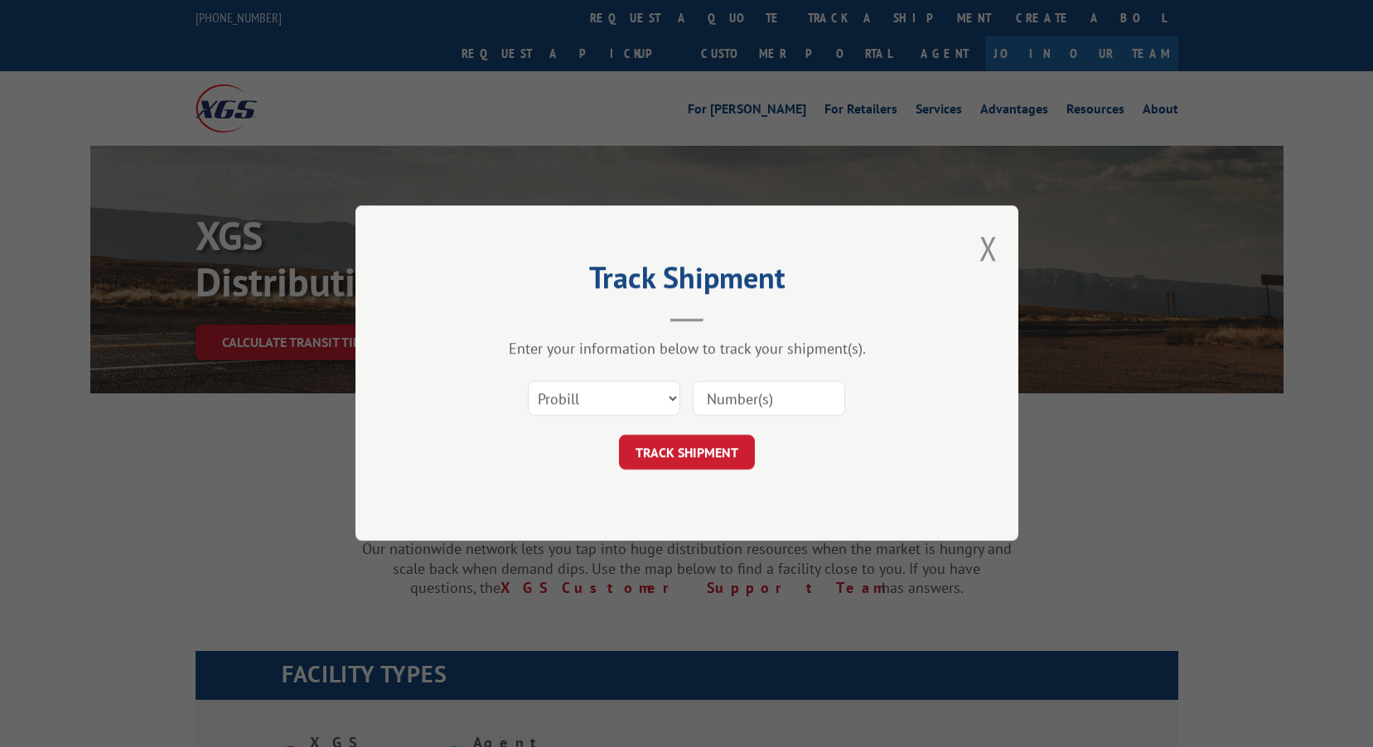
paste input "CP-029394.B"
type input "CP-029394.B"
click at [701, 461] on button "TRACK SHIPMENT" at bounding box center [687, 453] width 136 height 35
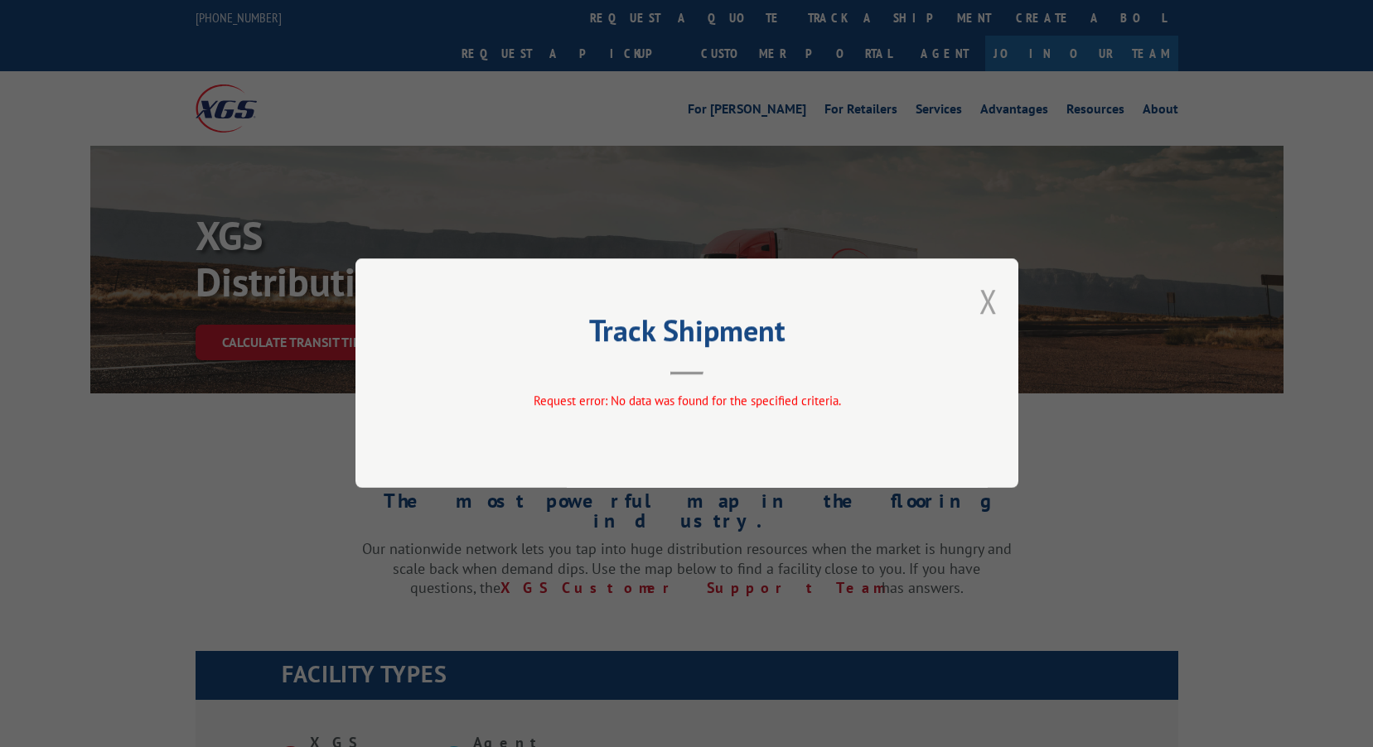
click at [992, 296] on button "Close modal" at bounding box center [988, 301] width 18 height 44
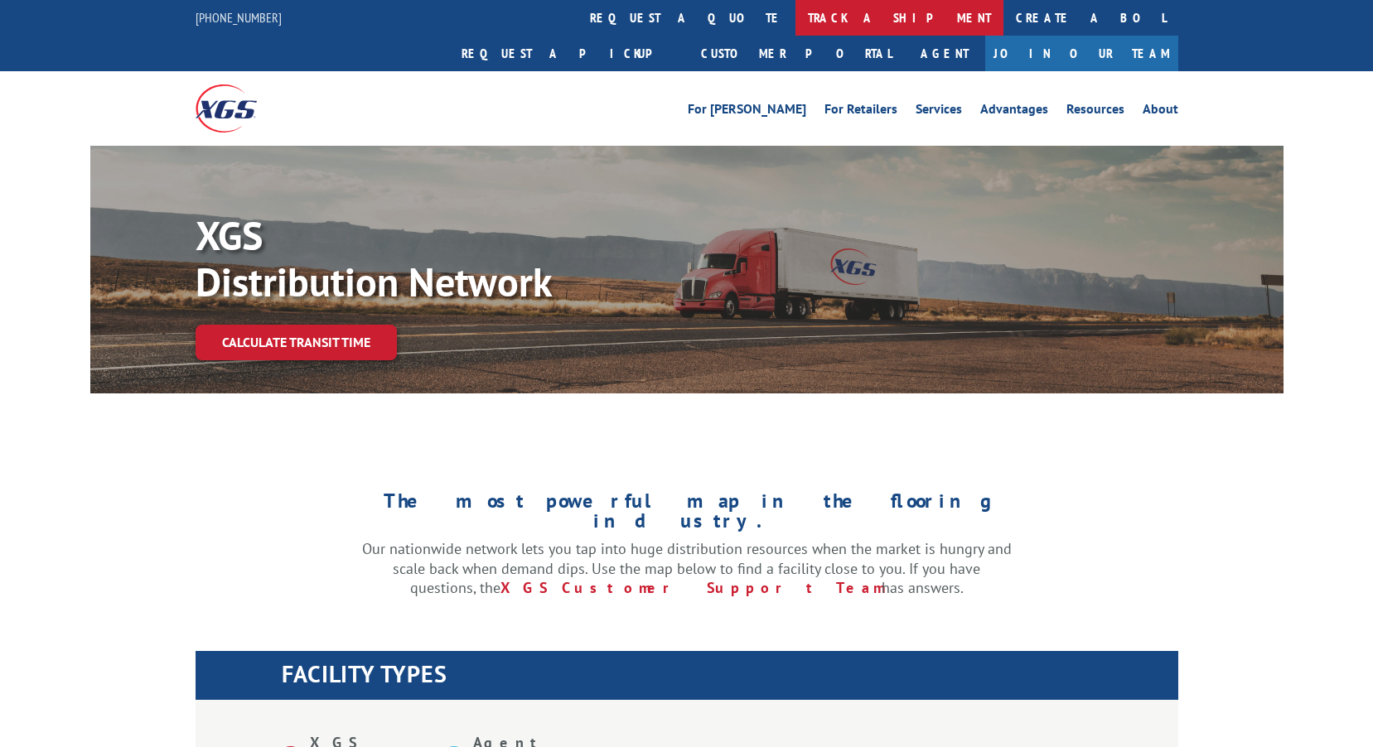
click at [795, 26] on link "track a shipment" at bounding box center [899, 18] width 208 height 36
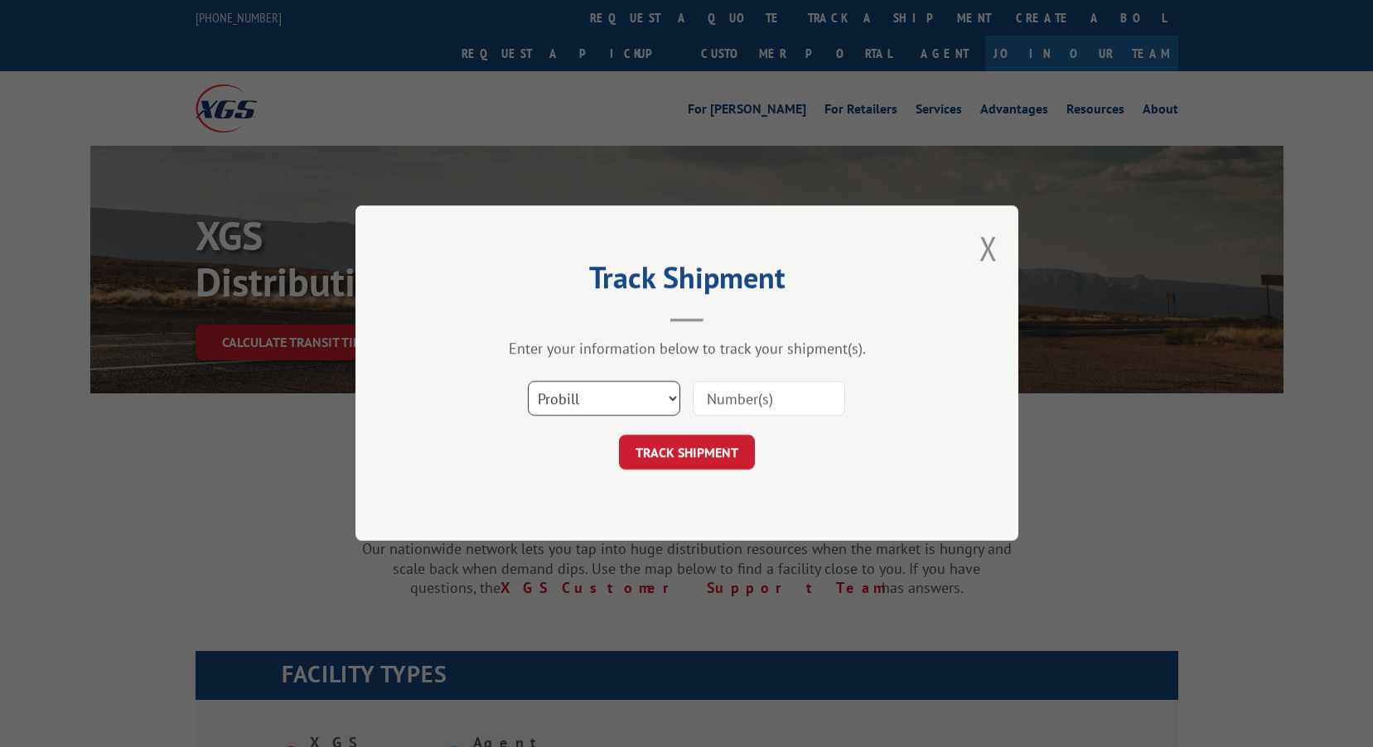
click at [630, 398] on select "Select category... Probill BOL PO" at bounding box center [604, 399] width 152 height 35
select select "po"
click at [528, 382] on select "Select category... Probill BOL PO" at bounding box center [604, 399] width 152 height 35
paste input "CP-029394.B"
type input "CP-029394.B"
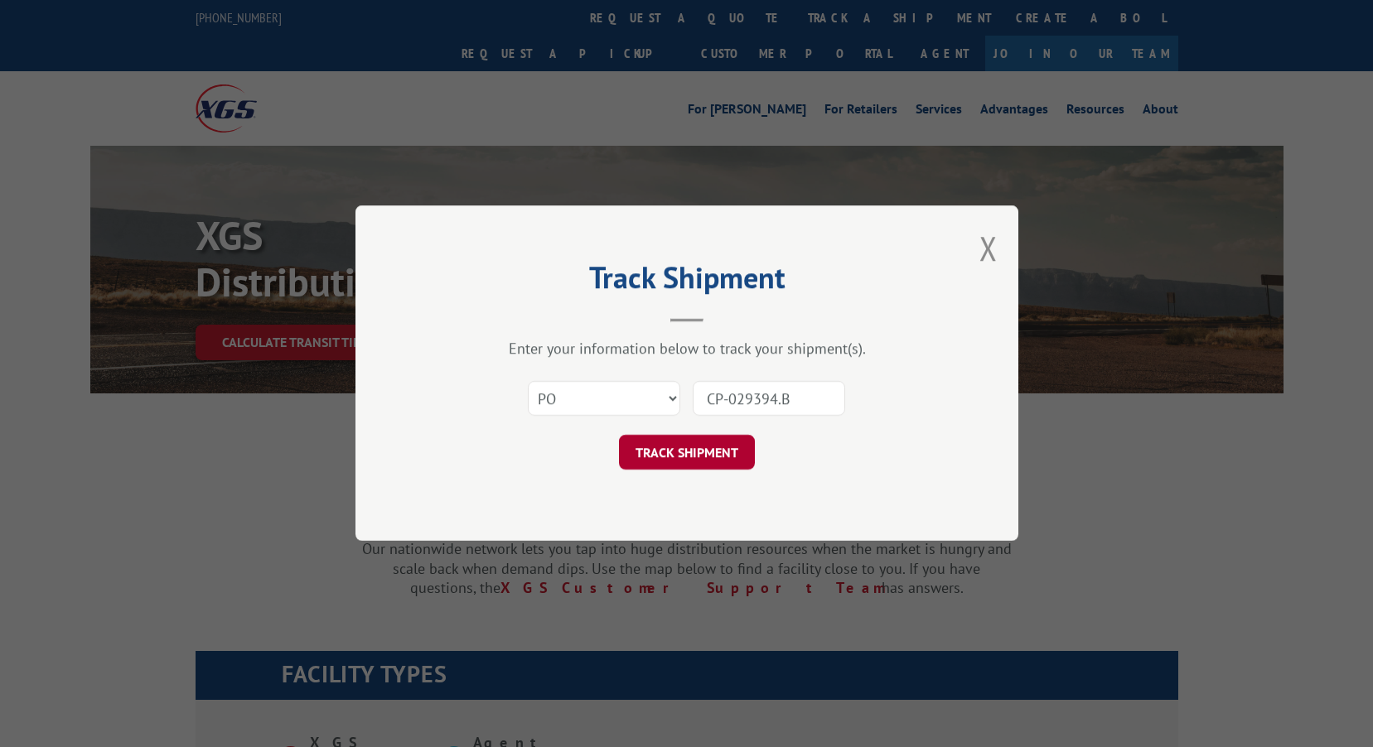
click at [741, 466] on button "TRACK SHIPMENT" at bounding box center [687, 453] width 136 height 35
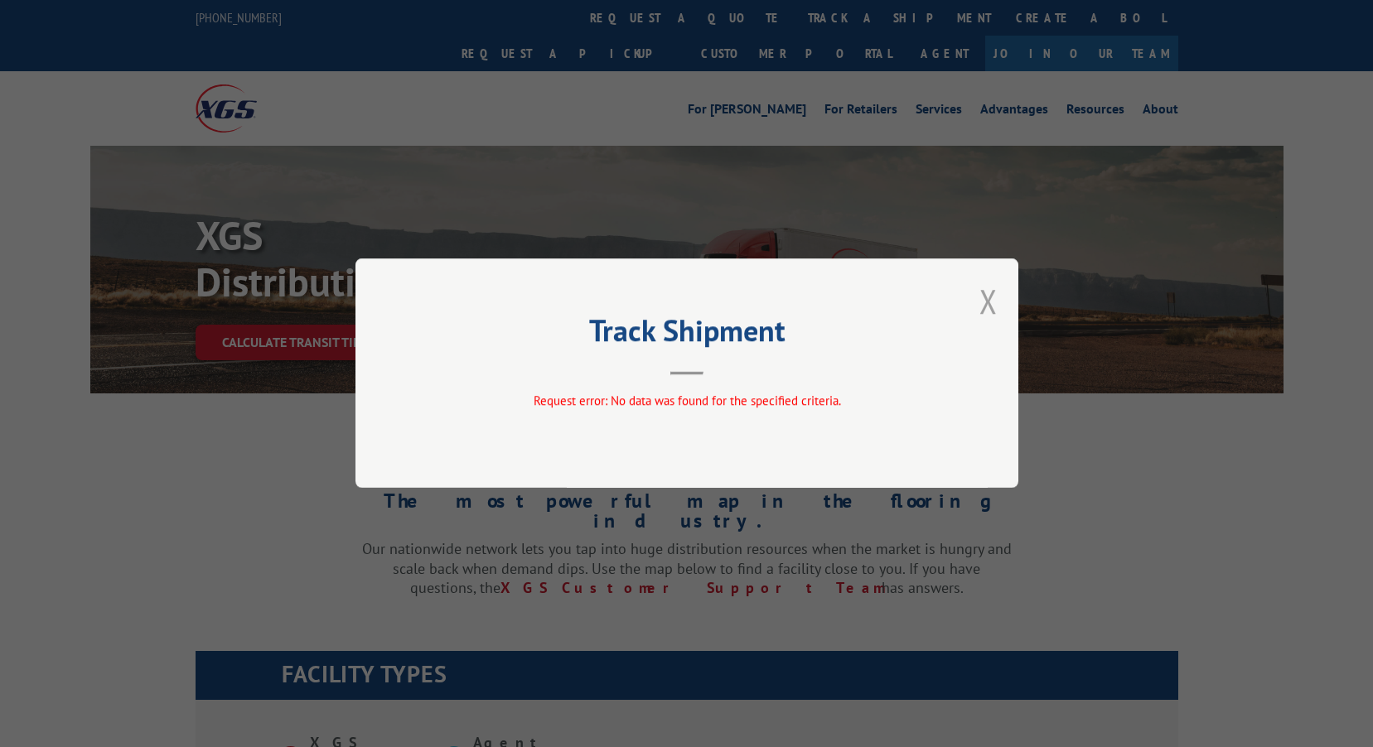
click at [987, 302] on button "Close modal" at bounding box center [988, 301] width 18 height 44
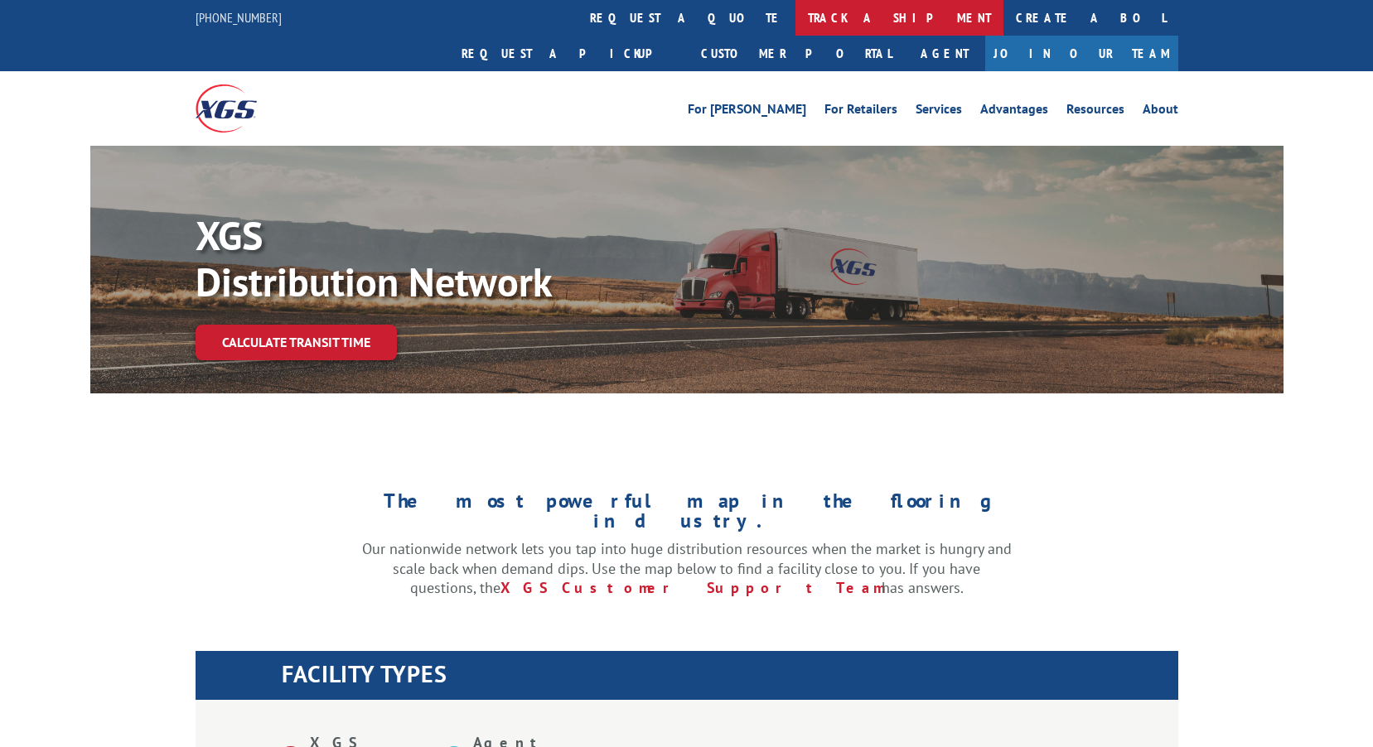
click at [795, 20] on link "track a shipment" at bounding box center [899, 18] width 208 height 36
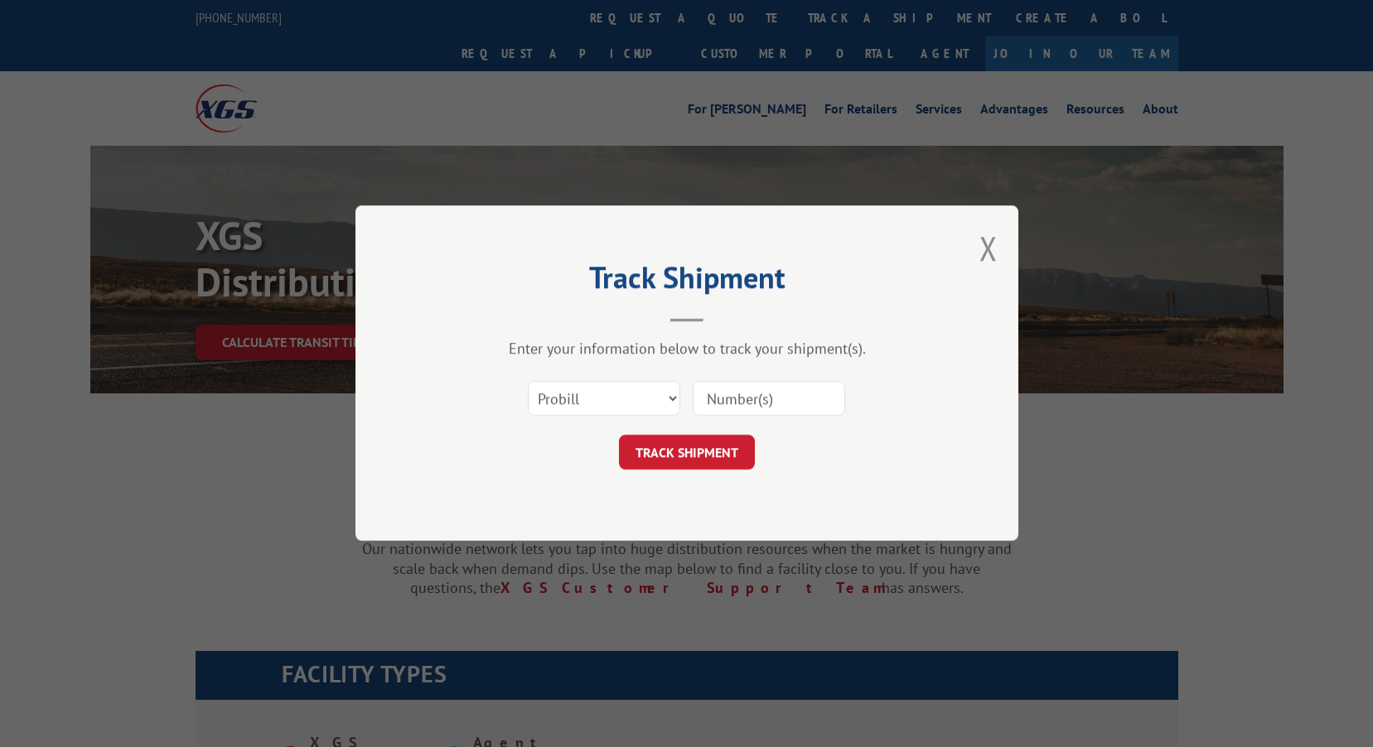
paste input "17589964"
type input "17589964"
click at [714, 448] on button "TRACK SHIPMENT" at bounding box center [687, 453] width 136 height 35
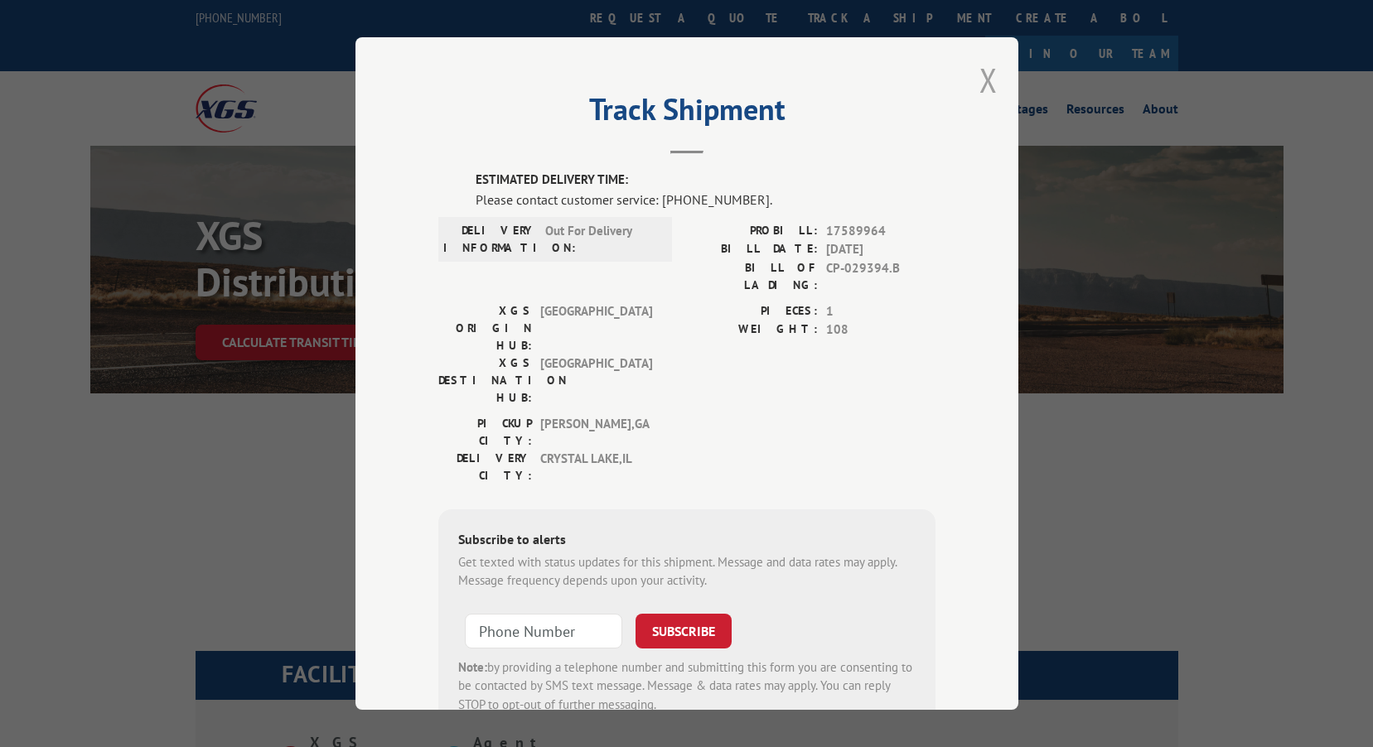
click at [986, 74] on button "Close modal" at bounding box center [988, 80] width 18 height 44
